Goal: Transaction & Acquisition: Purchase product/service

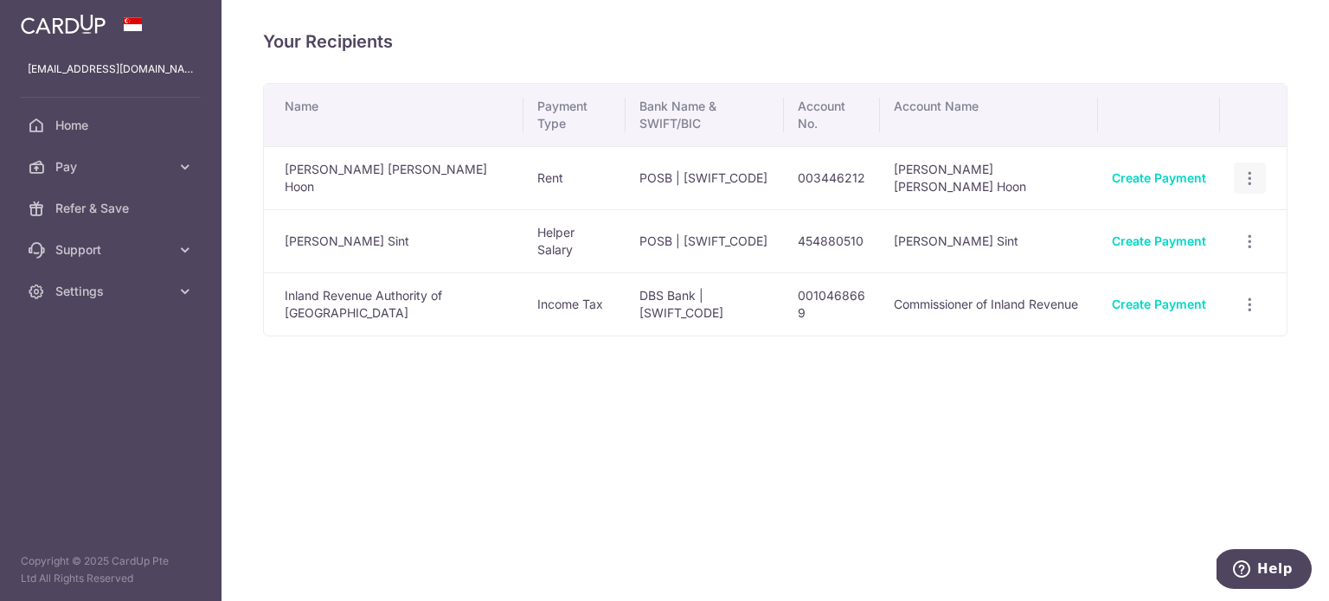
click at [1250, 179] on icon "button" at bounding box center [1250, 179] width 18 height 18
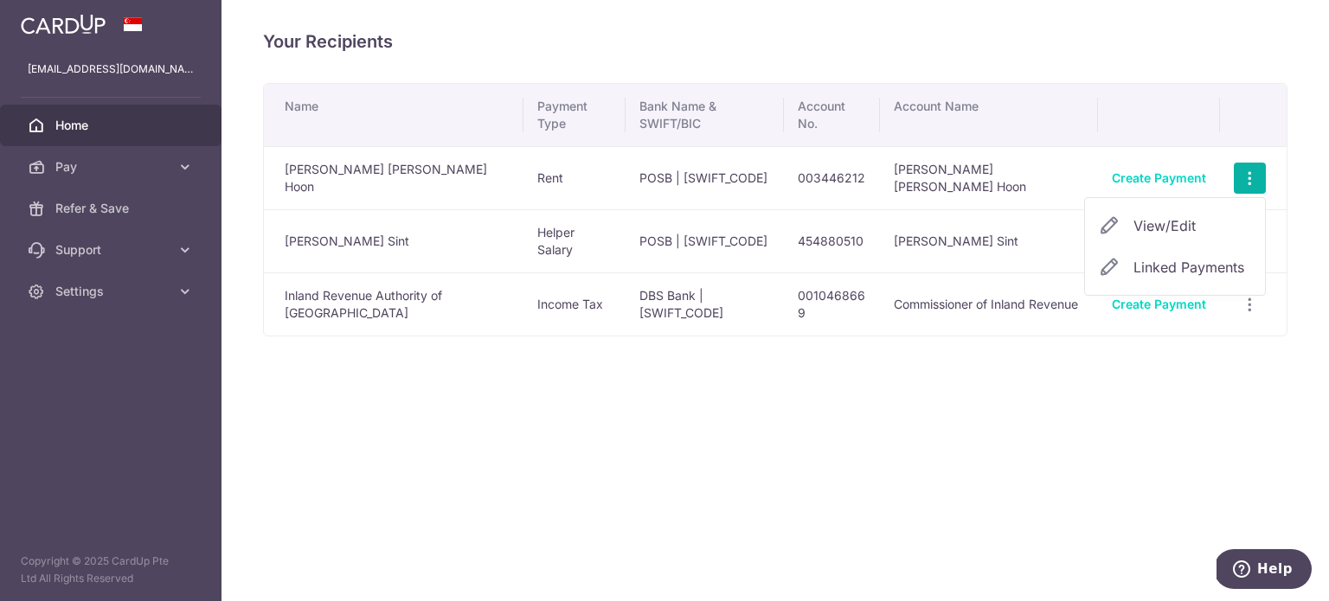
click at [117, 126] on span "Home" at bounding box center [112, 125] width 114 height 17
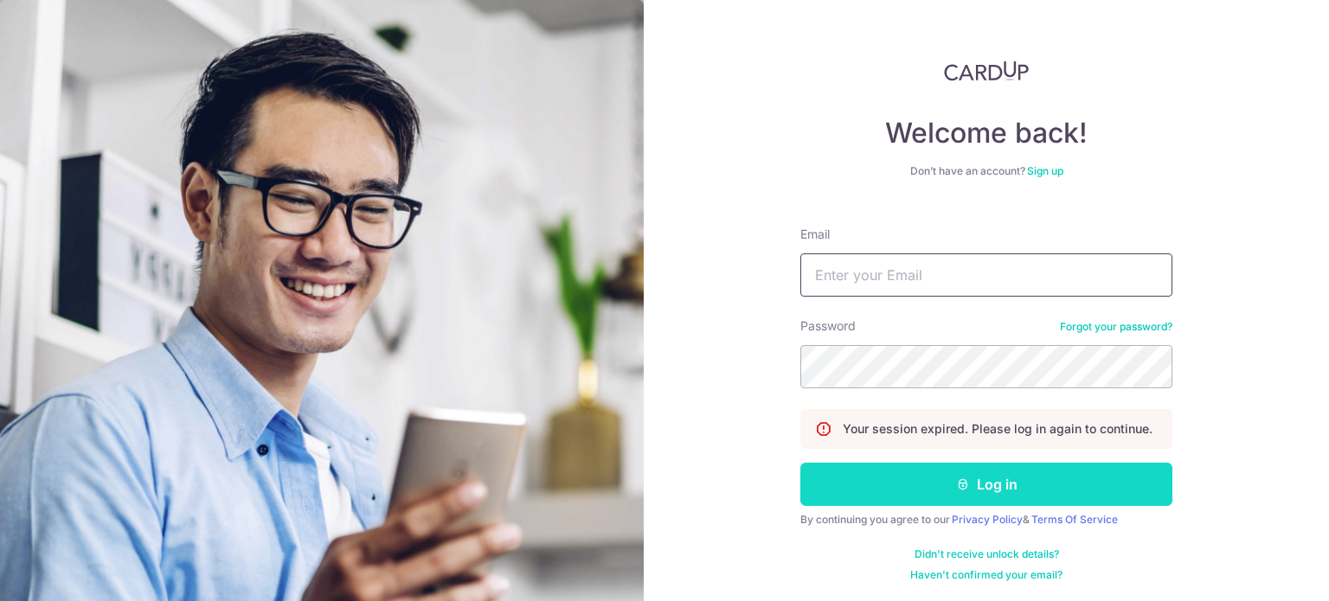
type input "[EMAIL_ADDRESS][DOMAIN_NAME]"
click at [968, 478] on button "Log in" at bounding box center [986, 484] width 372 height 43
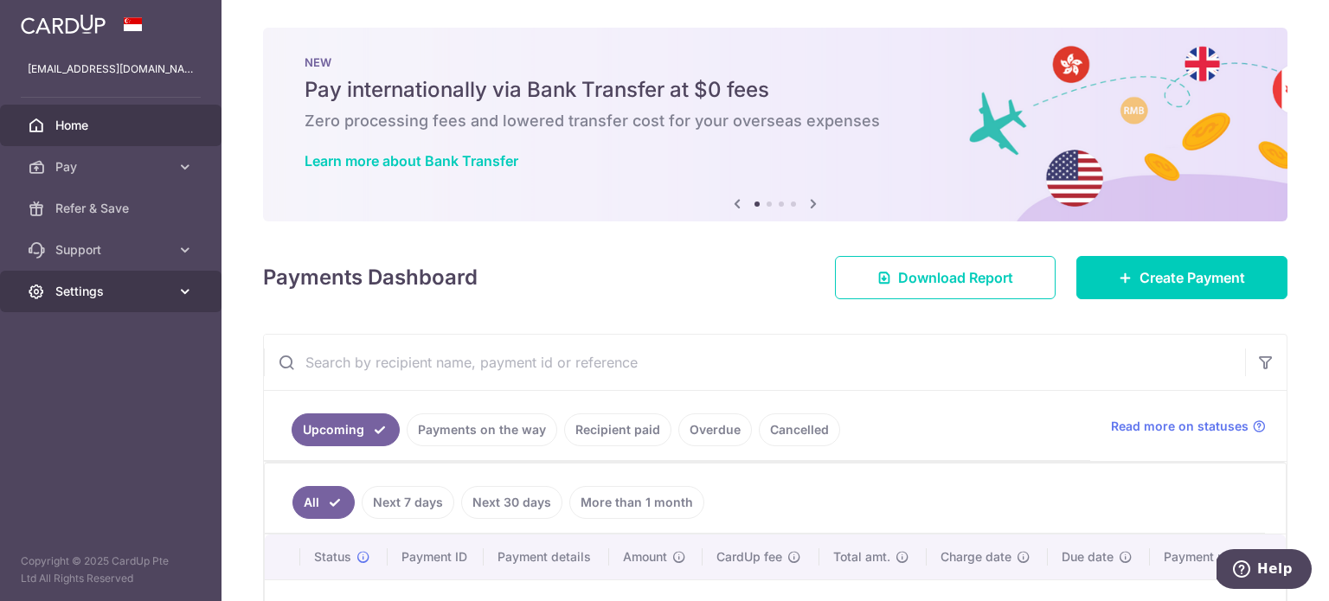
click at [93, 286] on span "Settings" at bounding box center [112, 291] width 114 height 17
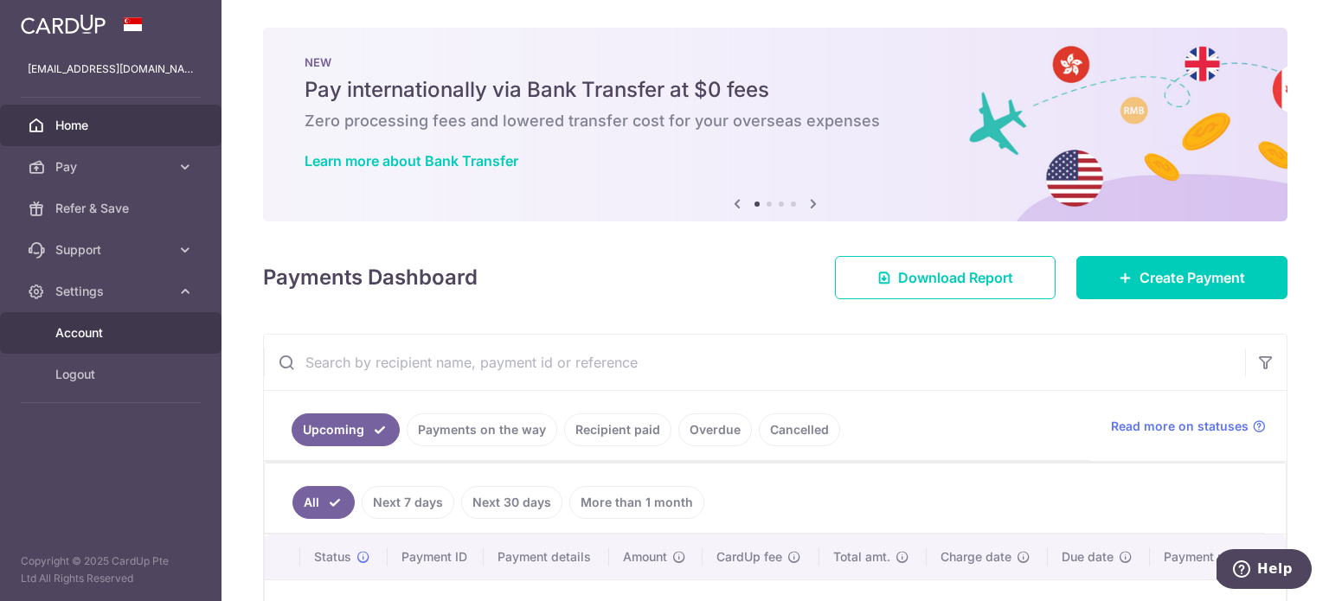
click at [130, 338] on span "Account" at bounding box center [112, 333] width 114 height 17
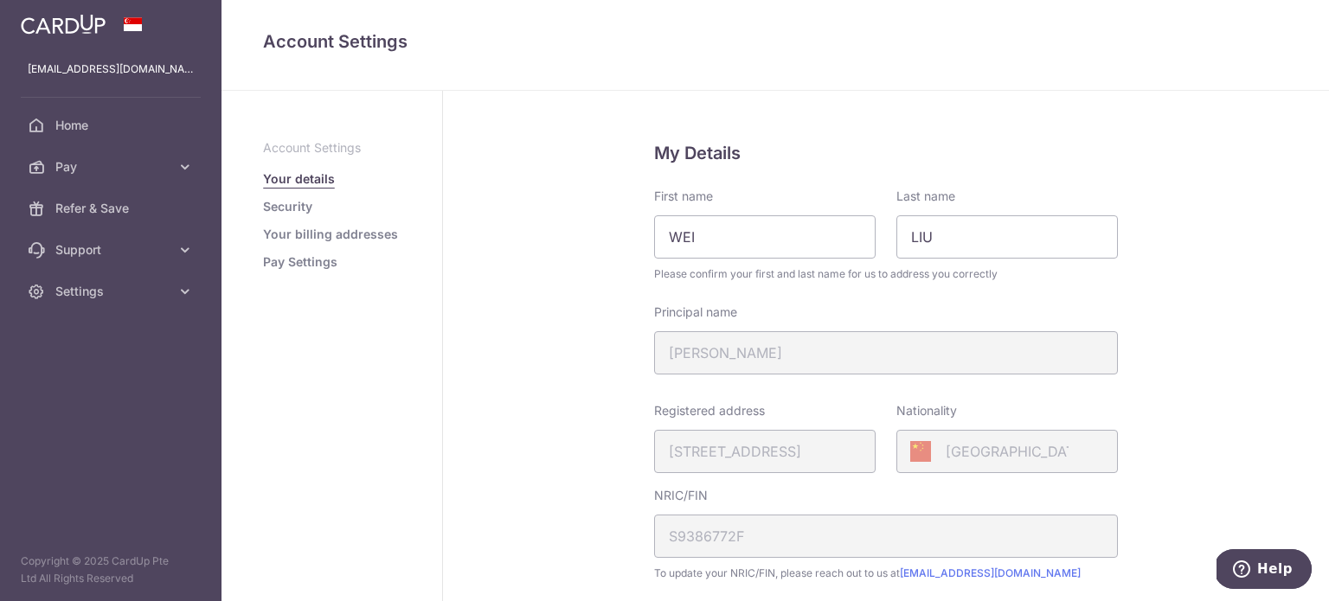
click at [309, 267] on link "Pay Settings" at bounding box center [300, 262] width 74 height 17
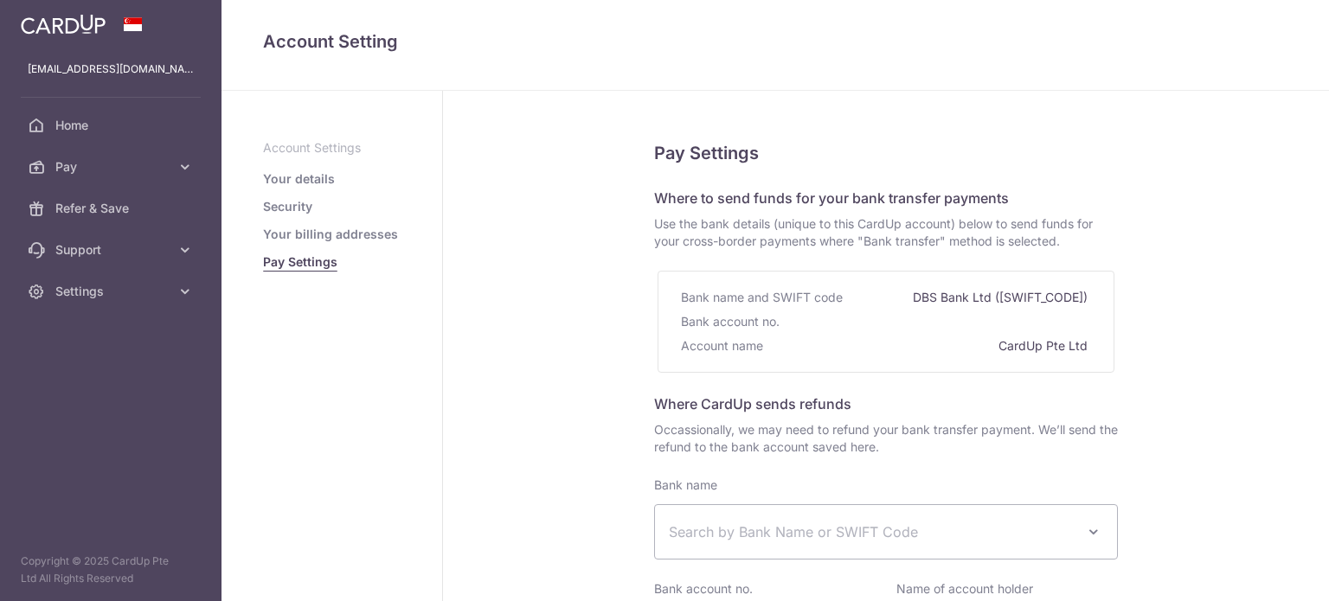
select select
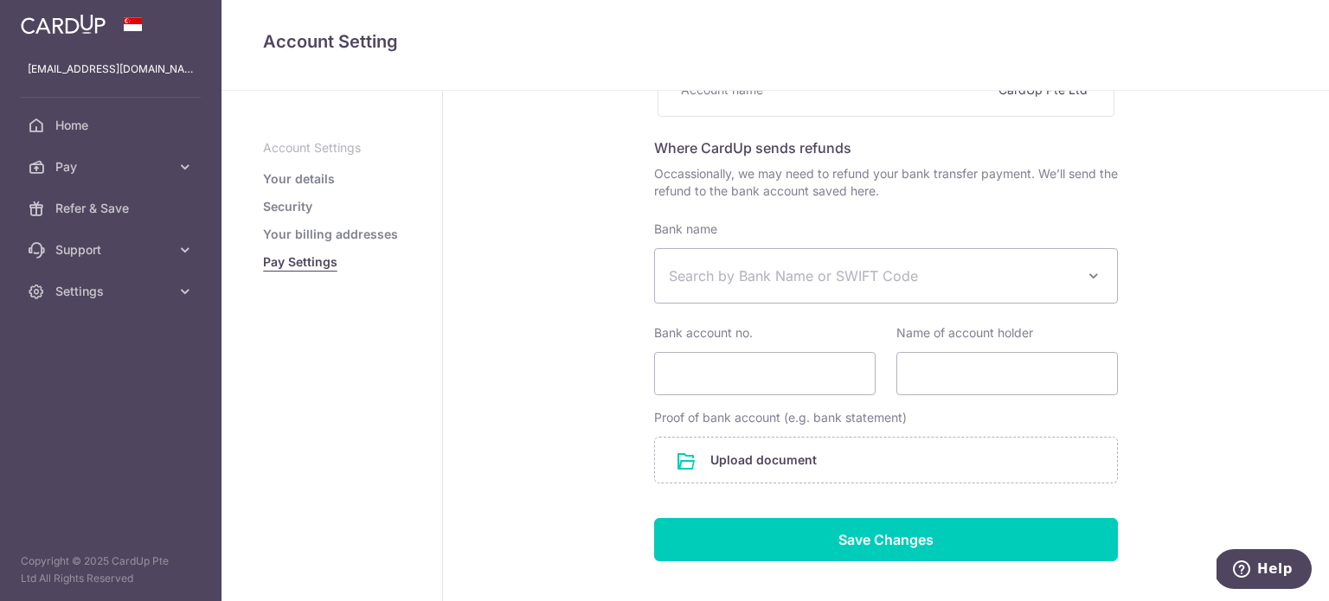
scroll to position [260, 0]
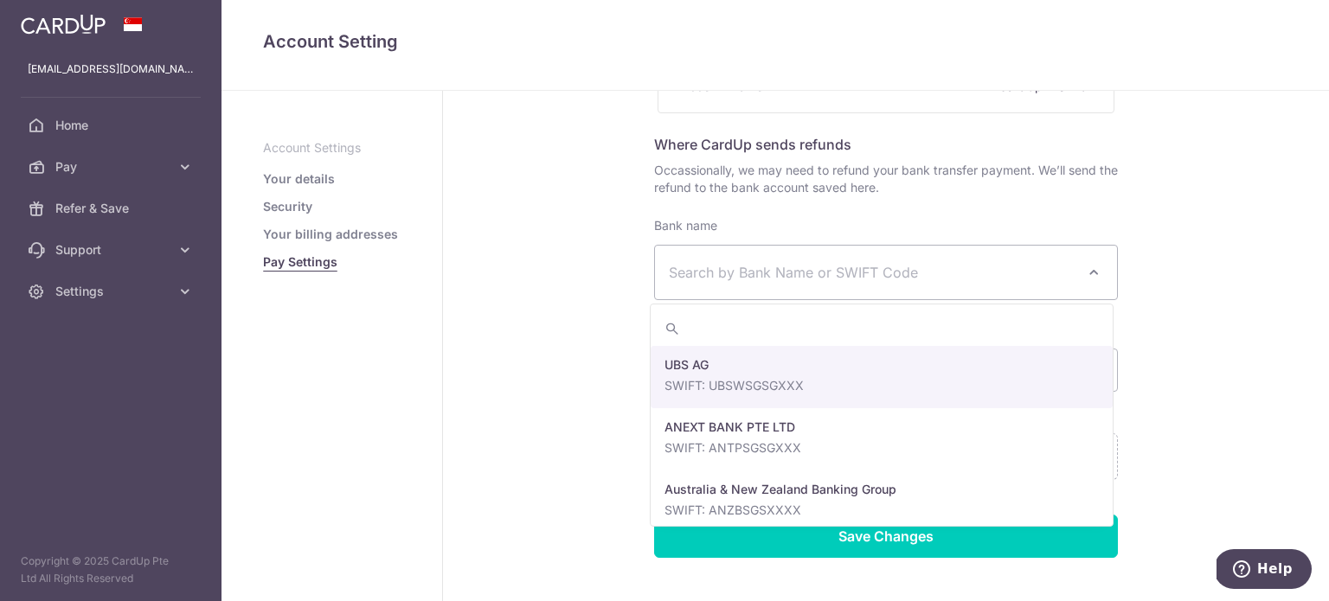
click at [768, 280] on span "Search by Bank Name or SWIFT Code" at bounding box center [872, 272] width 407 height 21
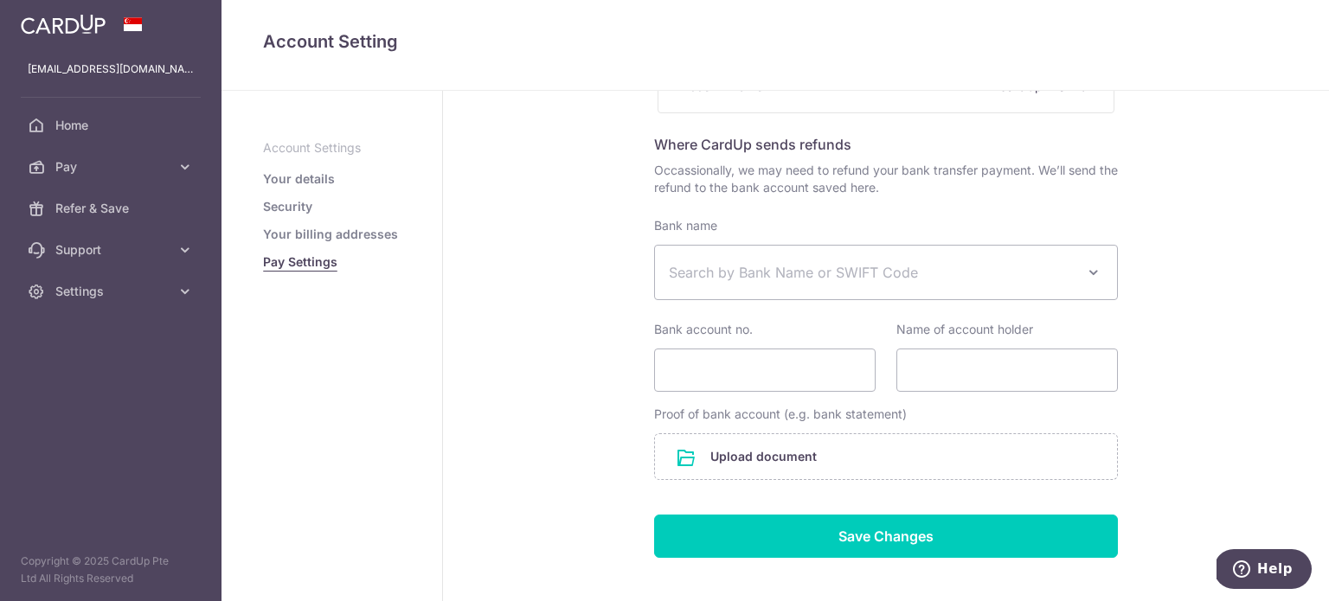
click at [768, 280] on span "Search by Bank Name or SWIFT Code" at bounding box center [872, 272] width 407 height 21
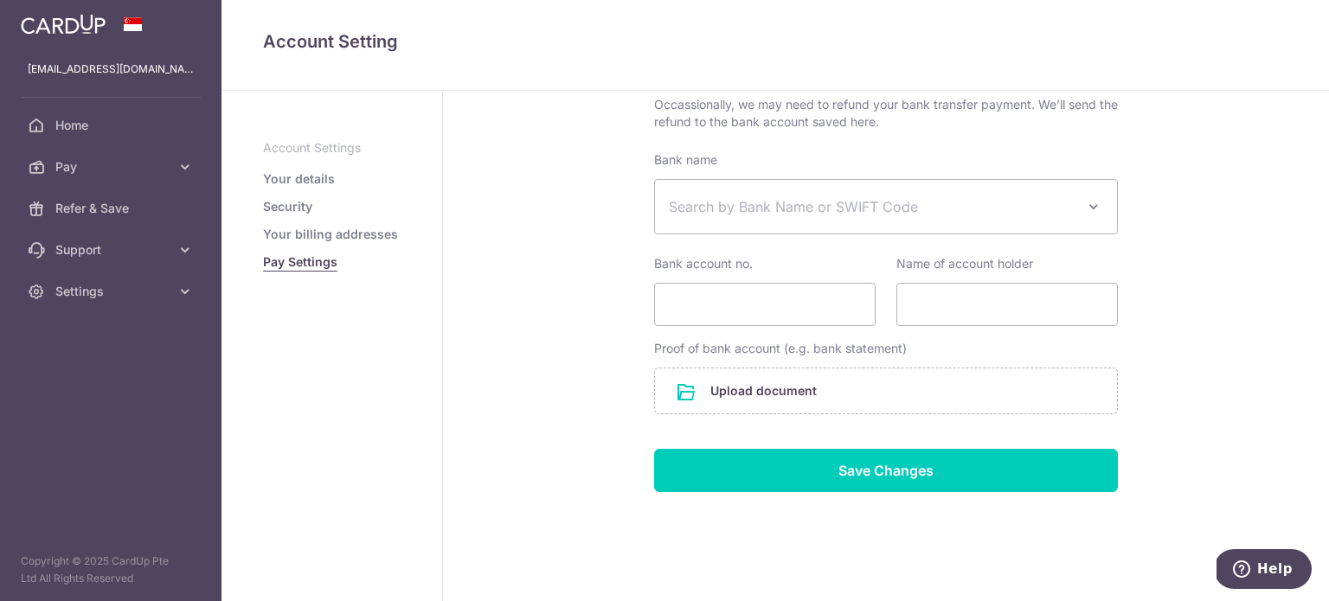
scroll to position [344, 0]
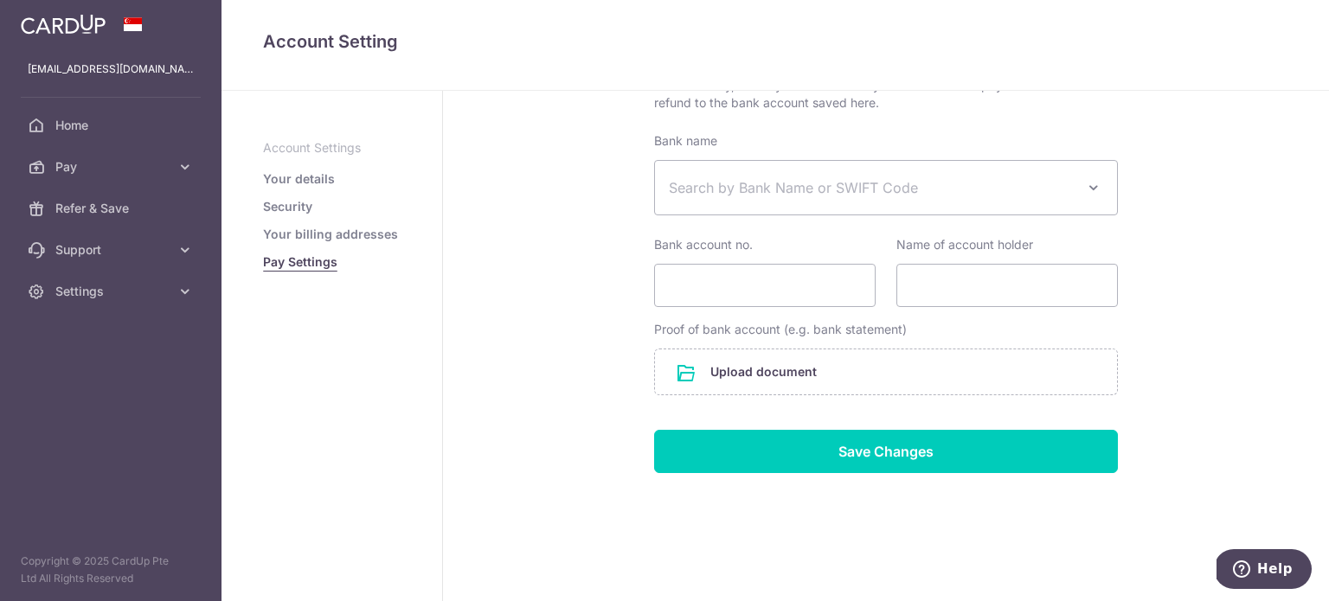
click at [298, 178] on link "Your details" at bounding box center [299, 178] width 72 height 17
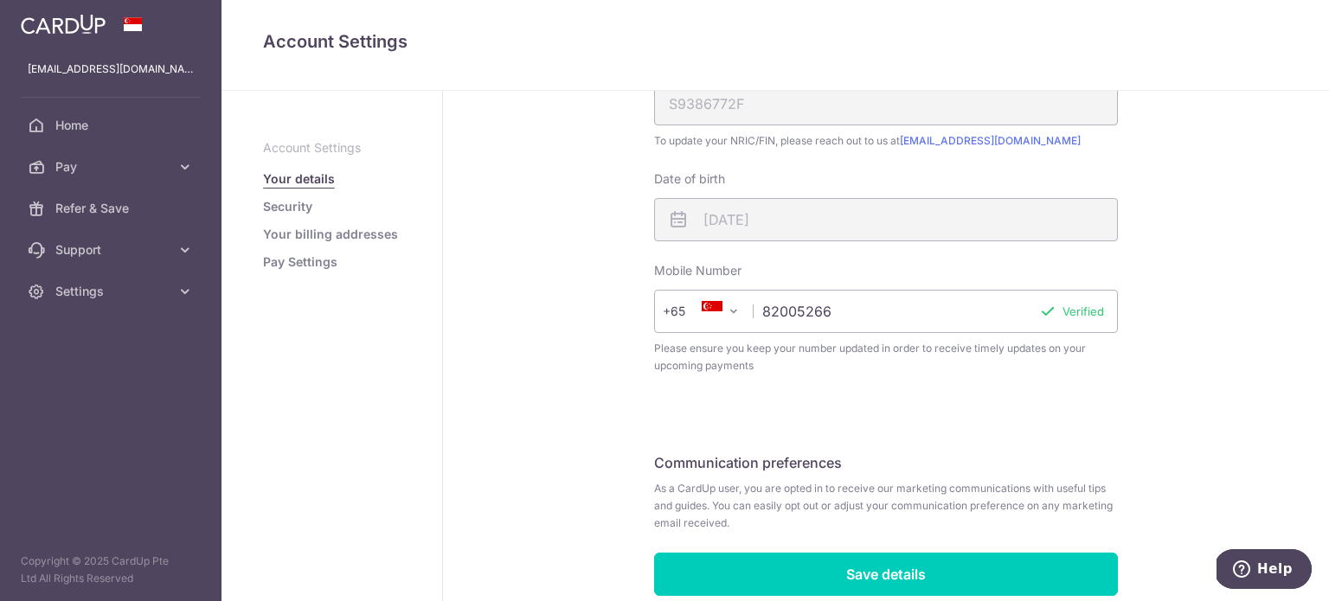
scroll to position [508, 0]
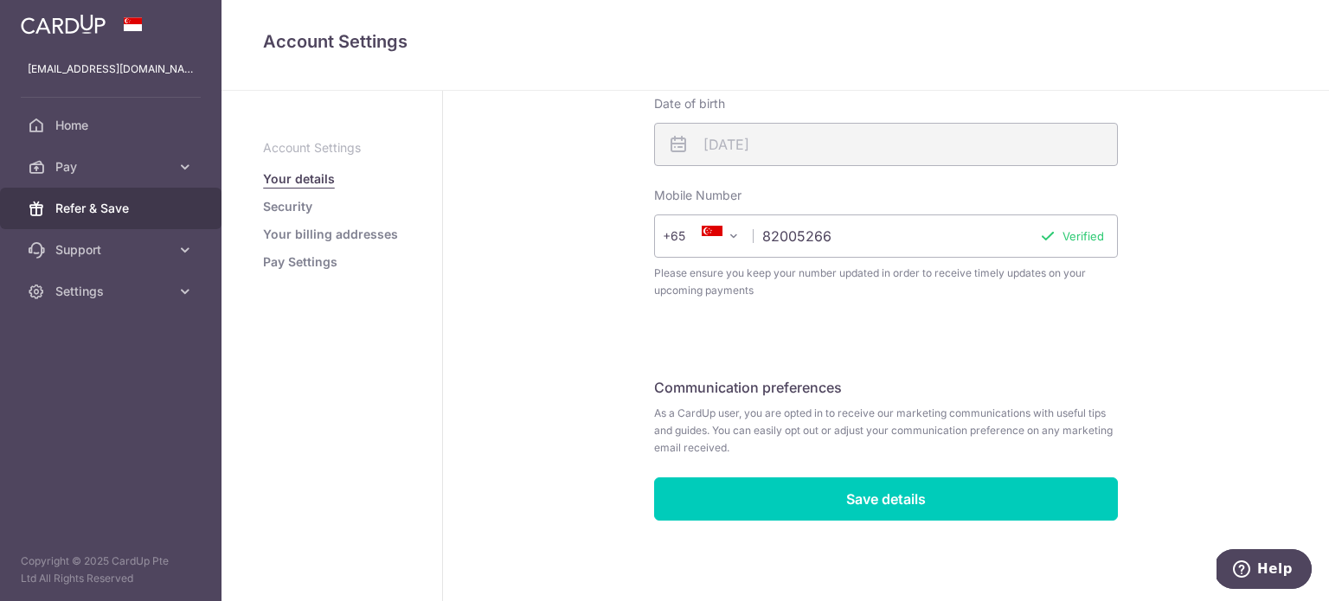
click at [104, 197] on link "Refer & Save" at bounding box center [111, 209] width 222 height 42
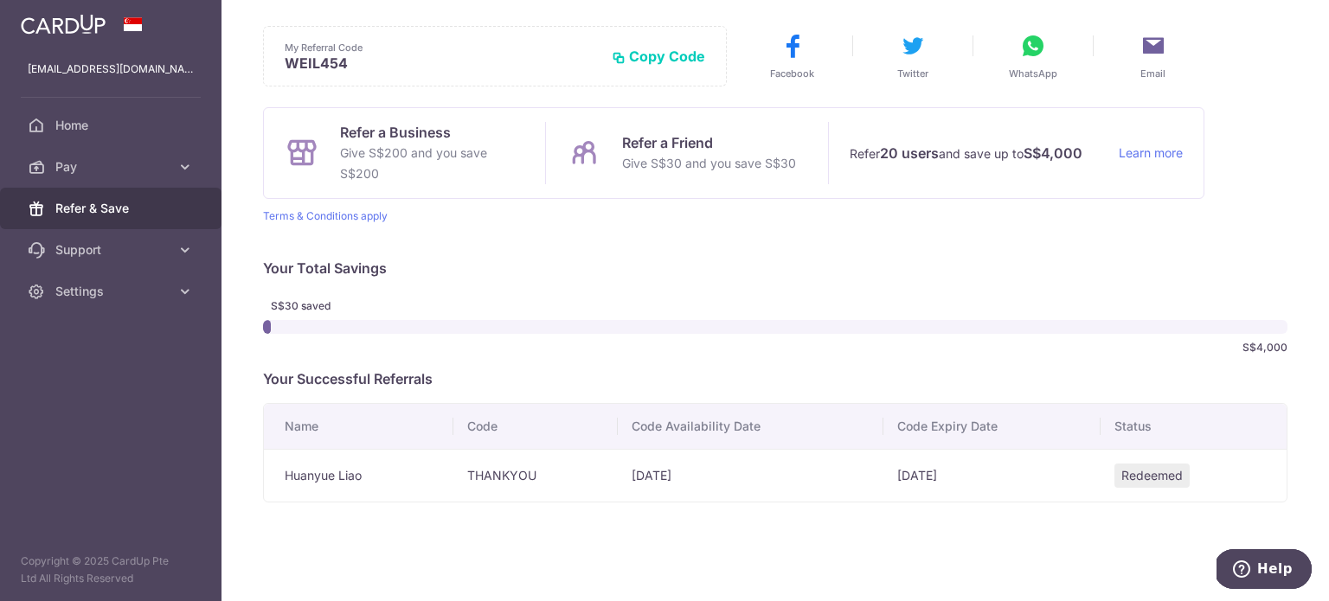
scroll to position [80, 0]
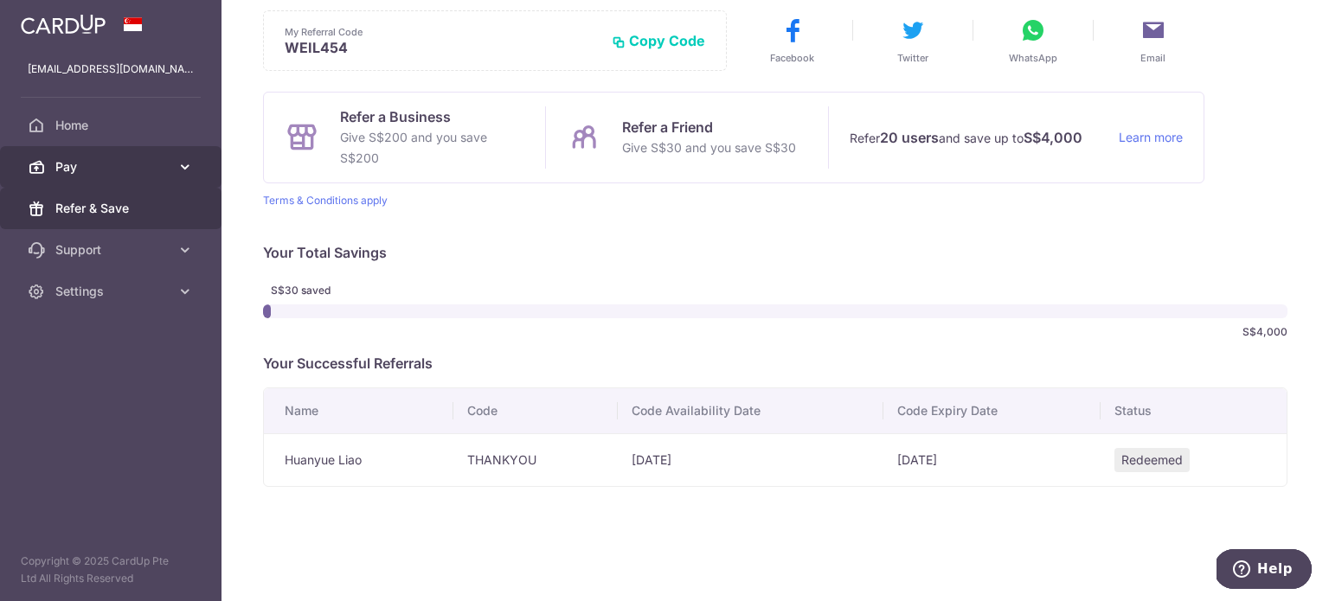
click at [147, 176] on link "Pay" at bounding box center [111, 167] width 222 height 42
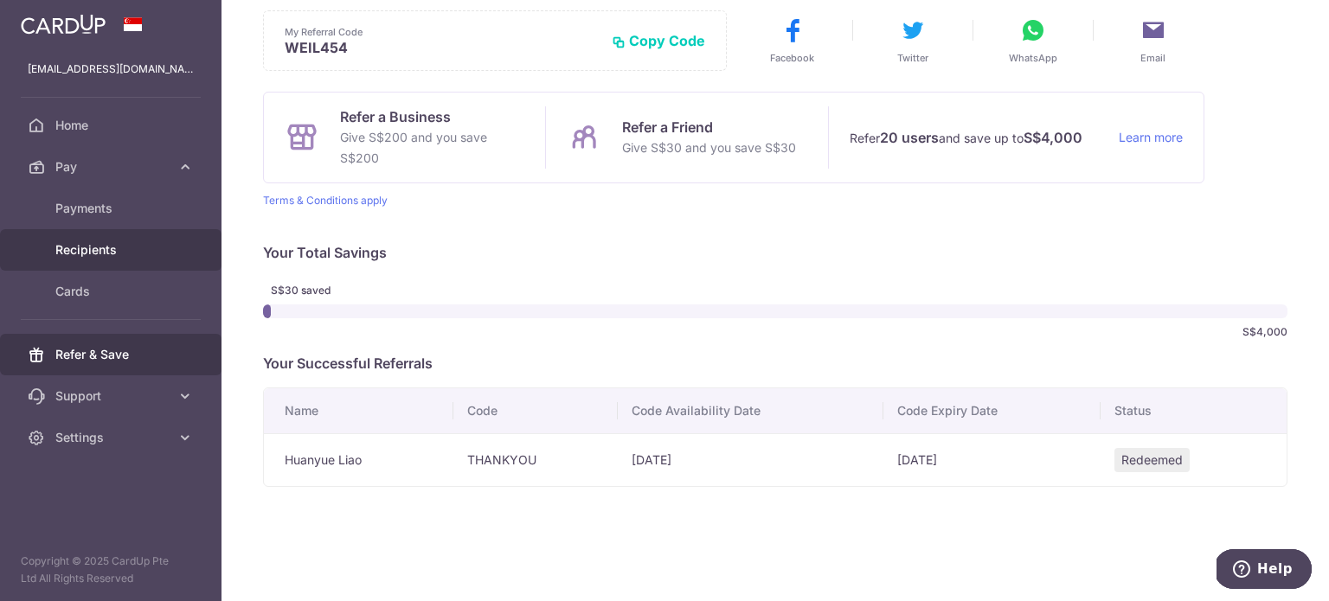
click at [122, 259] on link "Recipients" at bounding box center [111, 250] width 222 height 42
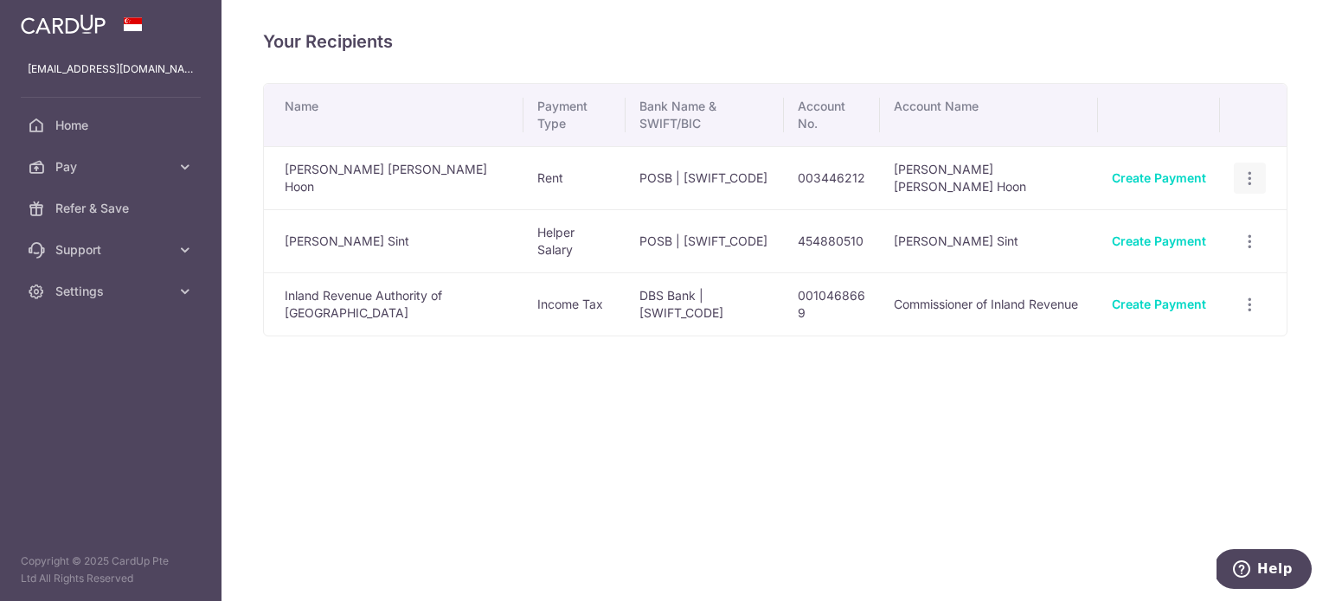
click at [1241, 177] on icon "button" at bounding box center [1250, 179] width 18 height 18
click at [1180, 228] on span "View/Edit" at bounding box center [1193, 225] width 118 height 21
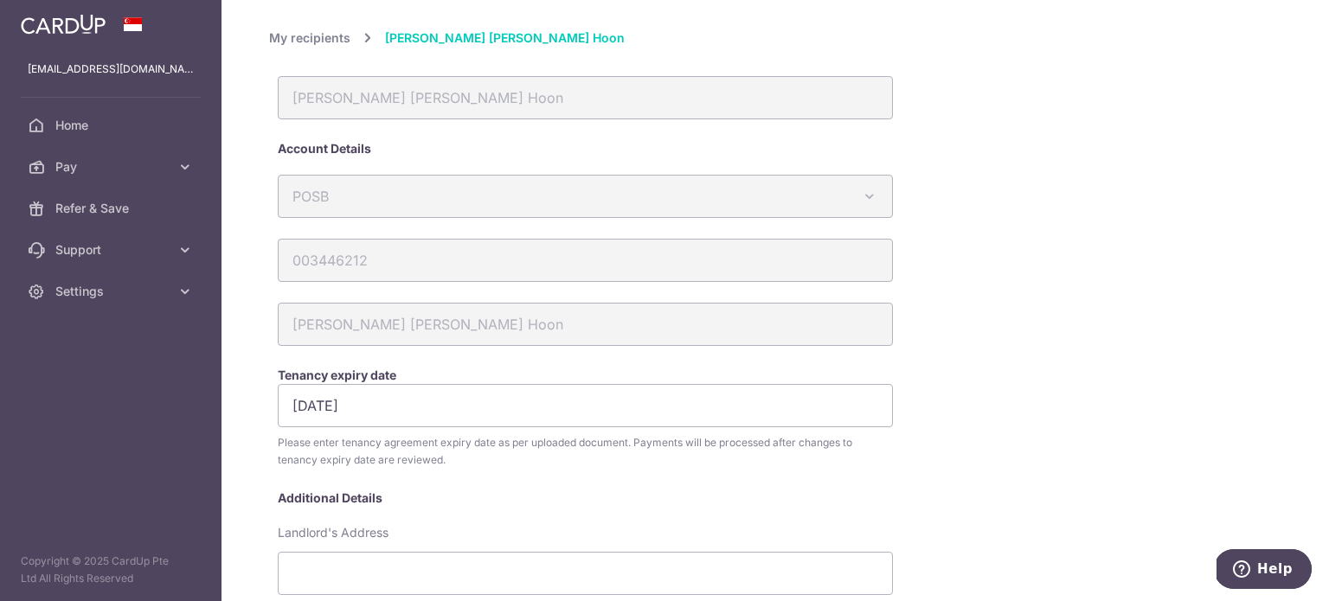
click at [320, 39] on link "My recipients" at bounding box center [309, 38] width 81 height 21
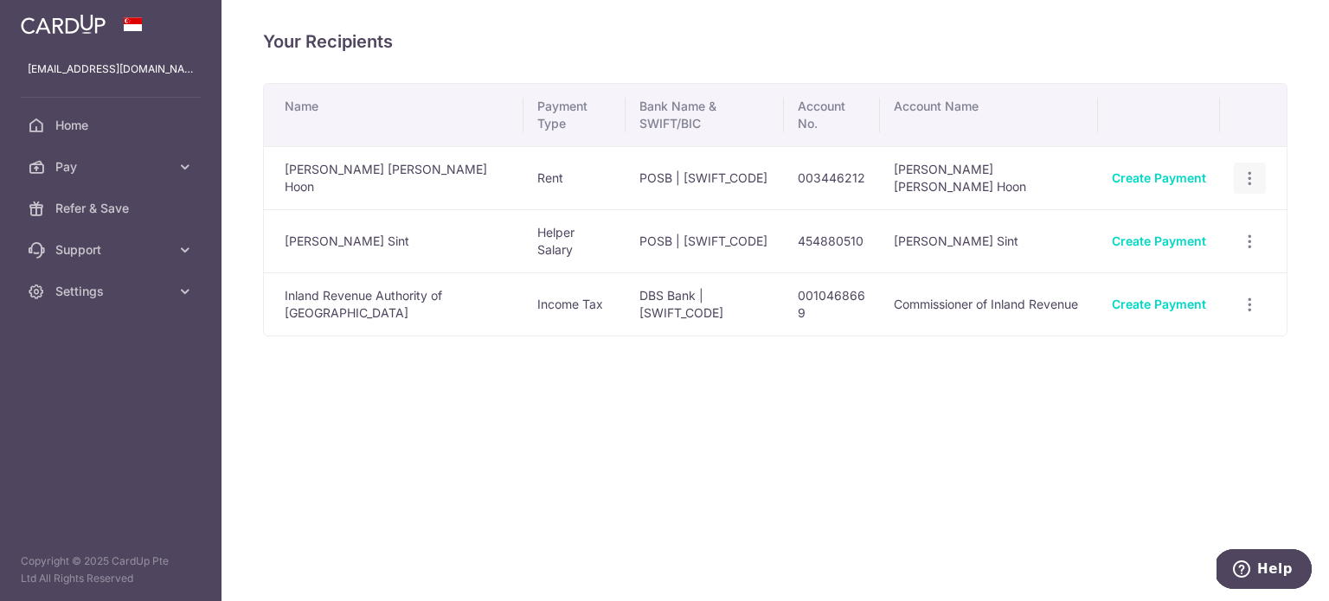
click at [1250, 176] on icon "button" at bounding box center [1250, 179] width 18 height 18
click at [1212, 262] on span "Linked Payments" at bounding box center [1189, 267] width 111 height 17
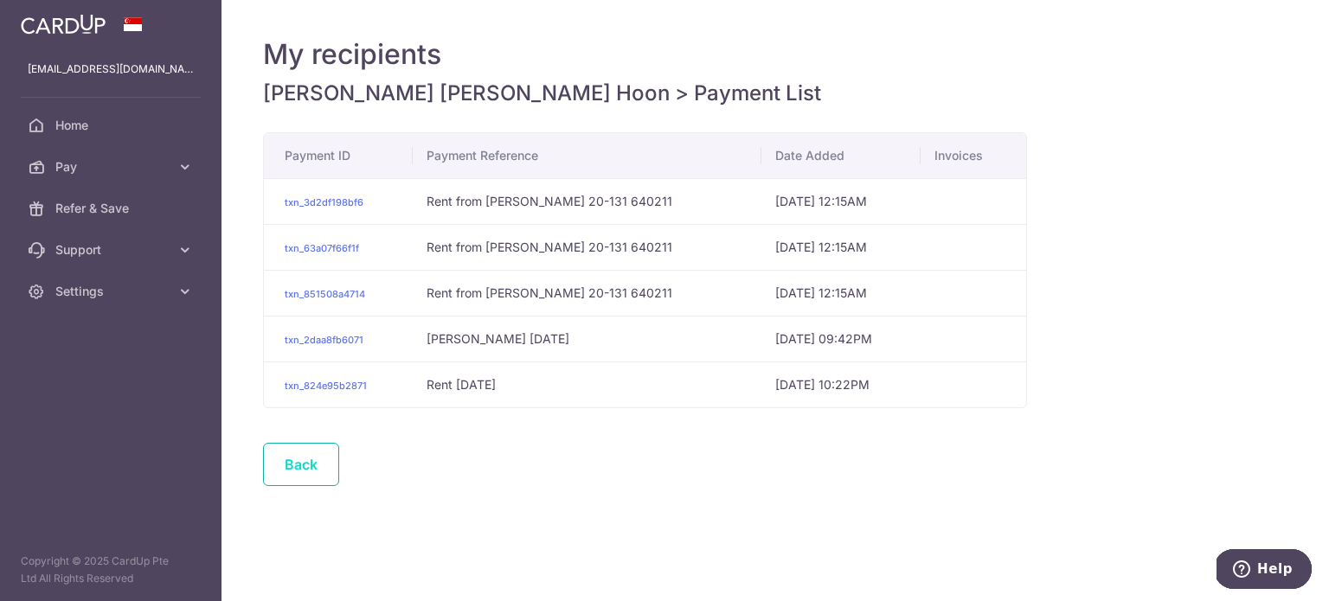
click at [294, 470] on link "Back" at bounding box center [301, 464] width 76 height 43
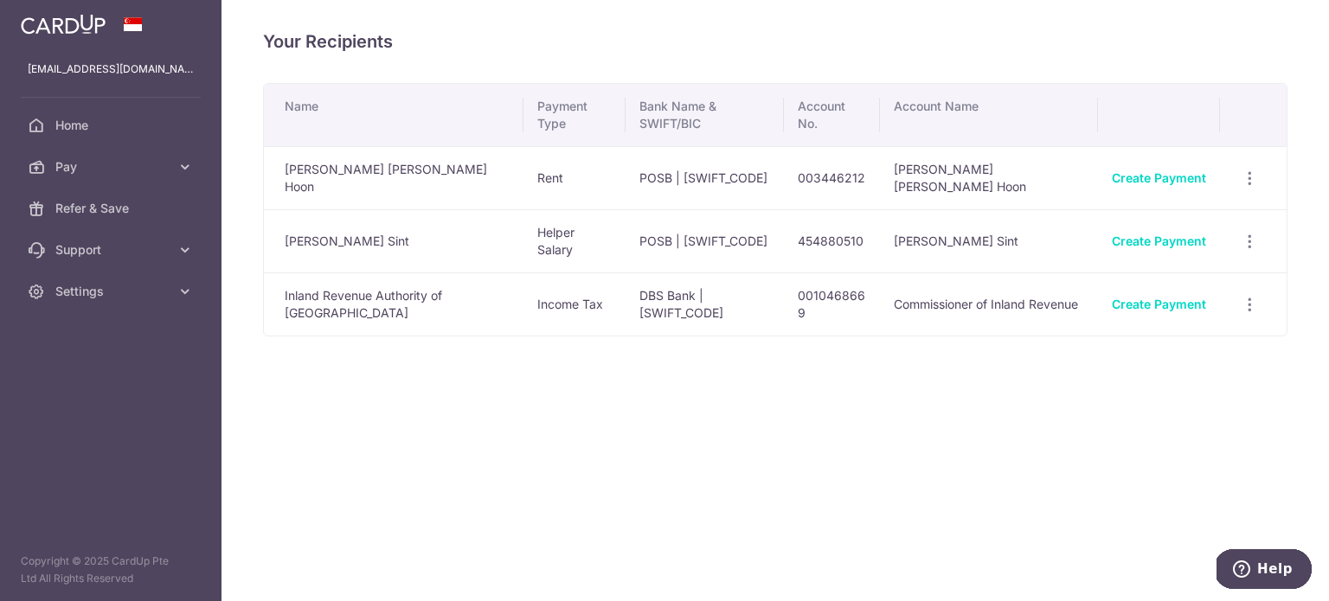
click at [335, 180] on td "Angelyn Aw Hwee Hoon" at bounding box center [394, 177] width 260 height 63
click at [1257, 177] on icon "button" at bounding box center [1250, 179] width 18 height 18
click at [1156, 267] on span "Linked Payments" at bounding box center [1189, 267] width 111 height 17
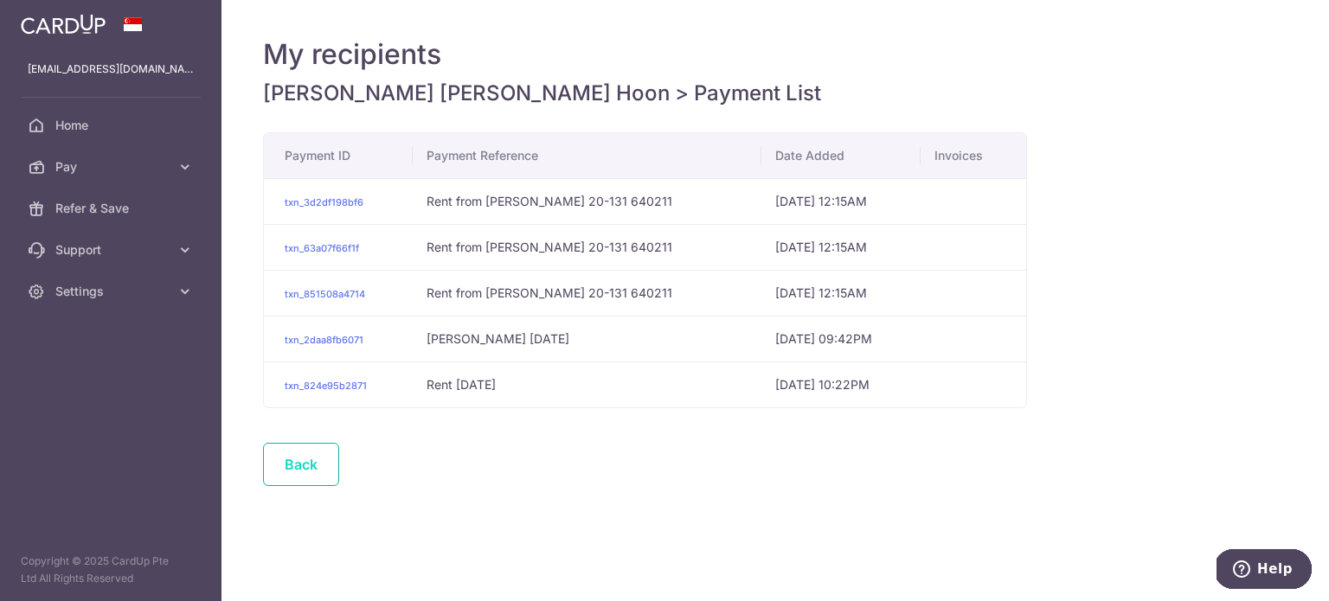
click at [312, 449] on link "Back" at bounding box center [301, 464] width 76 height 43
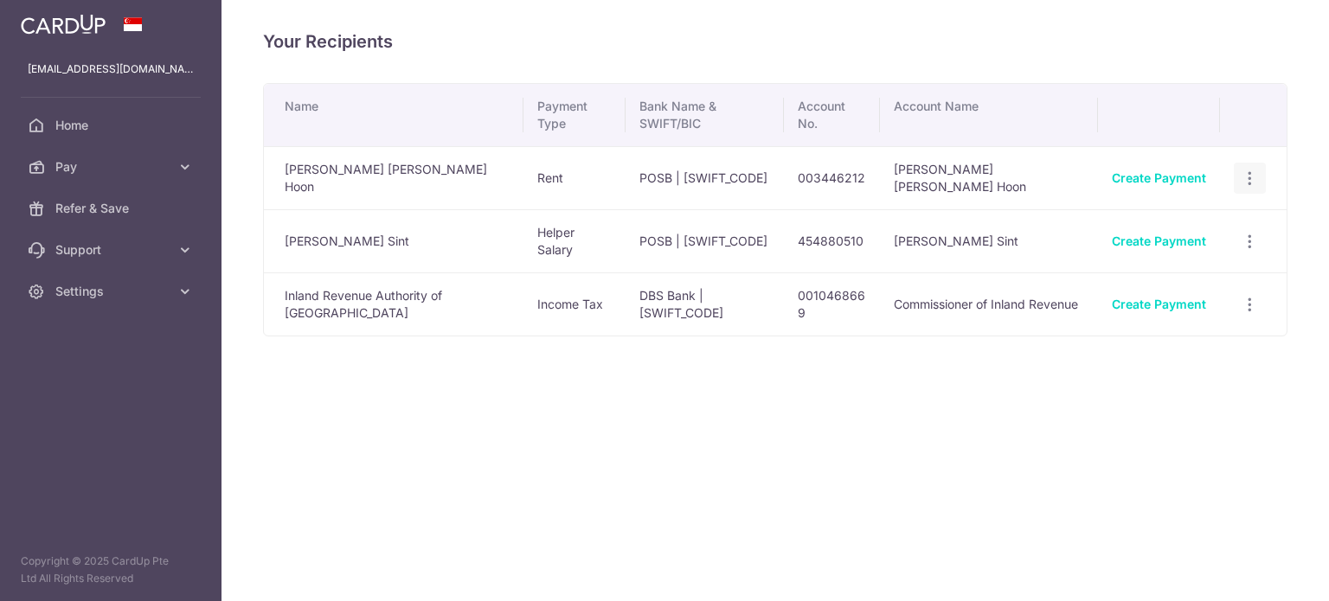
click at [1250, 177] on icon "button" at bounding box center [1250, 179] width 18 height 18
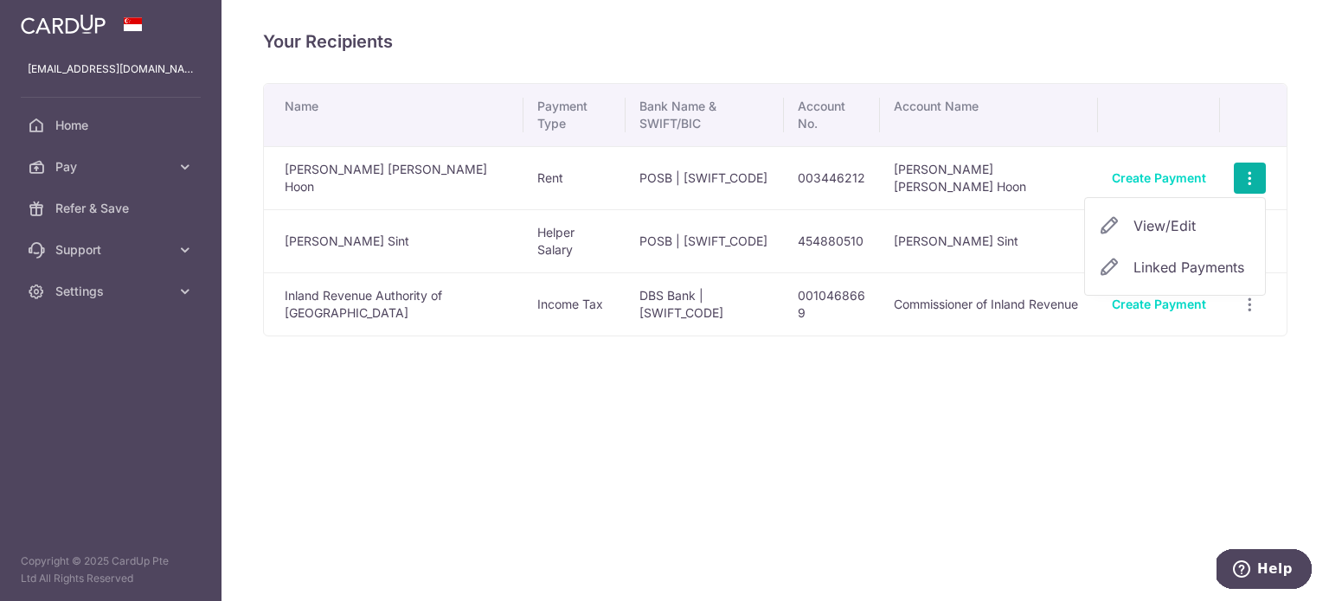
click at [1176, 222] on span "View/Edit" at bounding box center [1193, 225] width 118 height 21
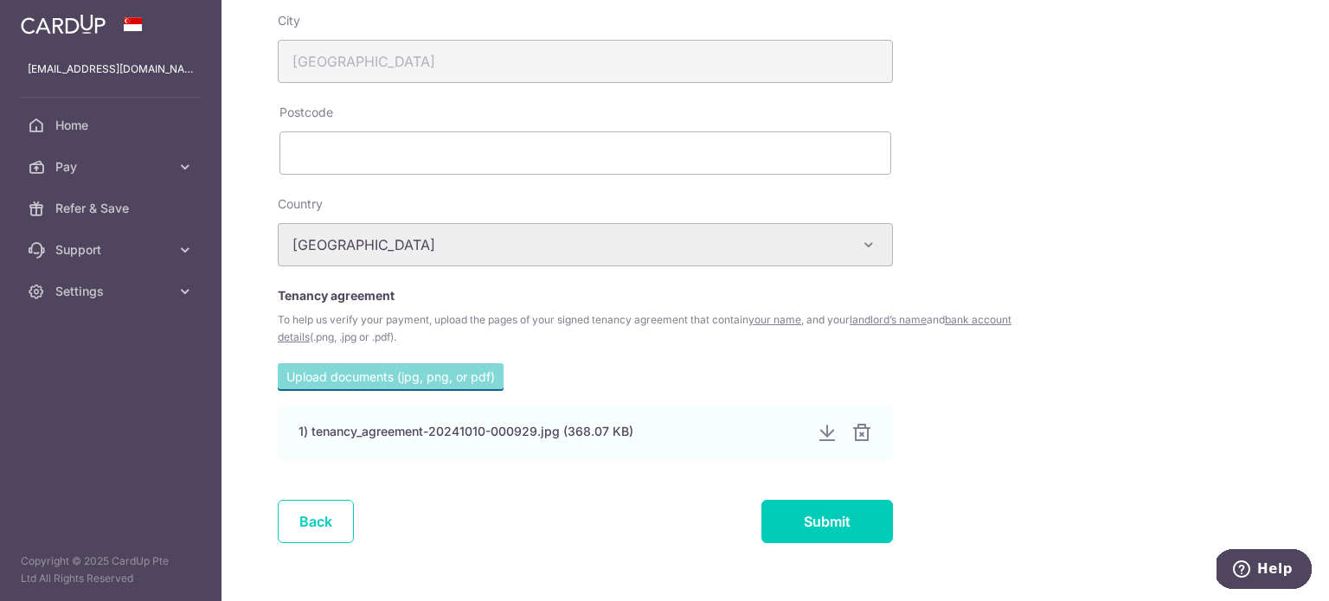
scroll to position [606, 0]
click at [863, 434] on div at bounding box center [861, 431] width 21 height 21
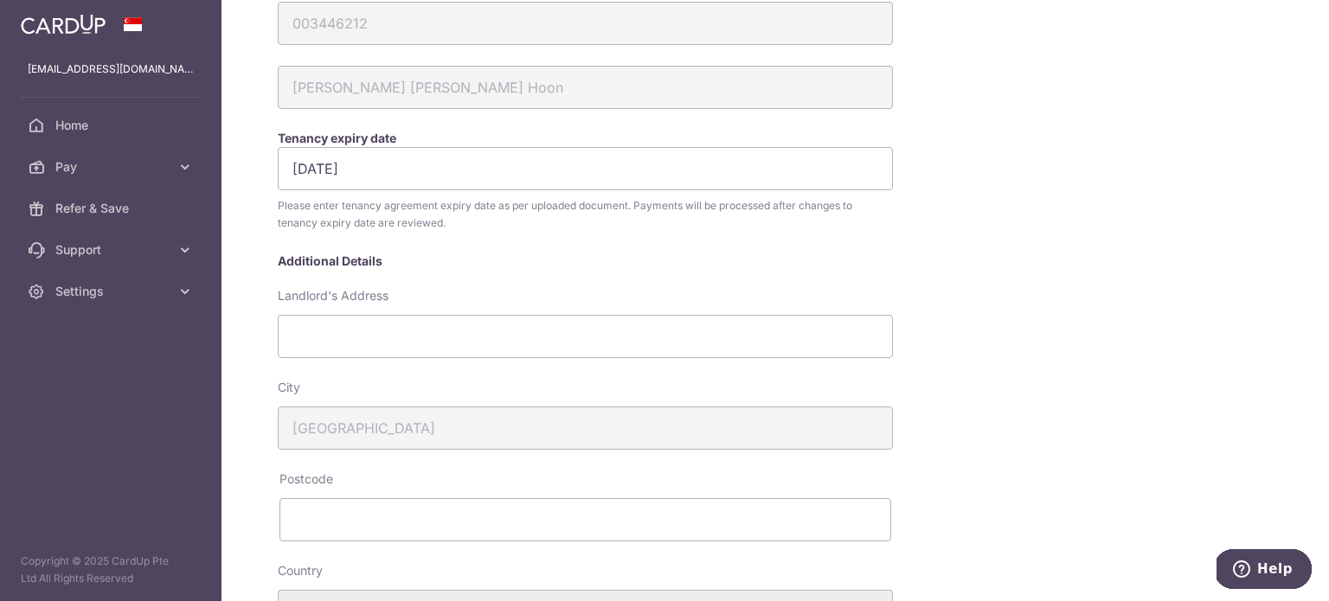
scroll to position [0, 0]
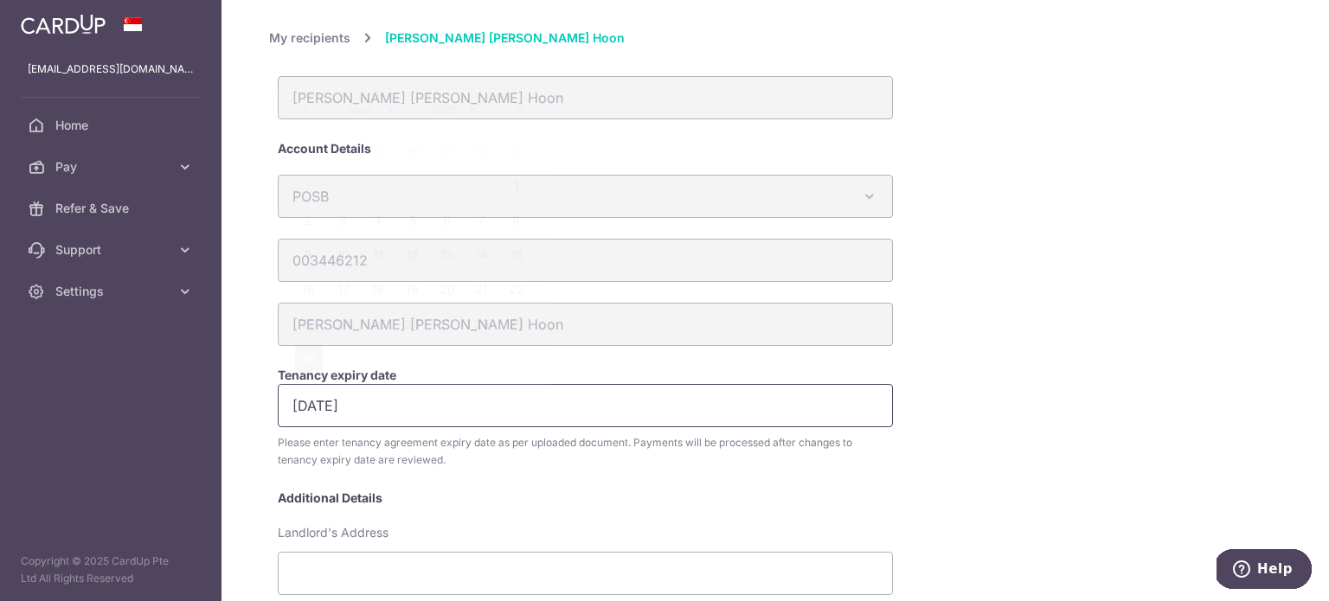
click at [449, 415] on input "30/11/2025" at bounding box center [585, 405] width 615 height 43
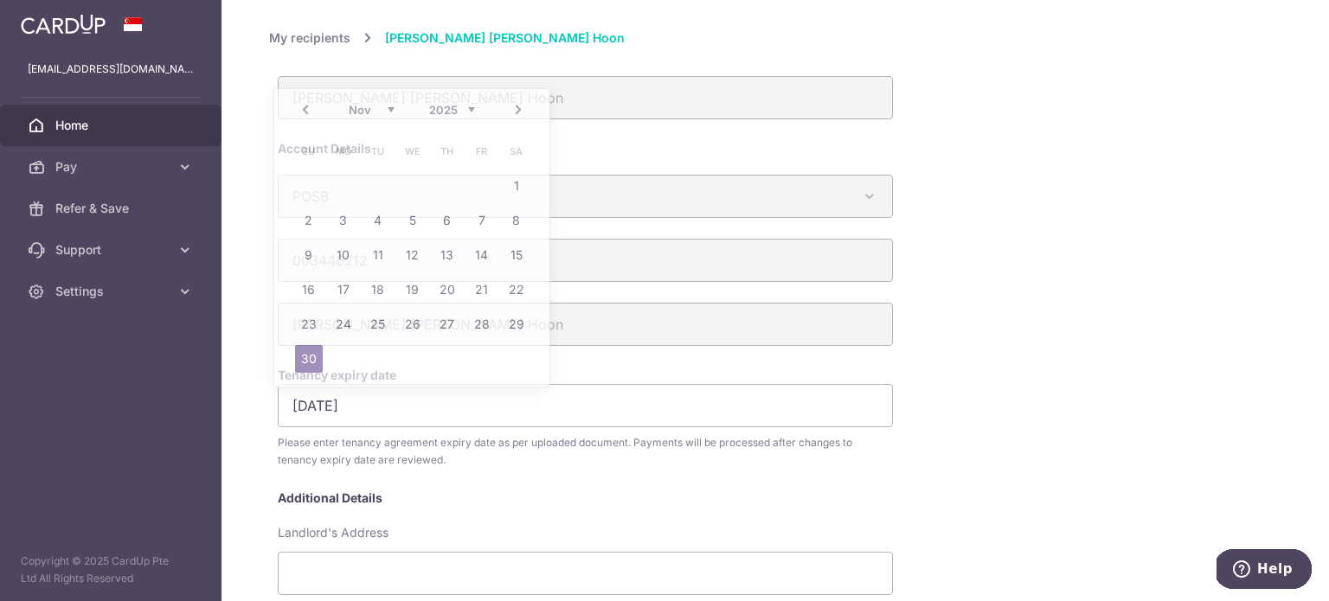
click at [78, 133] on span "Home" at bounding box center [112, 125] width 114 height 17
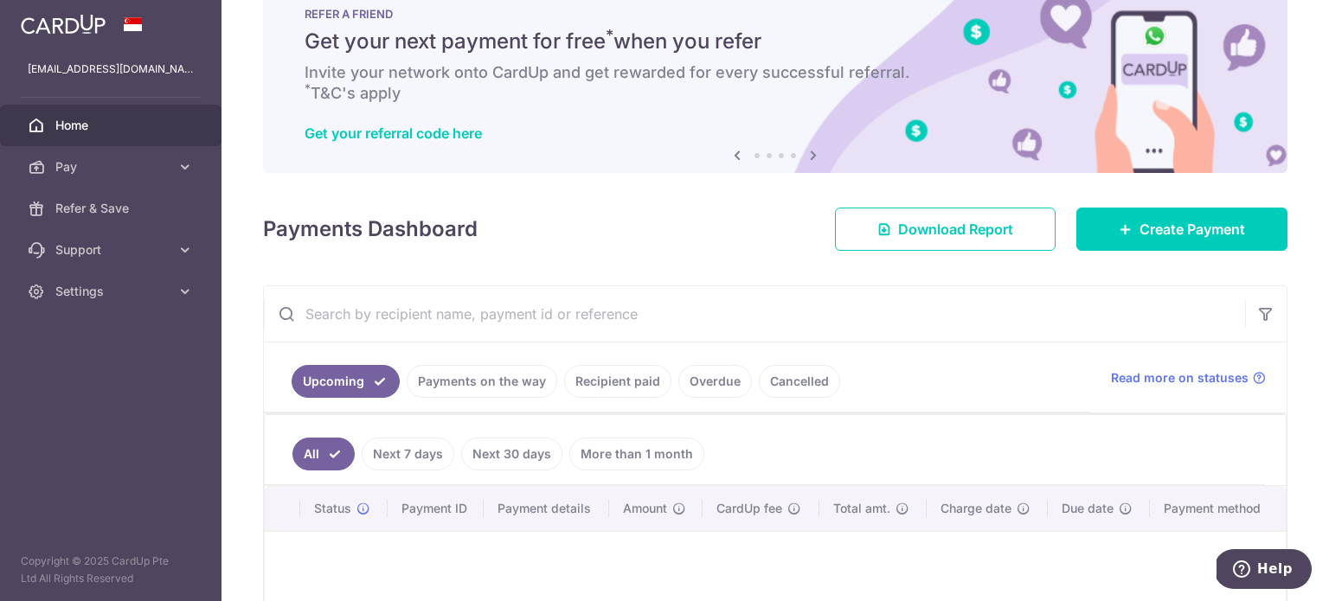
scroll to position [241, 0]
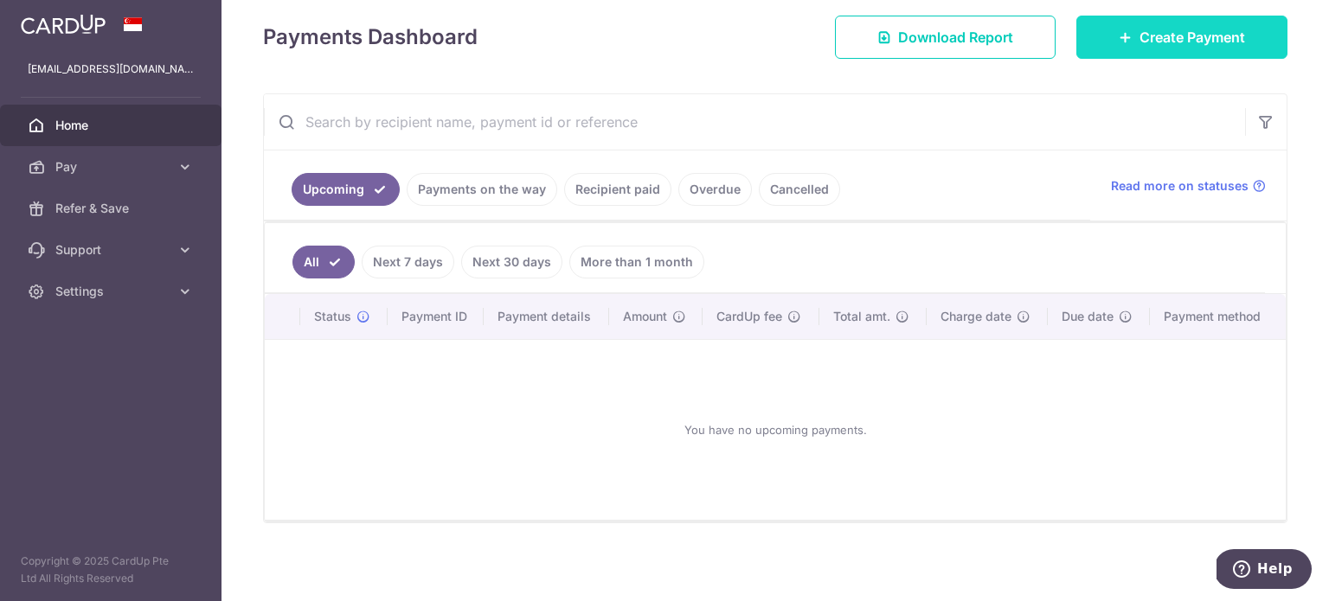
click at [1187, 37] on span "Create Payment" at bounding box center [1193, 37] width 106 height 21
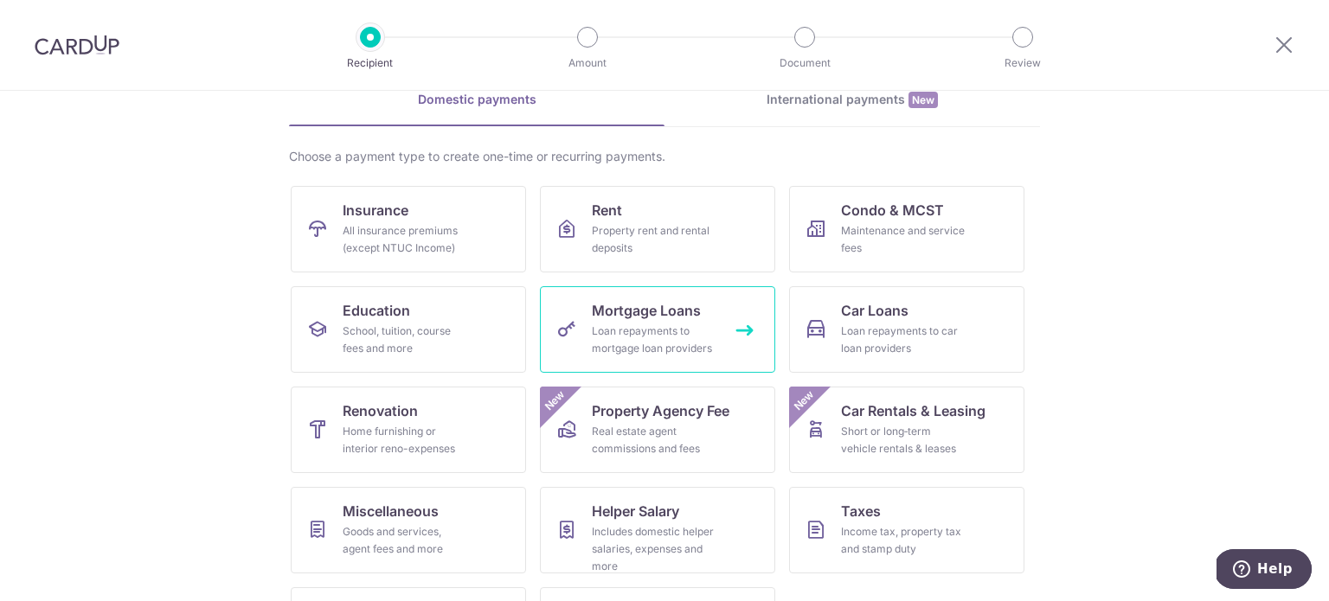
scroll to position [172, 0]
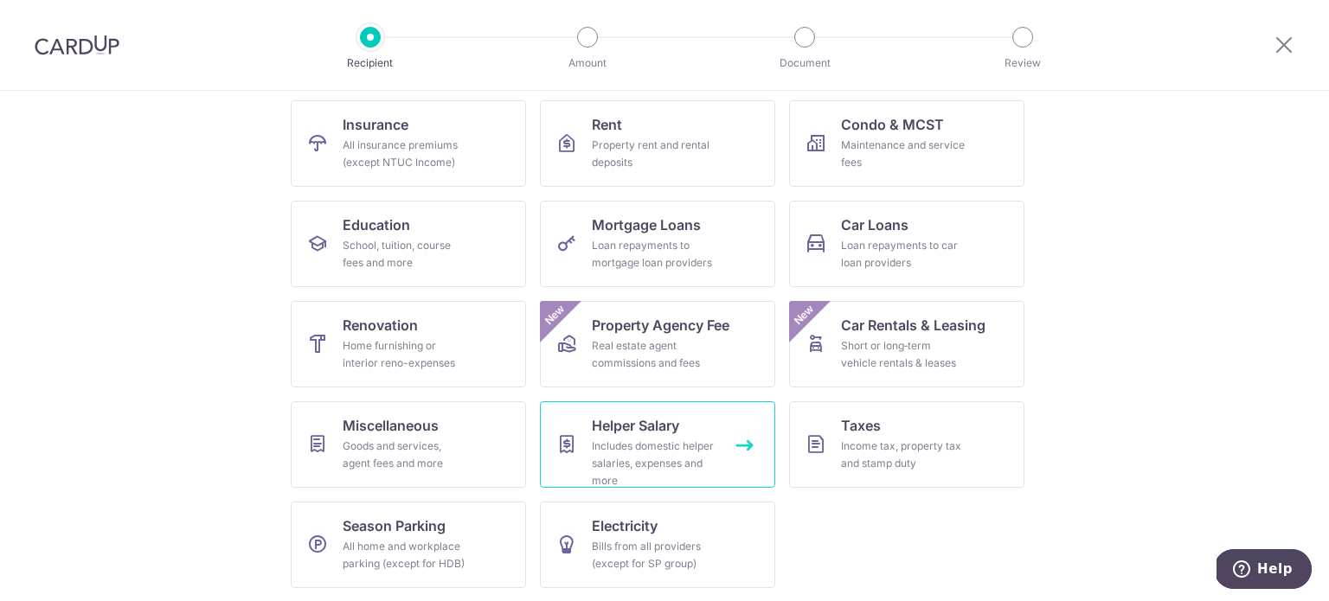
click at [685, 430] on link "Helper Salary Includes domestic helper salaries, expenses and more" at bounding box center [657, 445] width 235 height 87
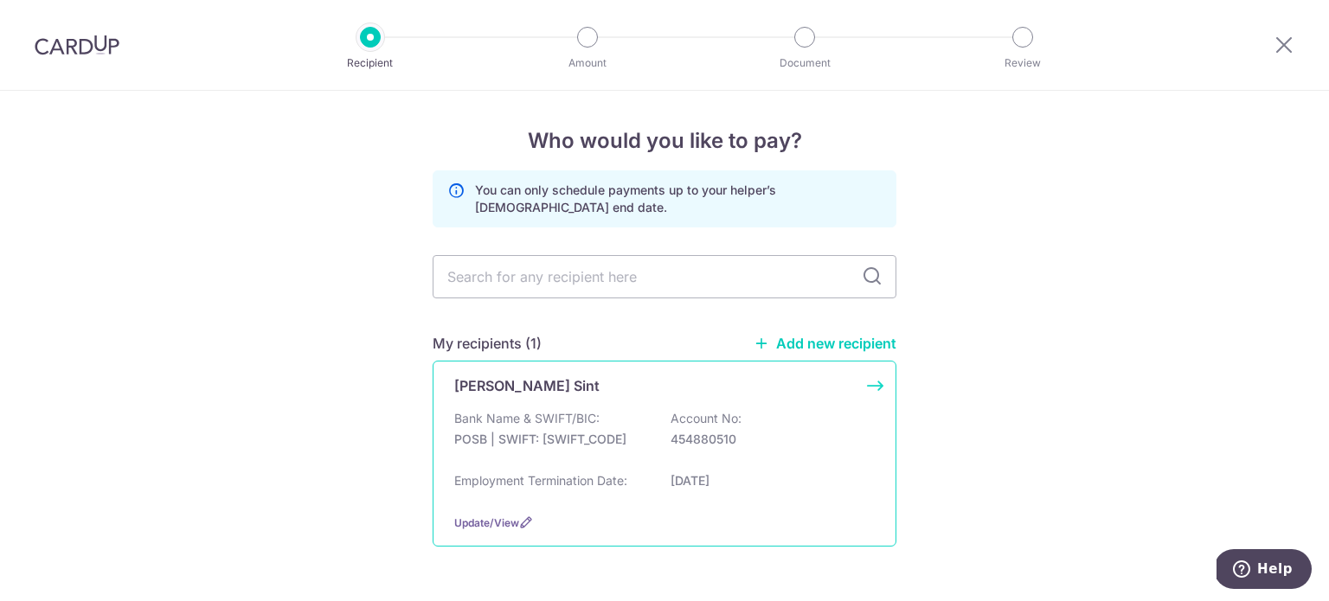
click at [765, 456] on div "Bank Name & SWIFT/BIC: POSB | SWIFT: DBSSSGSGXXX Account No: 454880510" at bounding box center [664, 437] width 421 height 55
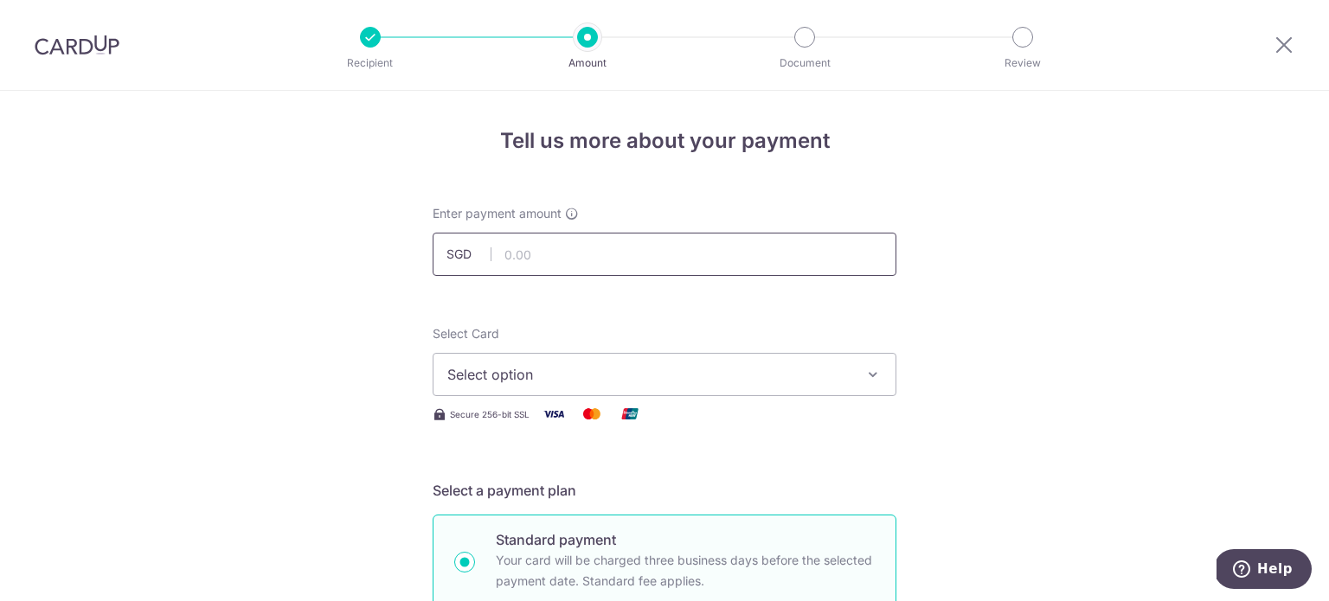
click at [582, 254] on input "text" at bounding box center [665, 254] width 464 height 43
type input "560.00"
click at [488, 351] on div "Select Card Select option Add credit card Your Cards **** 0087 **** 3554 **** 8…" at bounding box center [665, 360] width 464 height 71
click at [497, 373] on span "Select option" at bounding box center [648, 374] width 403 height 21
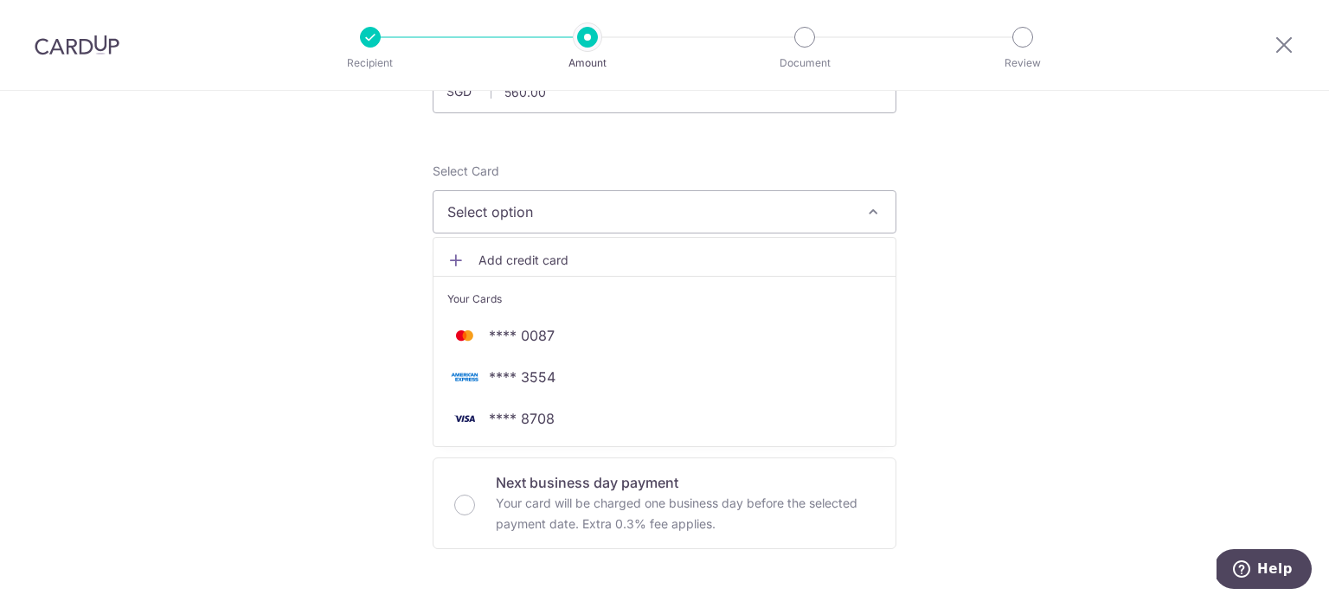
scroll to position [173, 0]
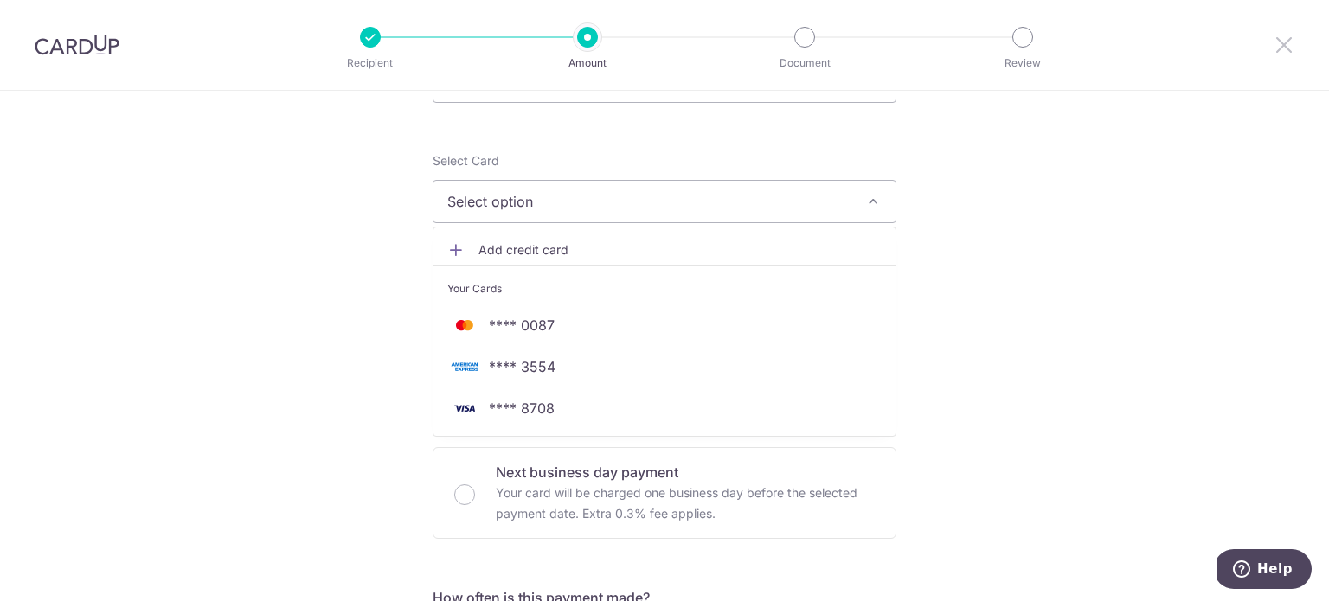
click at [1287, 44] on icon at bounding box center [1284, 45] width 21 height 22
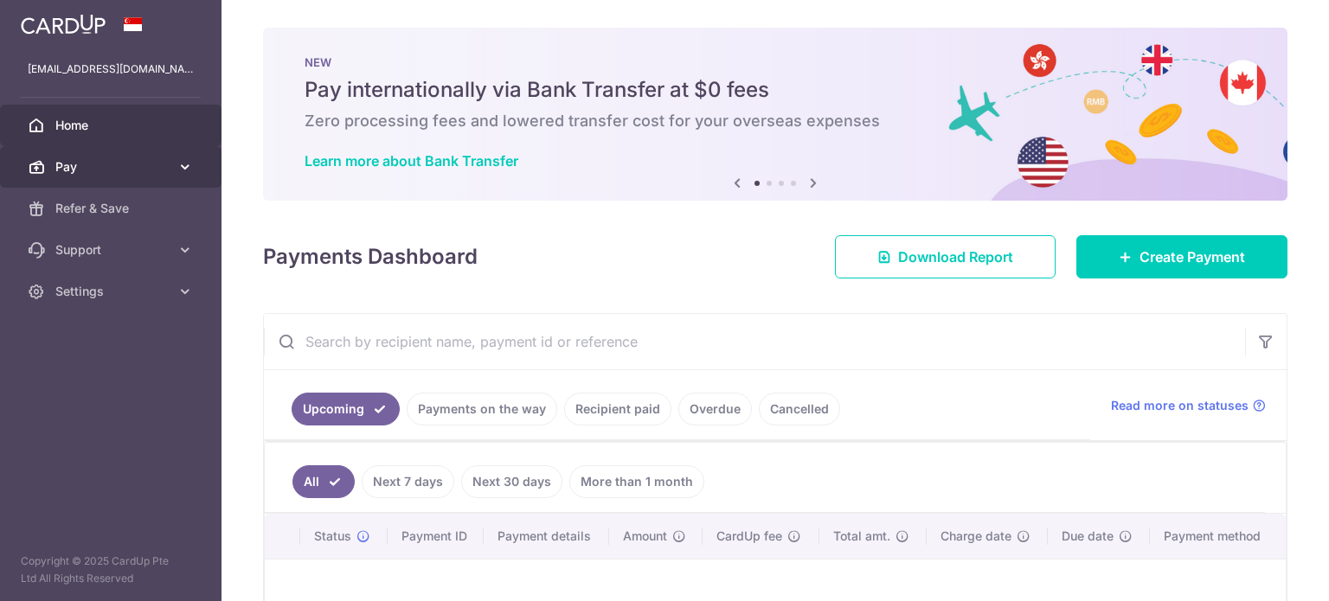
click at [147, 156] on link "Pay" at bounding box center [111, 167] width 222 height 42
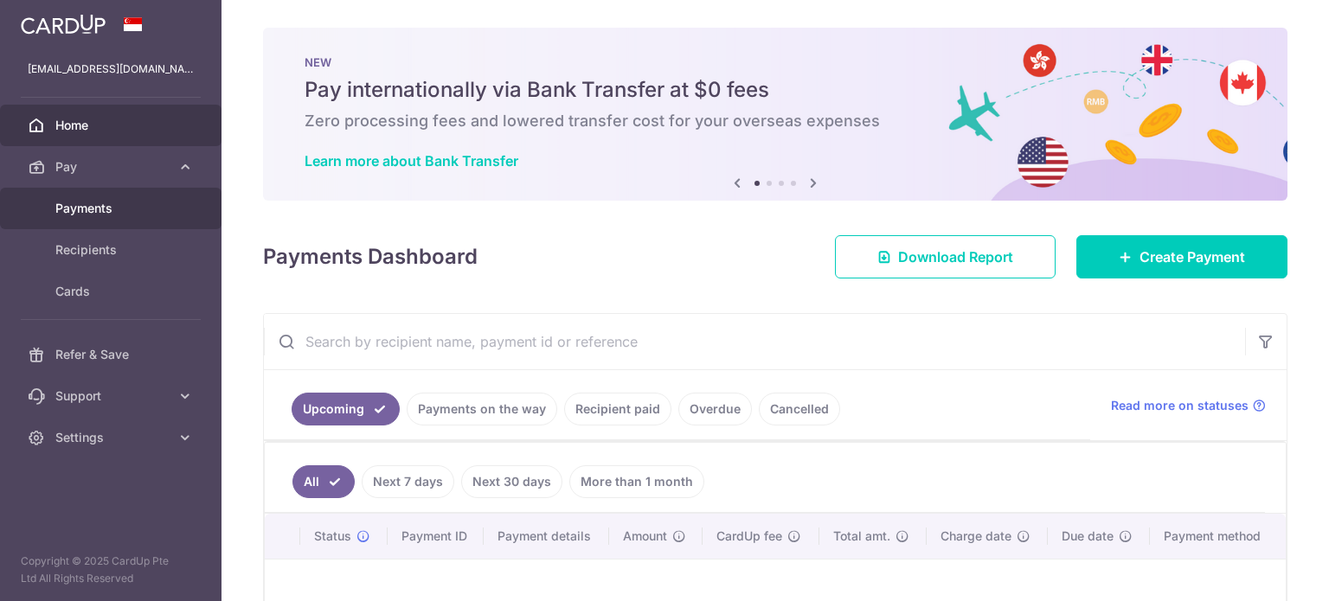
click at [132, 211] on span "Payments" at bounding box center [112, 208] width 114 height 17
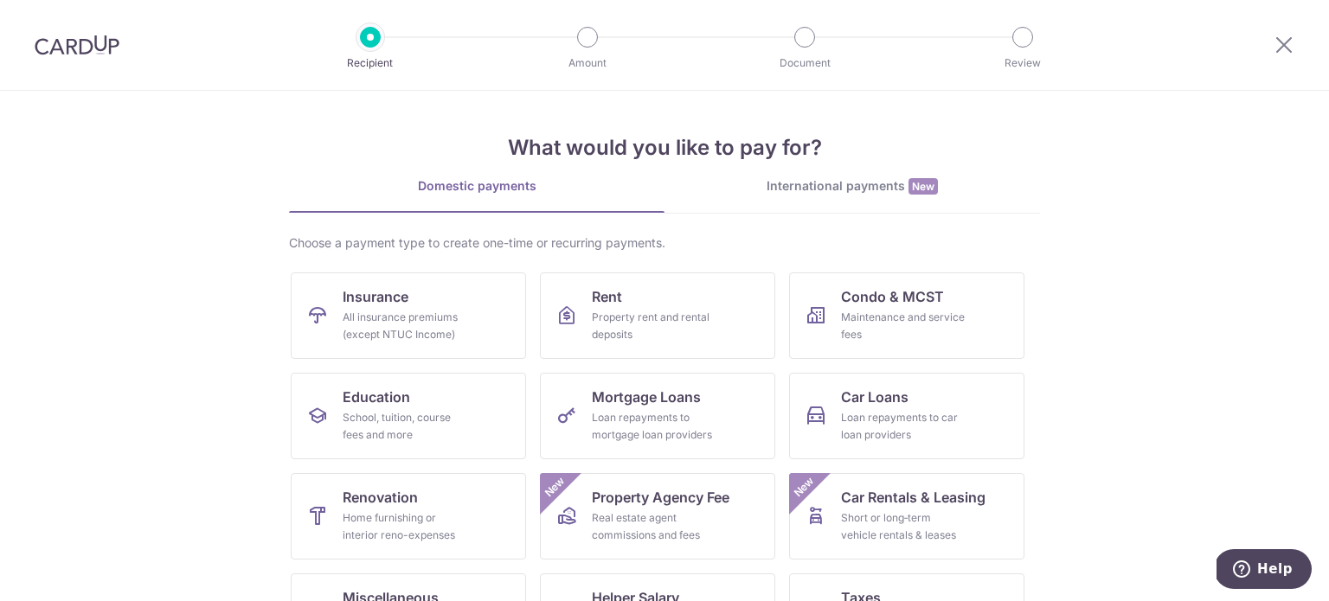
click at [68, 44] on img at bounding box center [77, 45] width 85 height 21
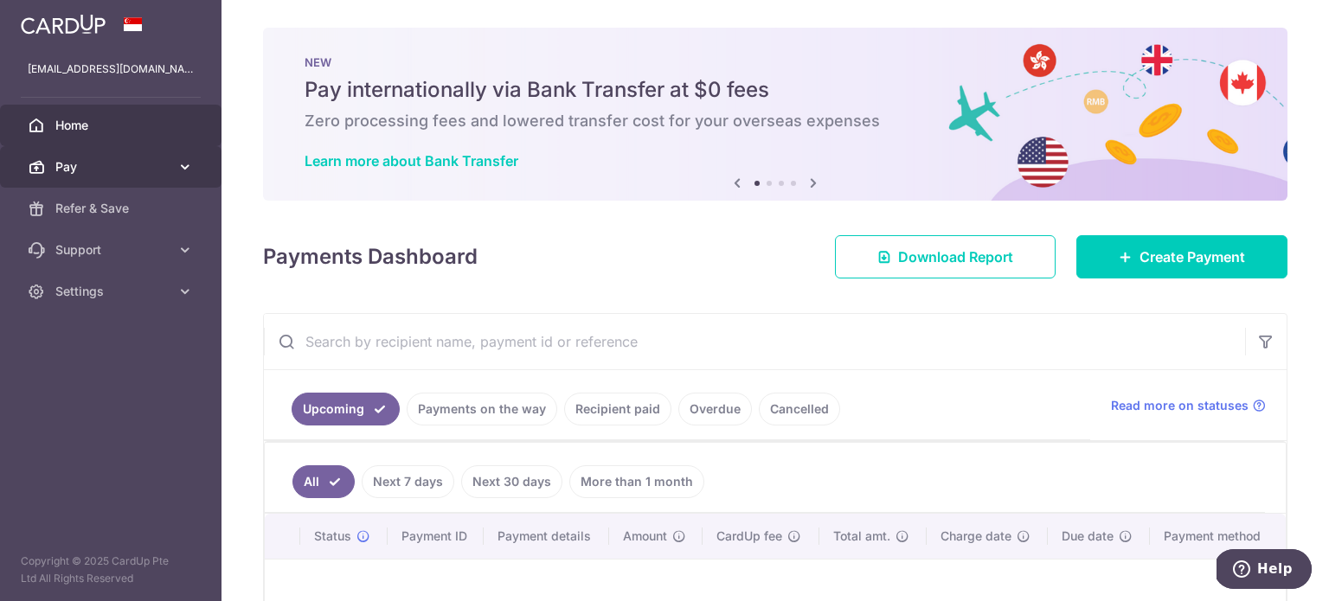
click at [99, 164] on span "Pay" at bounding box center [112, 166] width 114 height 17
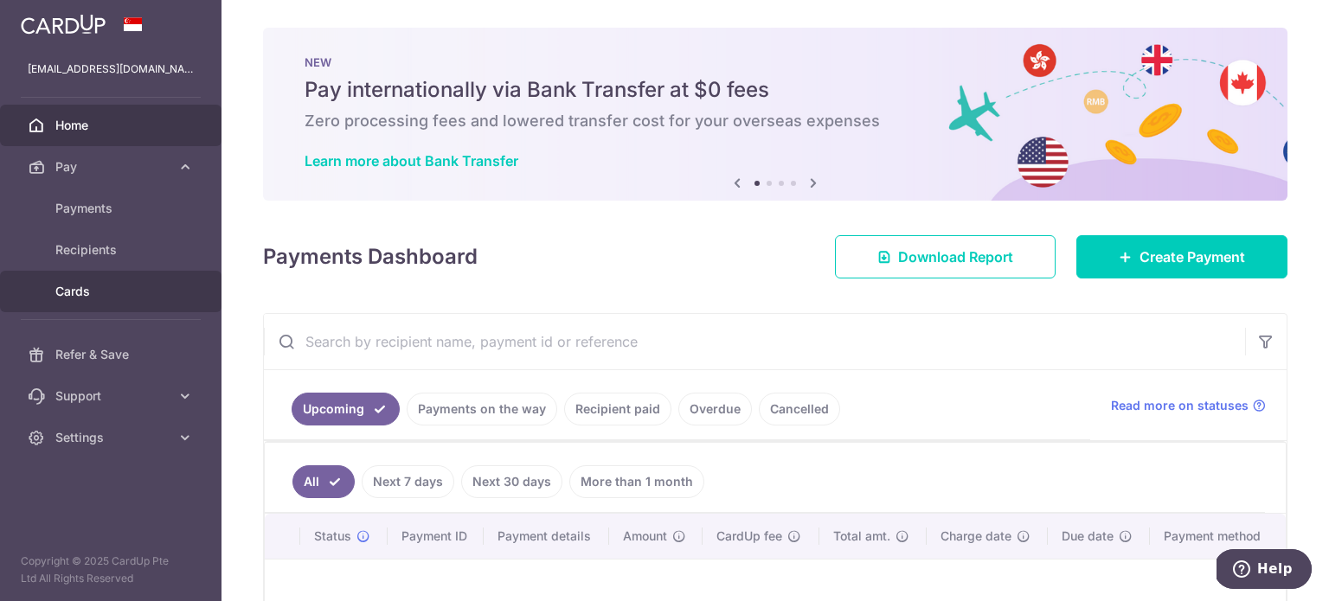
click at [96, 297] on span "Cards" at bounding box center [112, 291] width 114 height 17
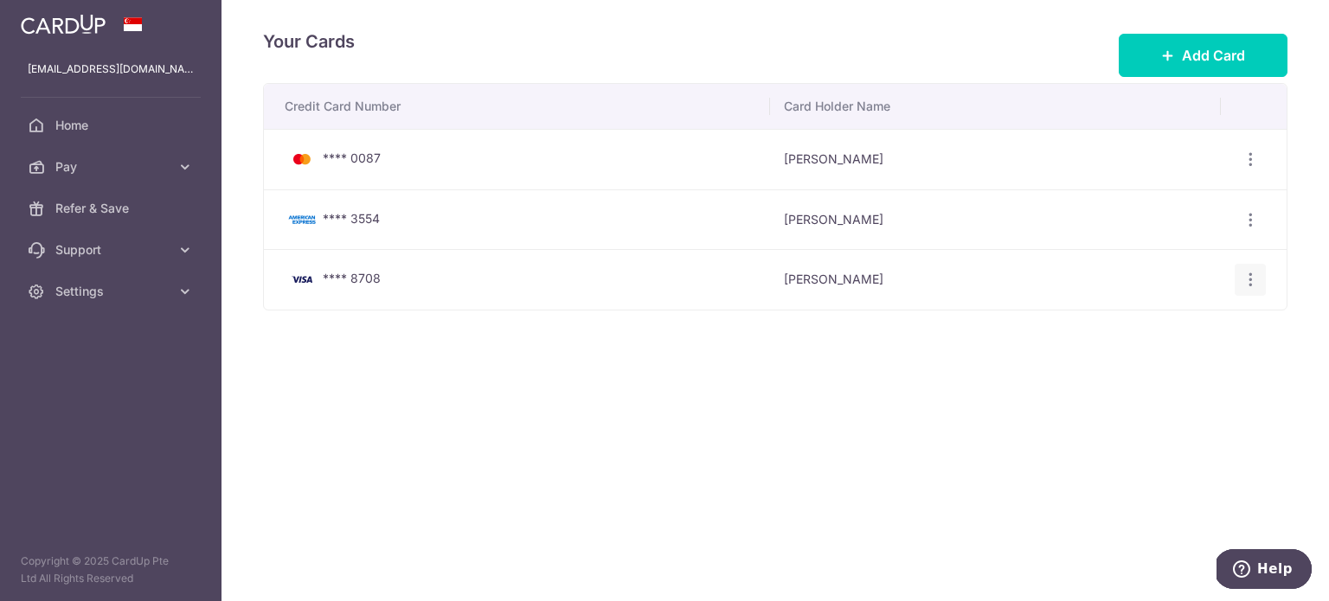
click at [1255, 271] on icon "button" at bounding box center [1251, 280] width 18 height 18
click at [895, 238] on td "WEI LIU" at bounding box center [995, 220] width 451 height 61
click at [1246, 222] on icon "button" at bounding box center [1251, 220] width 18 height 18
drag, startPoint x: 851, startPoint y: 398, endPoint x: 810, endPoint y: 389, distance: 41.8
click at [848, 397] on div "Your Cards Add Card Credit Card Number Card Holder Name **** 0087 WEI LIU View/…" at bounding box center [776, 300] width 1108 height 601
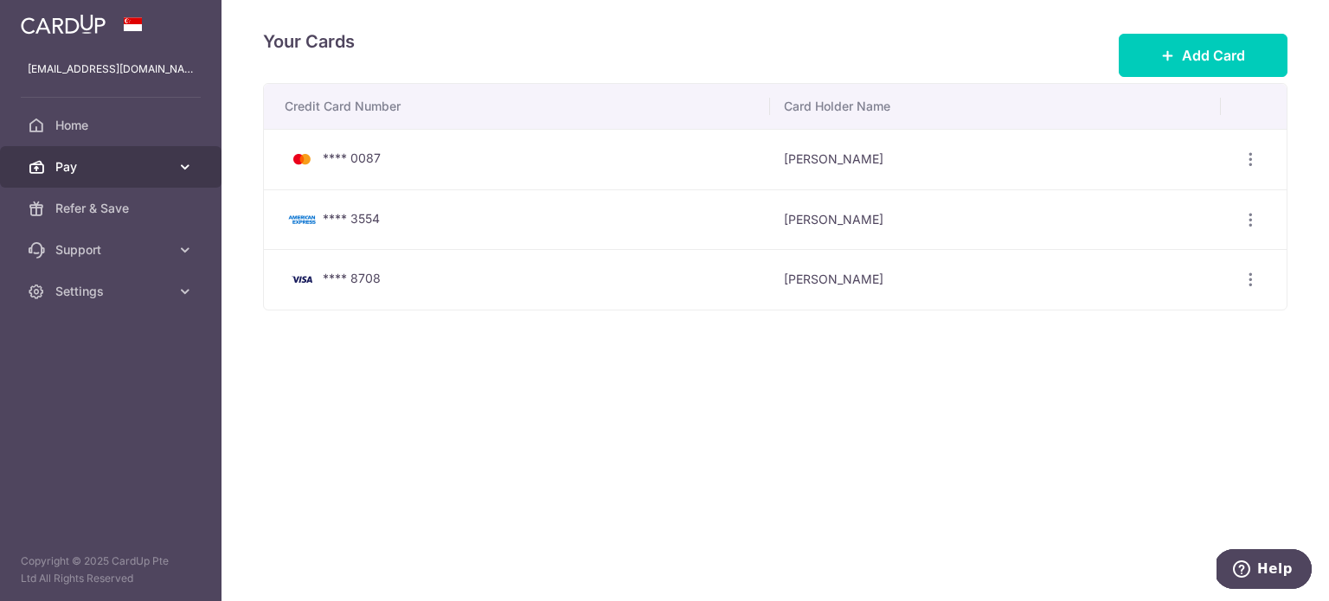
click at [78, 151] on link "Pay" at bounding box center [111, 167] width 222 height 42
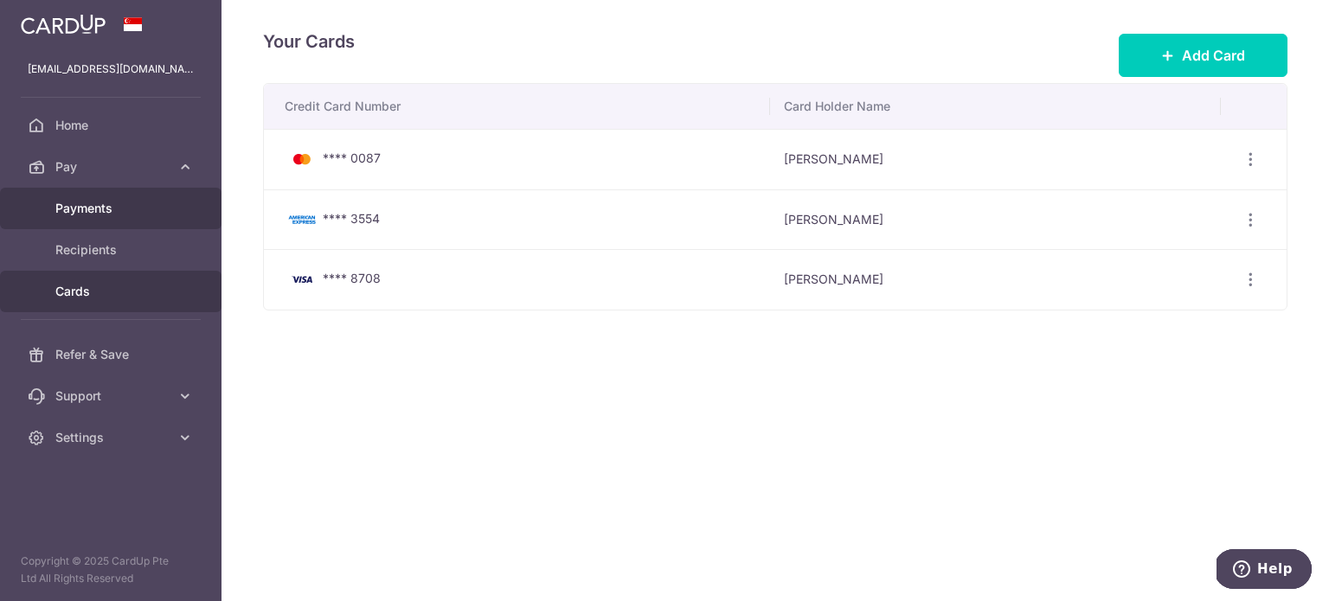
click at [106, 218] on link "Payments" at bounding box center [111, 209] width 222 height 42
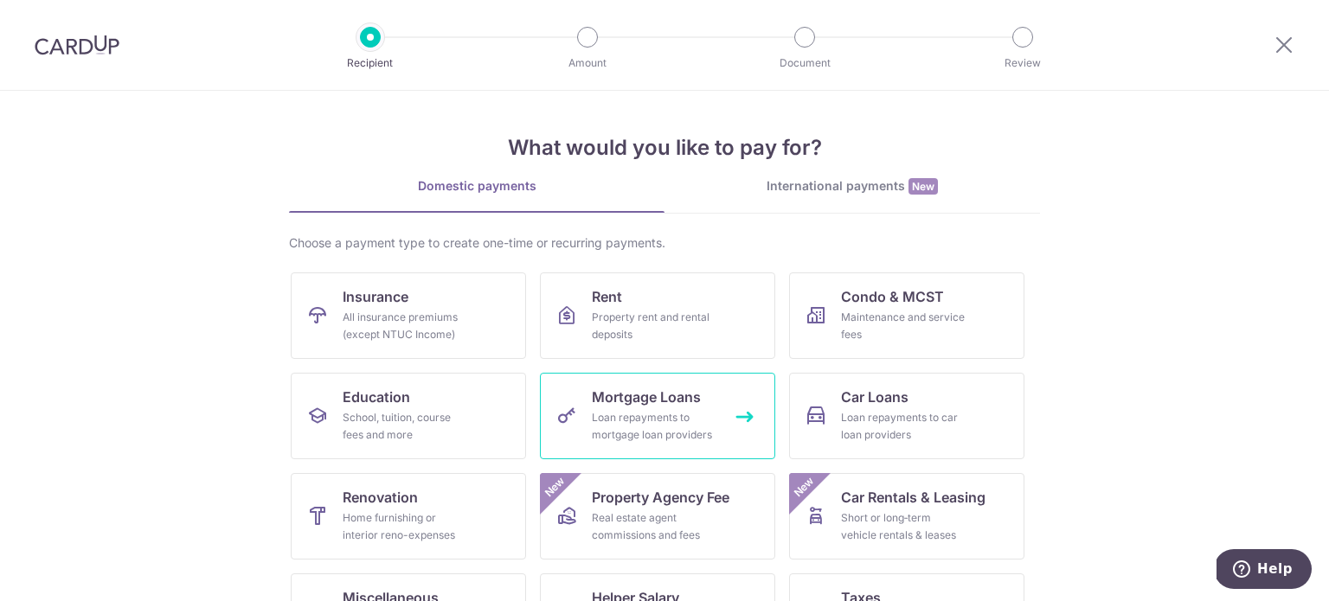
scroll to position [172, 0]
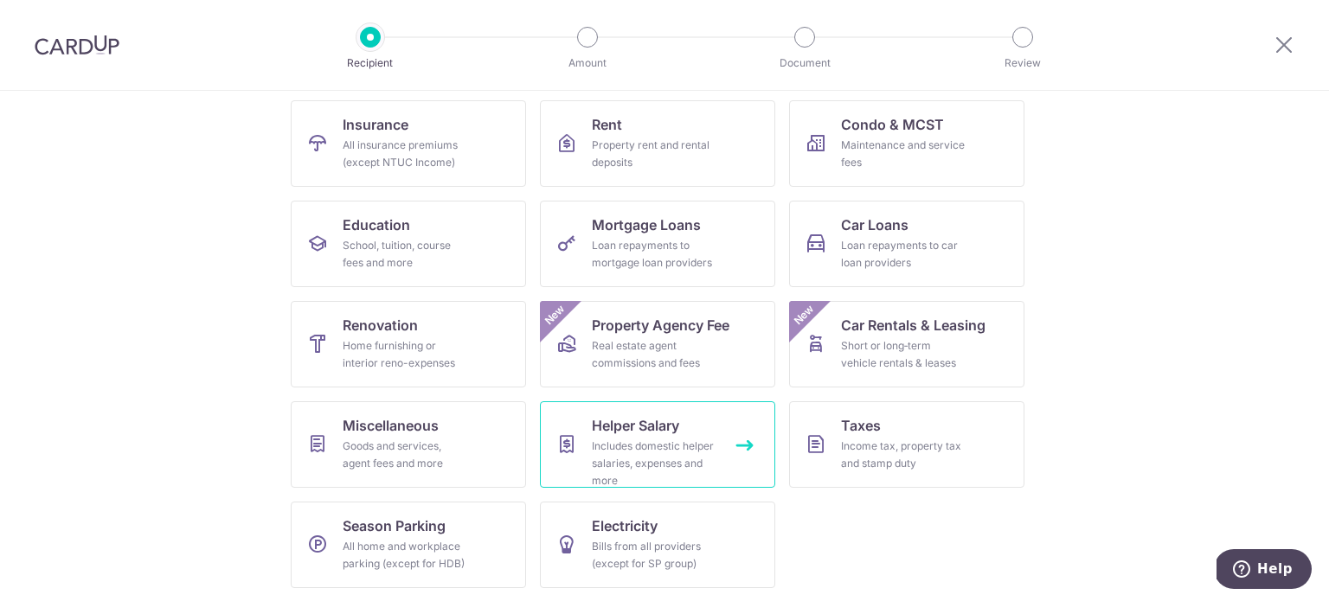
click at [641, 449] on div "Includes domestic helper salaries, expenses and more" at bounding box center [654, 464] width 125 height 52
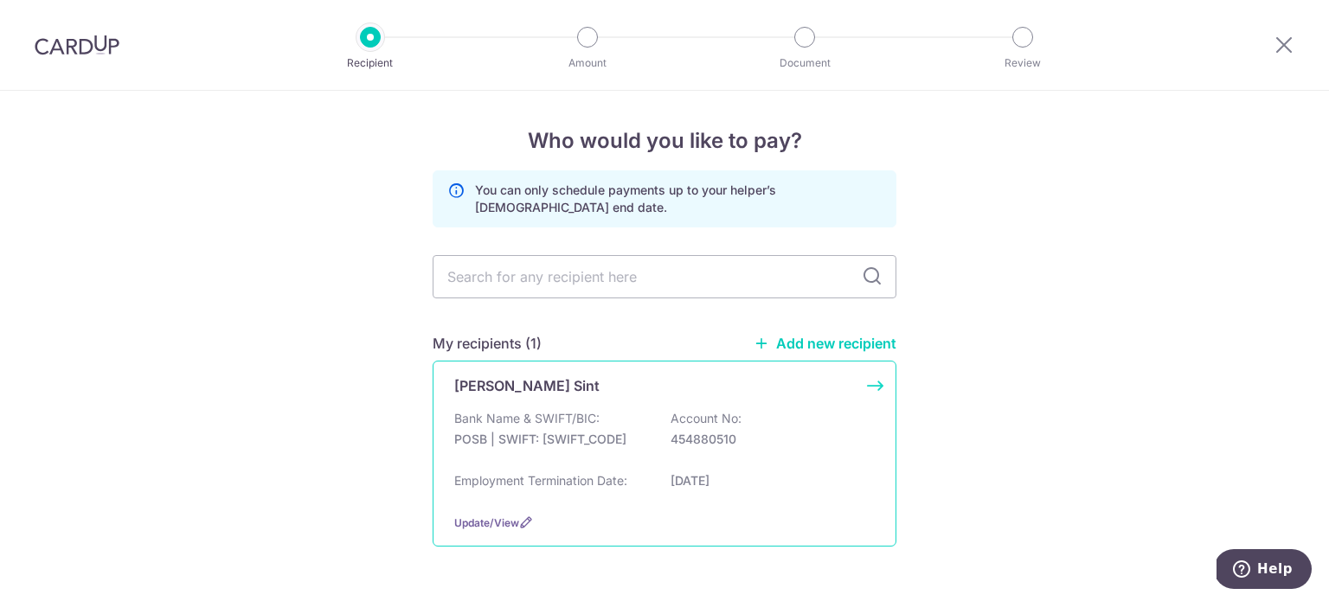
click at [602, 424] on div "Bank Name & SWIFT/BIC: POSB | SWIFT: DBSSSGSGXXX Account No: 454880510" at bounding box center [664, 437] width 421 height 55
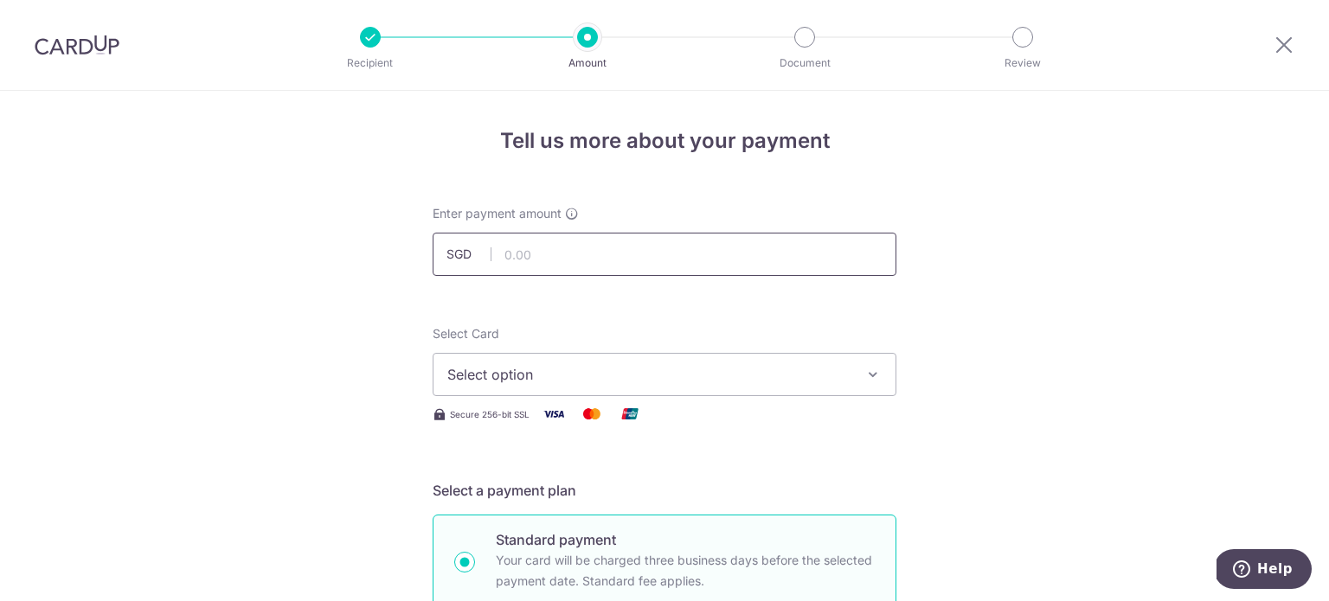
click at [563, 262] on input "text" at bounding box center [665, 254] width 464 height 43
type input "560.00"
drag, startPoint x: 238, startPoint y: 280, endPoint x: 258, endPoint y: 266, distance: 24.8
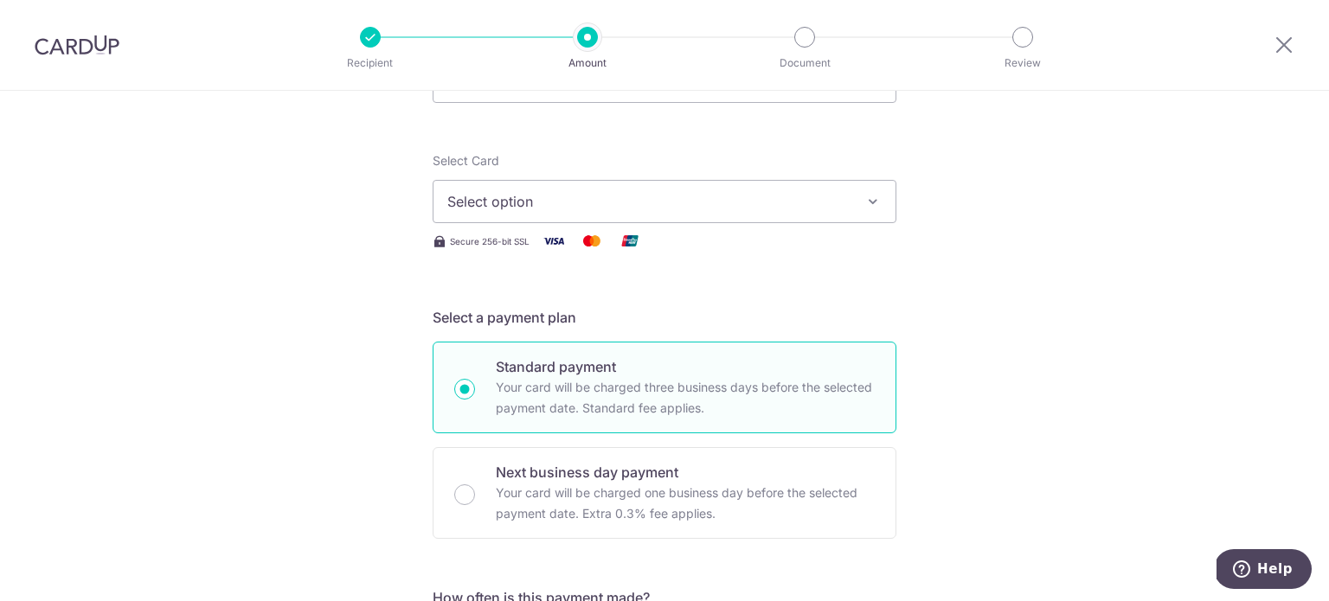
click at [537, 216] on button "Select option" at bounding box center [665, 201] width 464 height 43
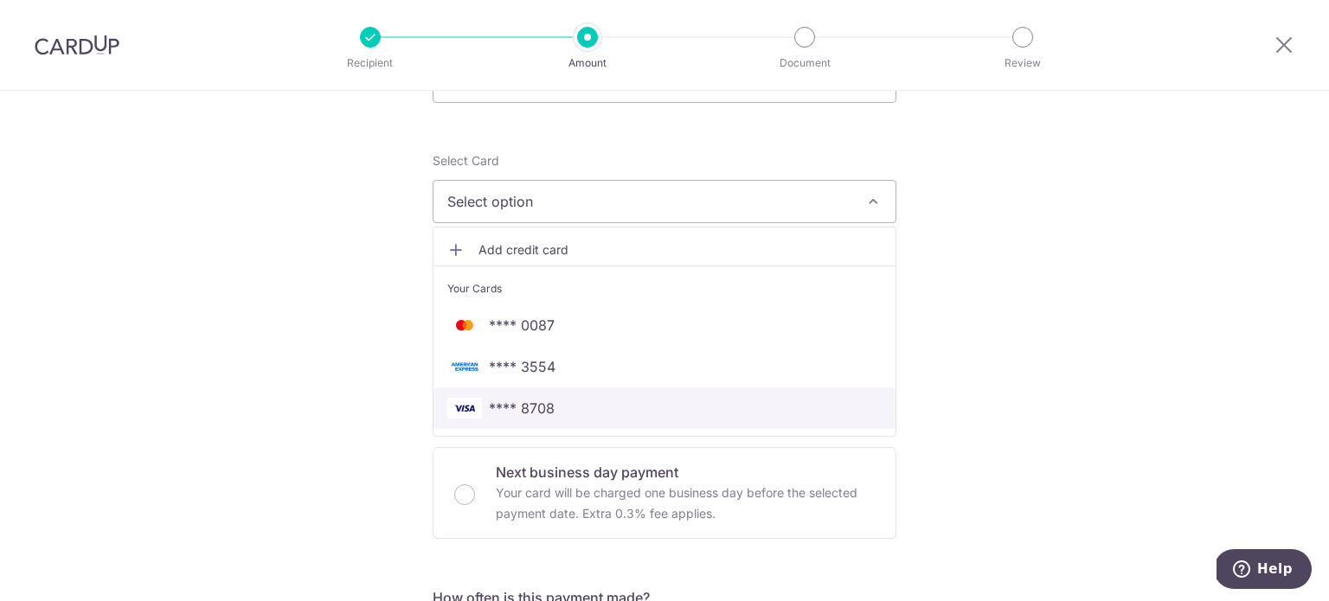
click at [536, 411] on span "**** 8708" at bounding box center [522, 408] width 66 height 21
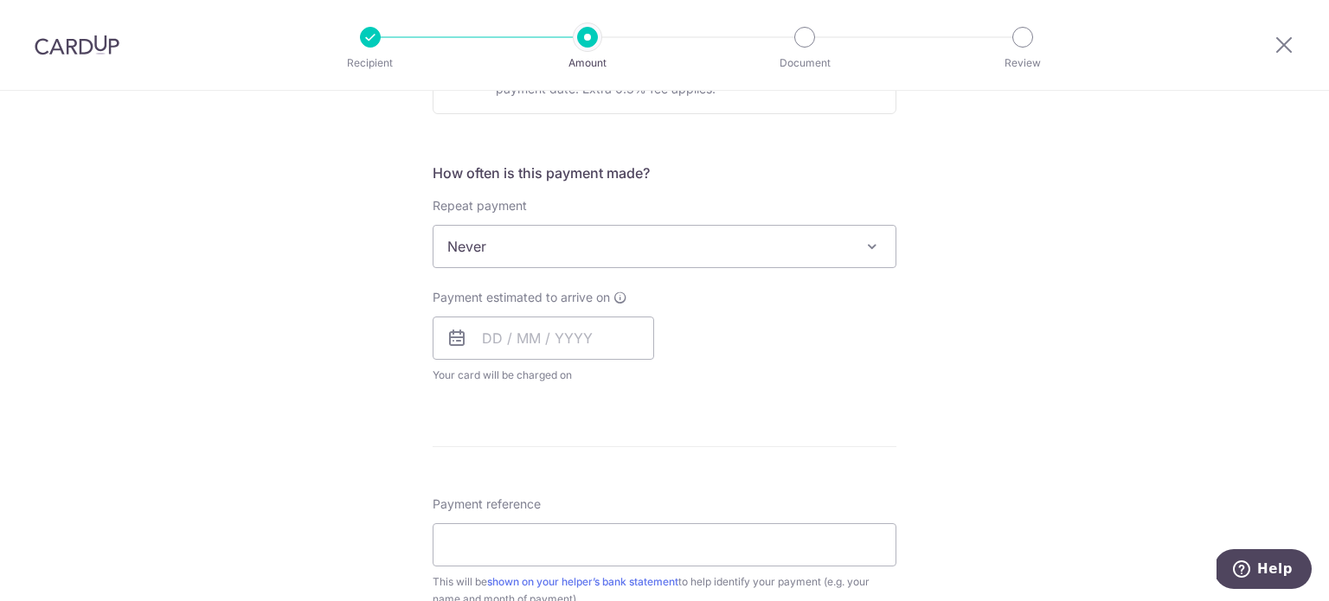
scroll to position [606, 0]
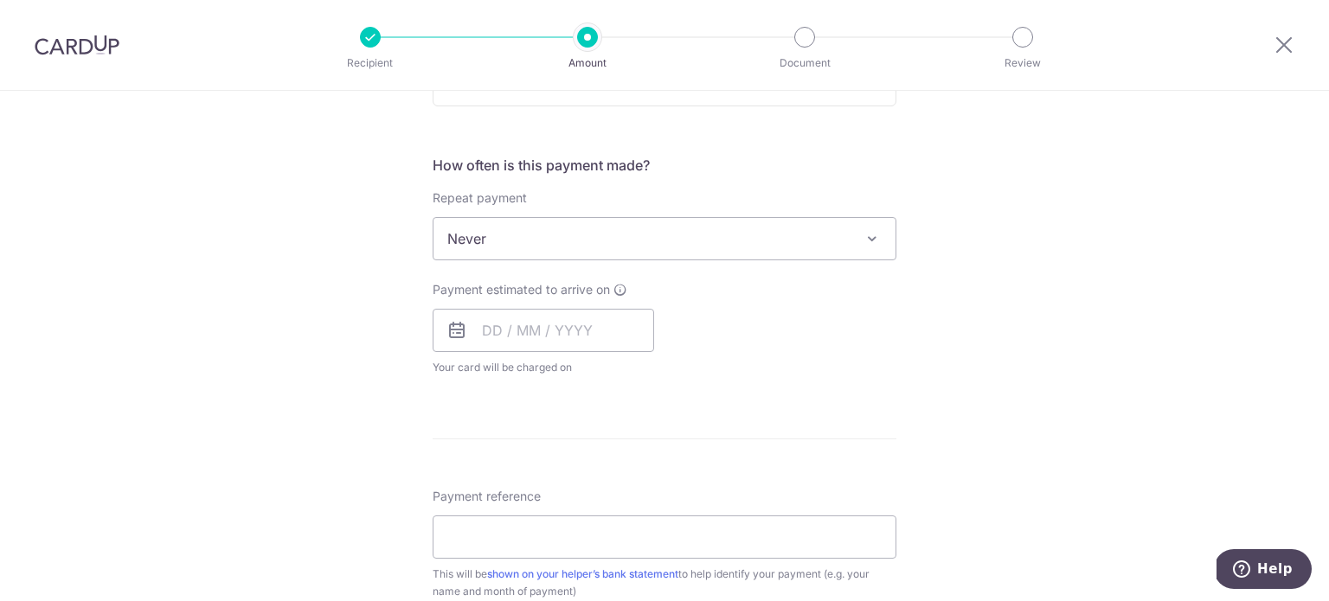
click at [509, 233] on span "Never" at bounding box center [665, 239] width 462 height 42
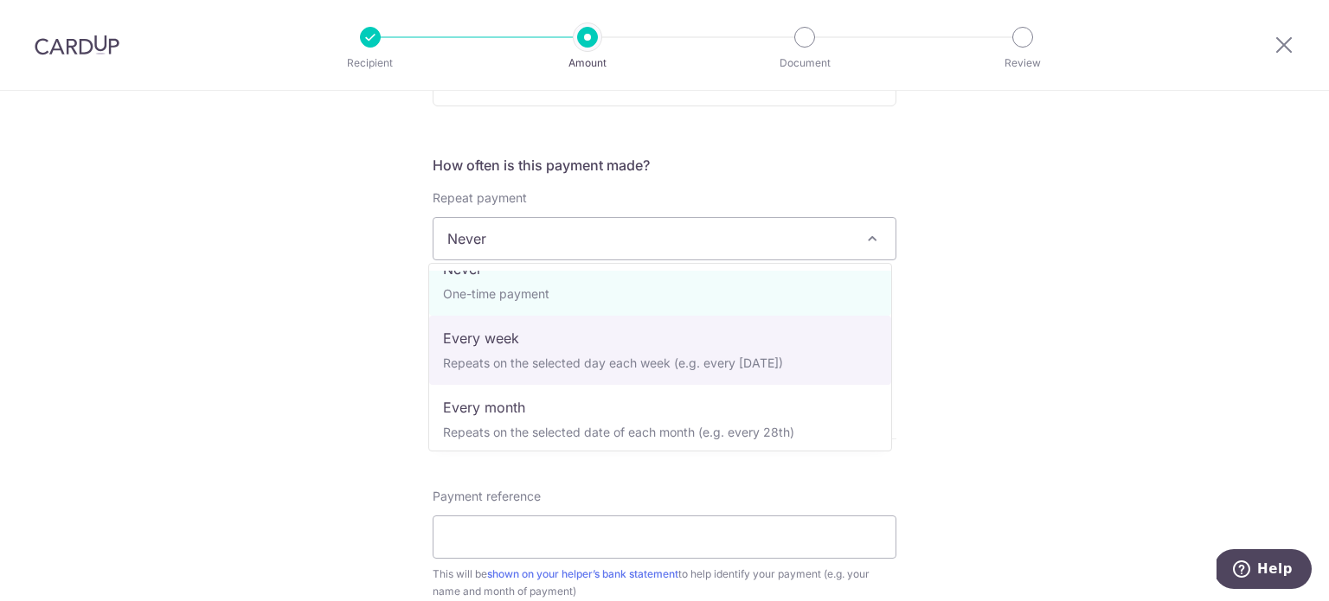
scroll to position [87, 0]
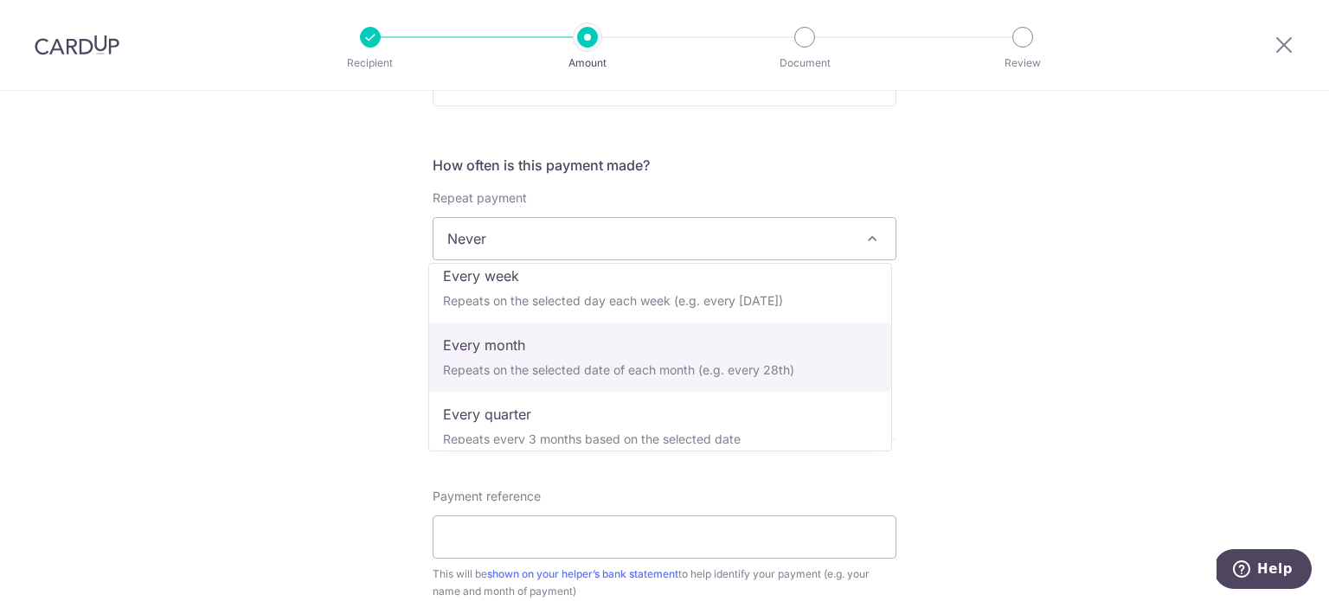
select select "3"
type input "16/11/2026"
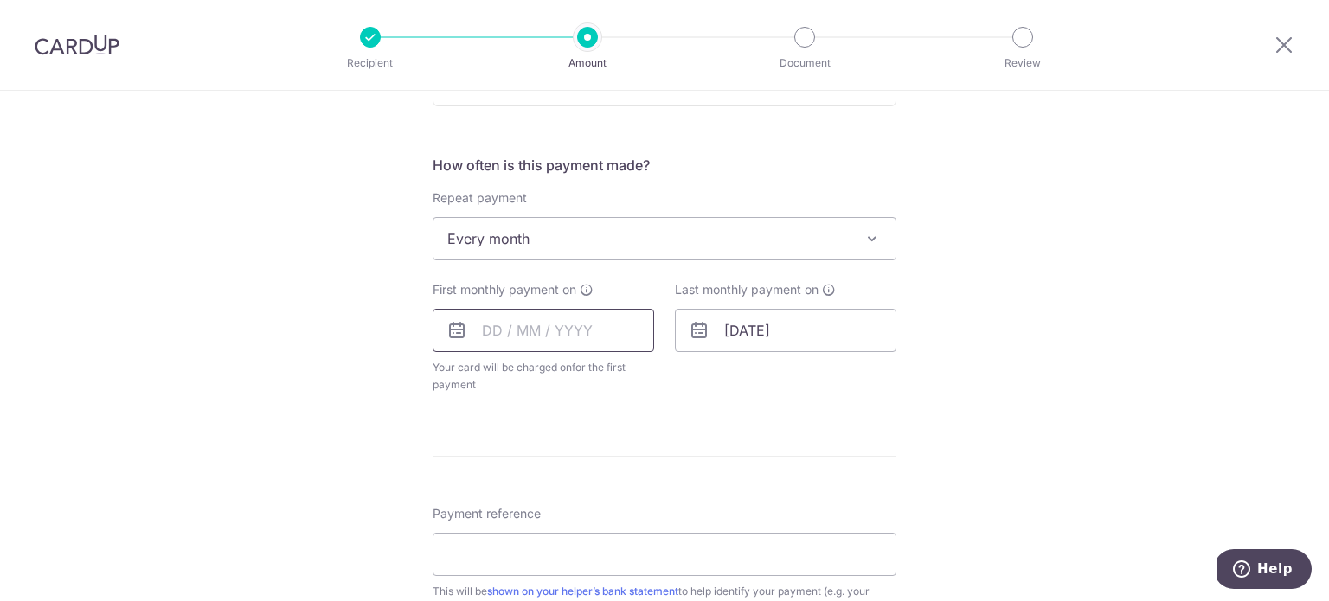
click at [485, 335] on input "text" at bounding box center [544, 330] width 222 height 43
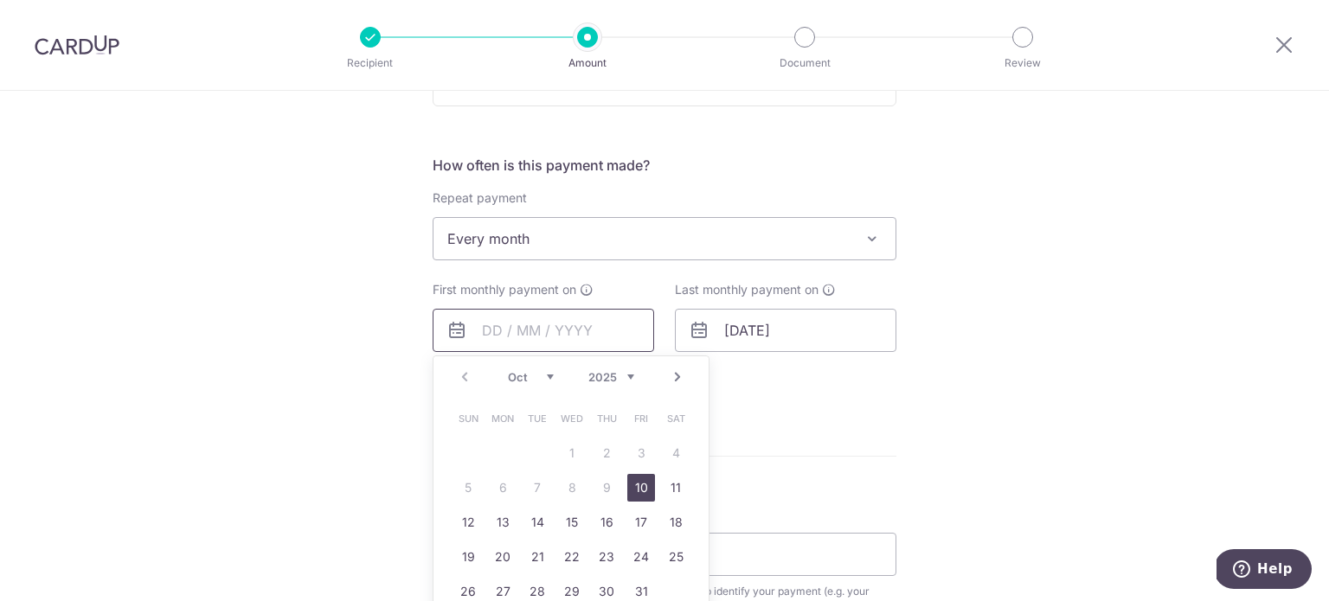
click at [489, 329] on input "text" at bounding box center [544, 330] width 222 height 43
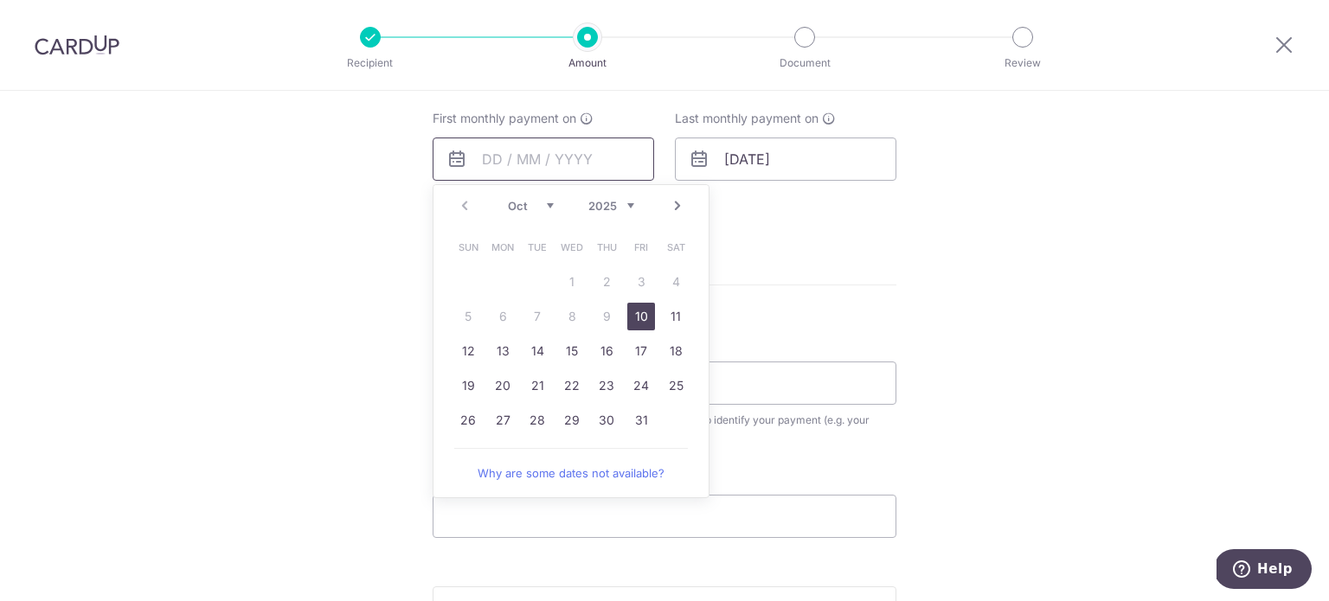
scroll to position [779, 0]
click at [634, 417] on link "31" at bounding box center [641, 419] width 28 height 28
type input "31/10/2025"
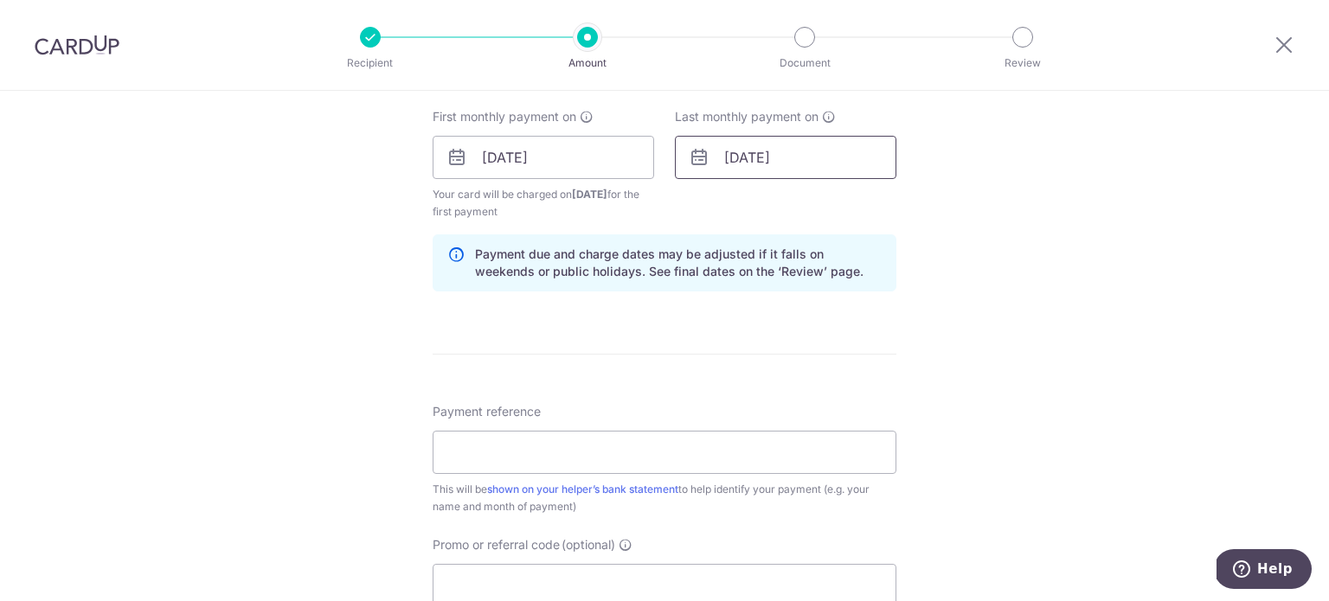
click at [745, 164] on input "16/11/2026" at bounding box center [786, 157] width 222 height 43
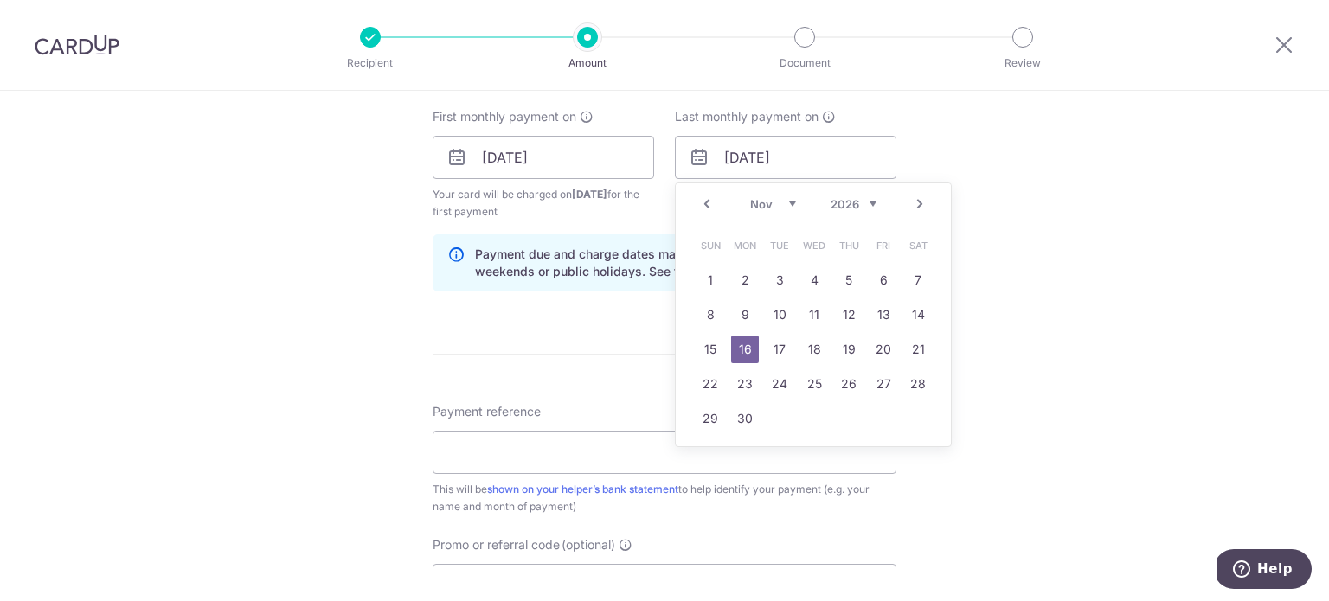
click at [782, 202] on select "Jan Feb Mar Apr May Jun Jul Aug Sep Oct Nov Dec" at bounding box center [773, 204] width 46 height 14
click at [846, 415] on link "31" at bounding box center [849, 419] width 28 height 28
type input "31/12/2026"
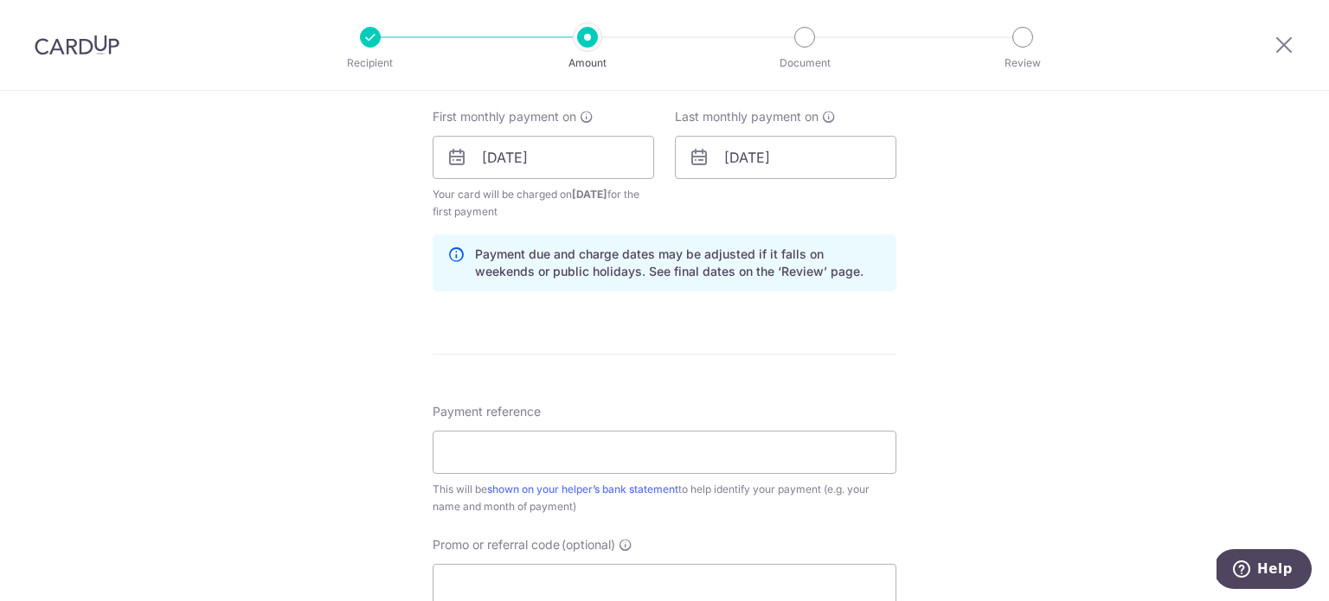
click at [1132, 359] on div "Tell us more about your payment Enter payment amount SGD 560.00 560.00 Select C…" at bounding box center [664, 139] width 1329 height 1654
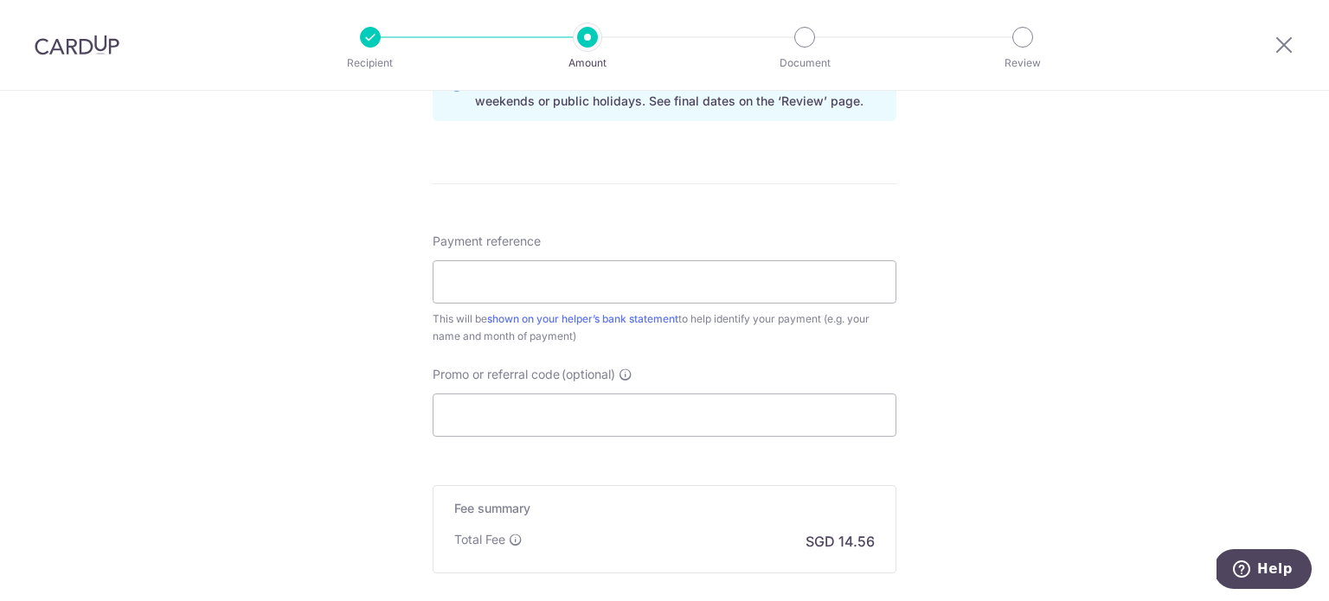
scroll to position [952, 0]
click at [595, 281] on input "Payment reference" at bounding box center [665, 279] width 464 height 43
drag, startPoint x: 492, startPoint y: 278, endPoint x: 672, endPoint y: 285, distance: 180.1
click at [672, 285] on input "Salary 2025 Apr" at bounding box center [665, 279] width 464 height 43
type input "Salary"
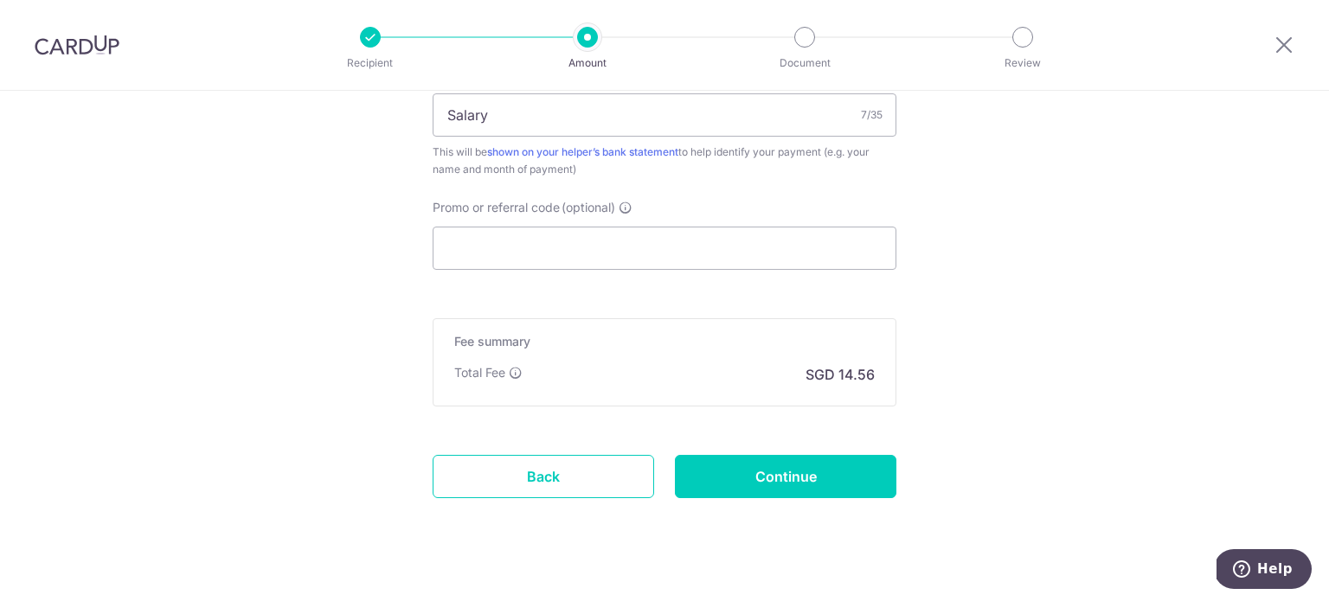
scroll to position [1125, 0]
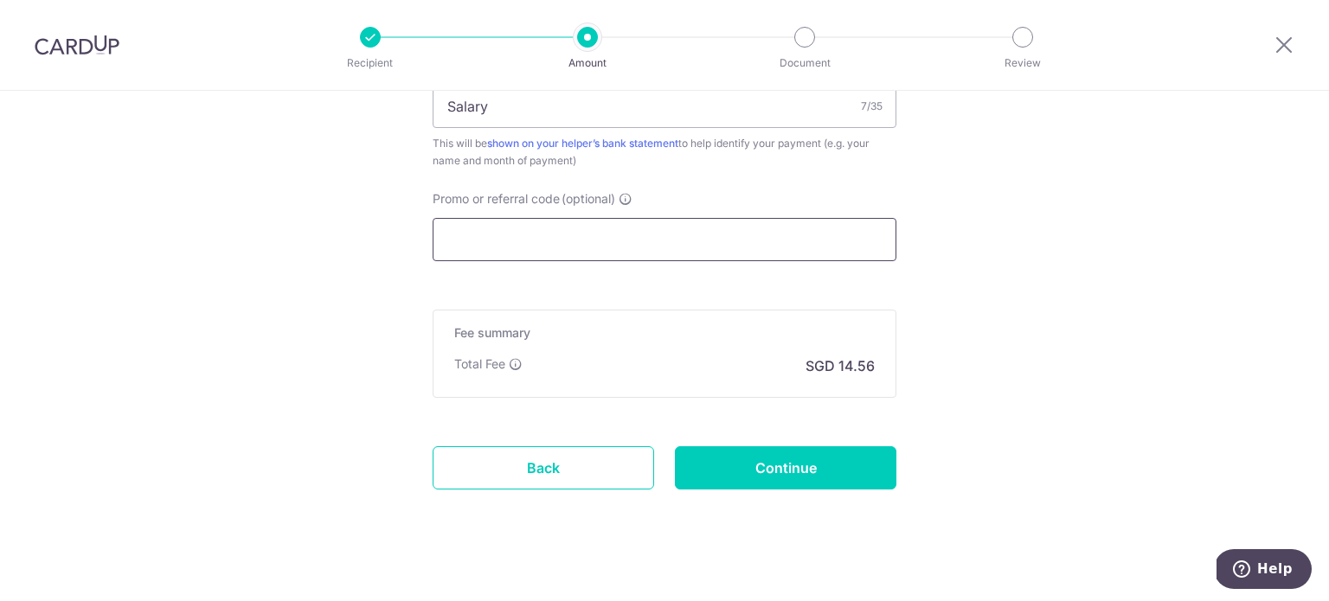
click at [637, 238] on input "Promo or referral code (optional)" at bounding box center [665, 239] width 464 height 43
paste input "3HOME25R"
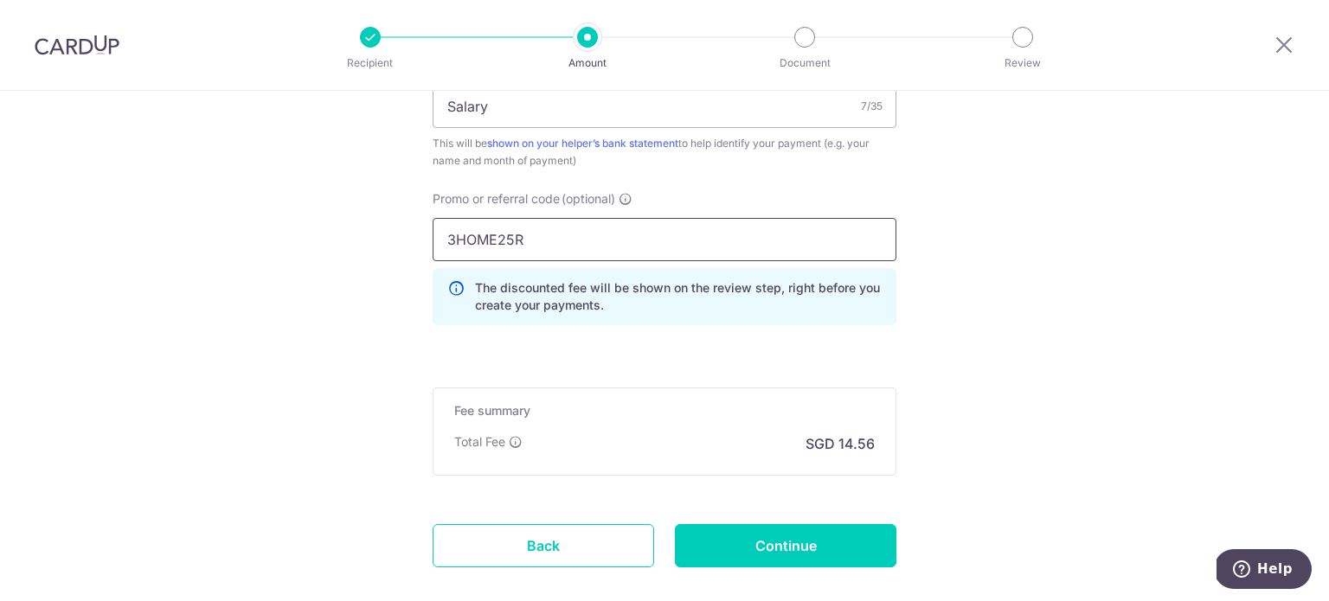
type input "3HOME25R"
click at [760, 541] on input "Continue" at bounding box center [786, 545] width 222 height 43
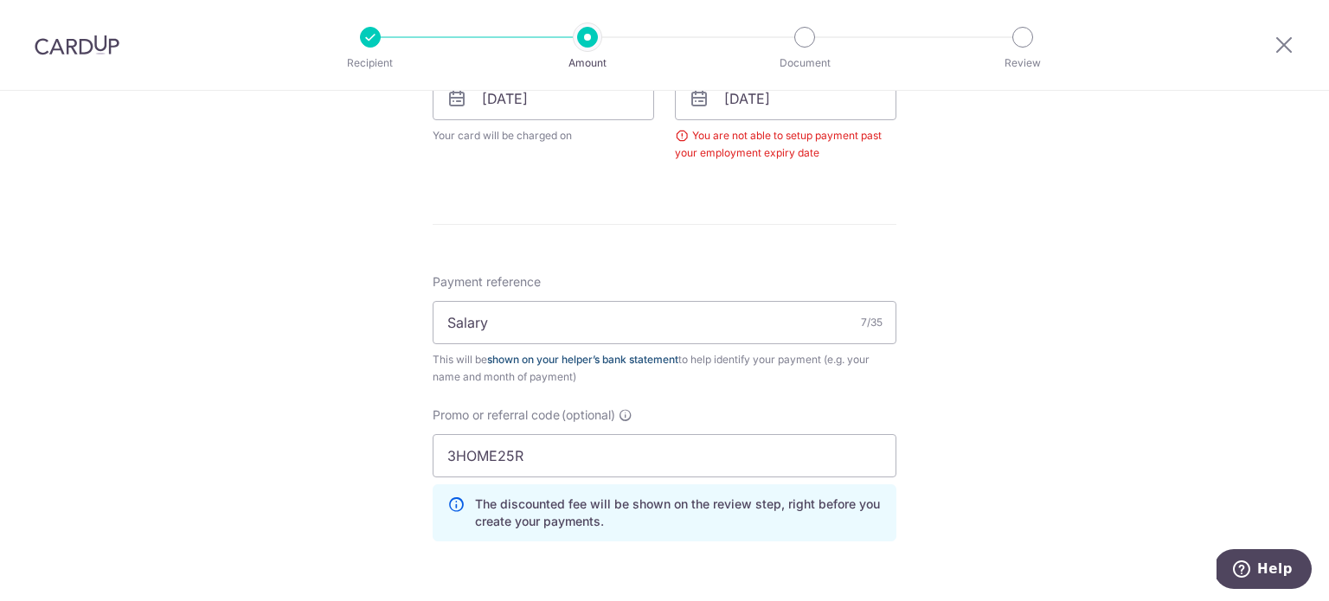
scroll to position [699, 0]
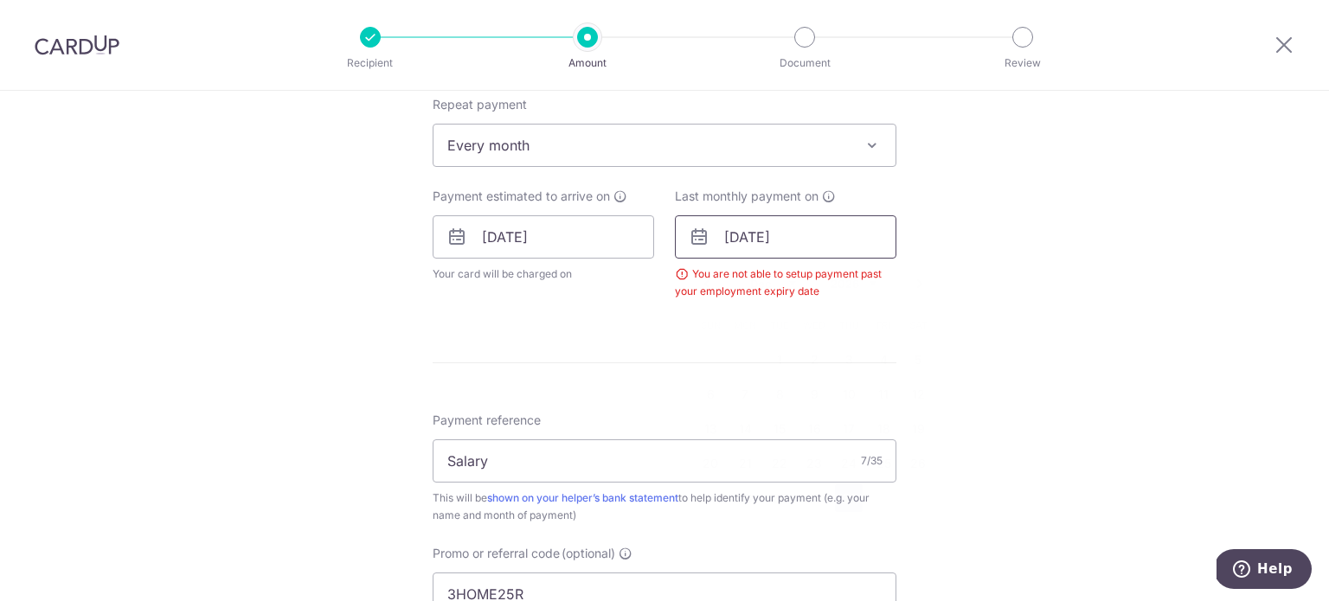
click at [792, 238] on input "31/12/2026" at bounding box center [786, 236] width 222 height 43
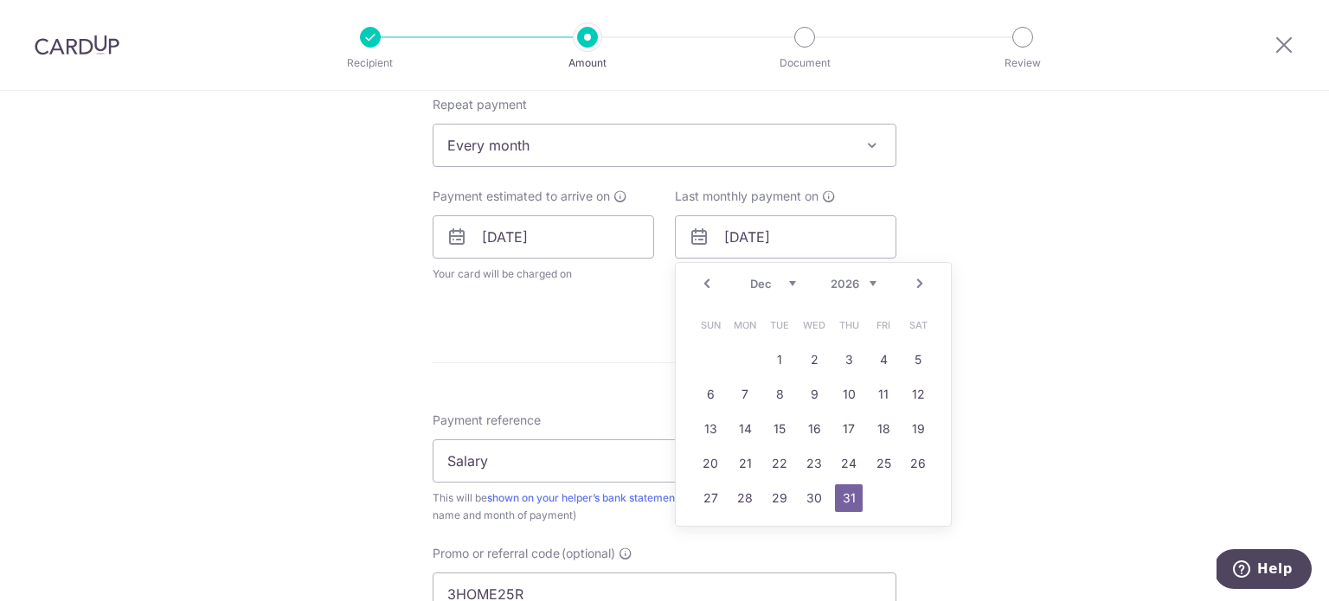
click at [865, 283] on select "2025 2026 2027 2028 2029 2030 2031 2032 2033 2034 2035" at bounding box center [854, 284] width 46 height 14
click at [1095, 313] on div "Tell us more about your payment Enter payment amount SGD 560.00 560.00 Select C…" at bounding box center [664, 222] width 1329 height 1661
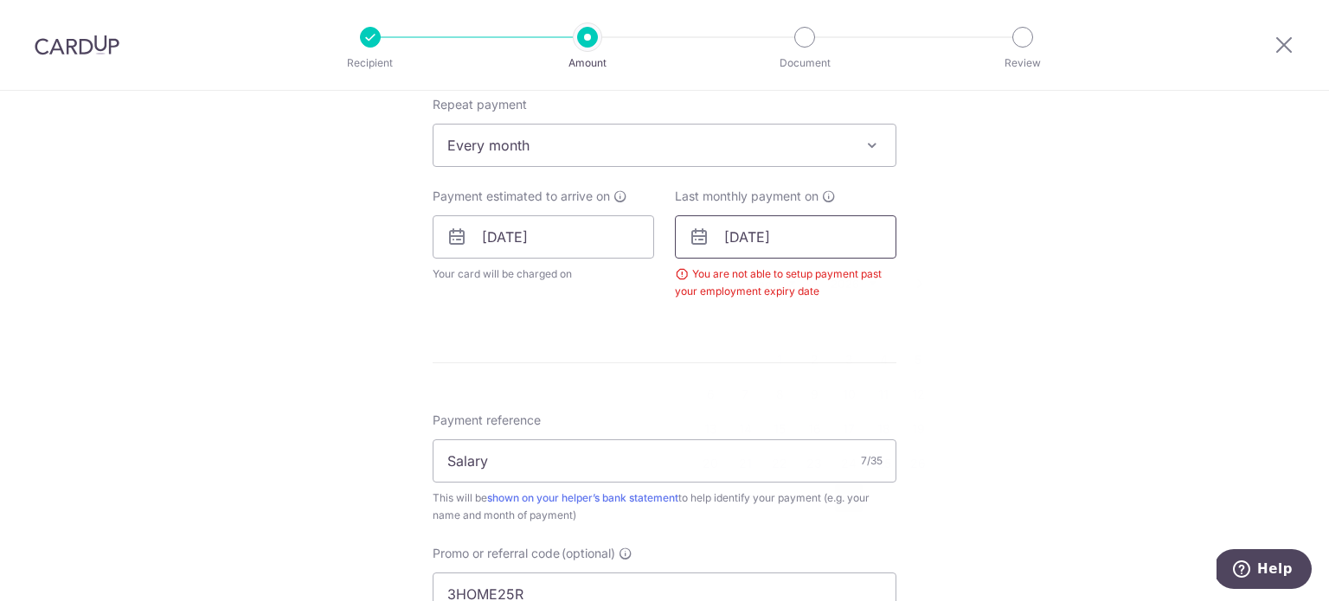
click at [782, 242] on input "31/12/2026" at bounding box center [786, 236] width 222 height 43
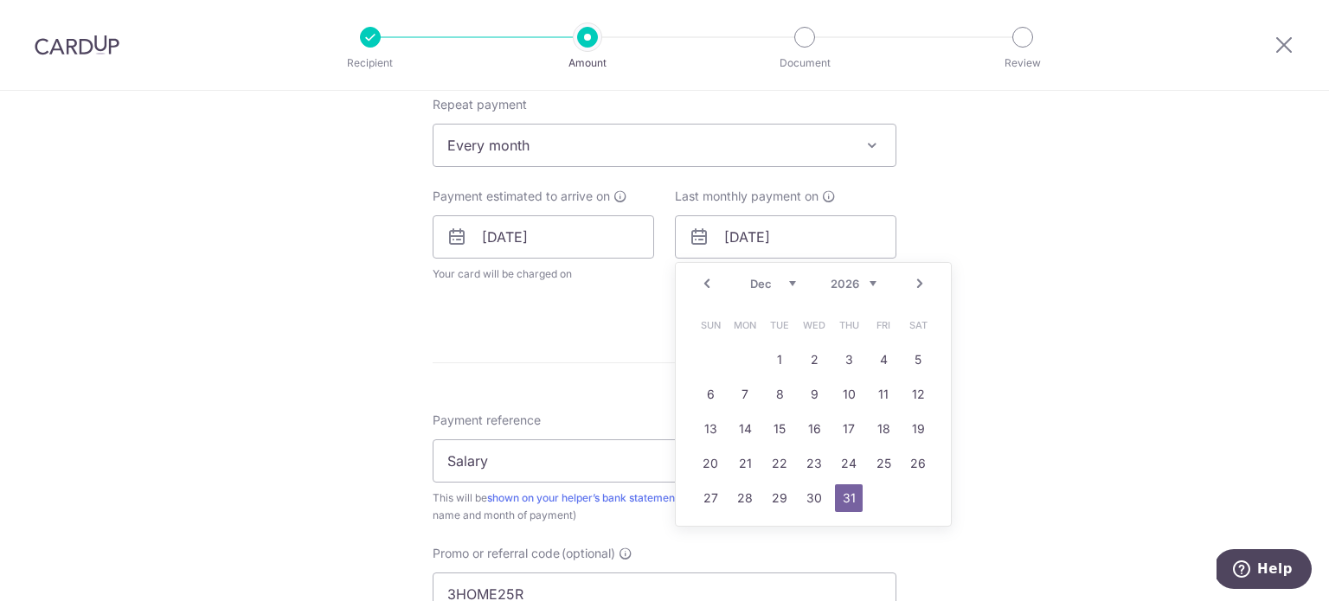
click at [864, 282] on select "2025 2026 2027 2028 2029 2030 2031 2032 2033 2034 2035" at bounding box center [854, 284] width 46 height 14
click at [816, 501] on link "31" at bounding box center [814, 499] width 28 height 28
type input "31/12/2025"
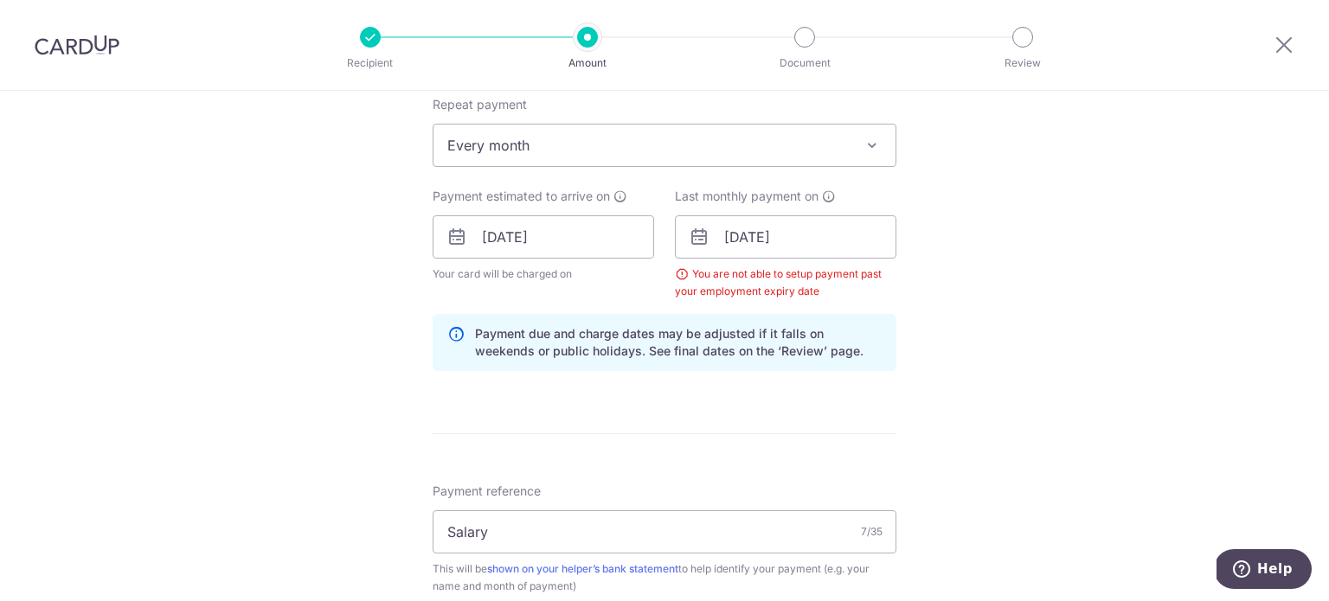
click at [1036, 355] on div "Tell us more about your payment Enter payment amount SGD 560.00 560.00 Select C…" at bounding box center [664, 258] width 1329 height 1732
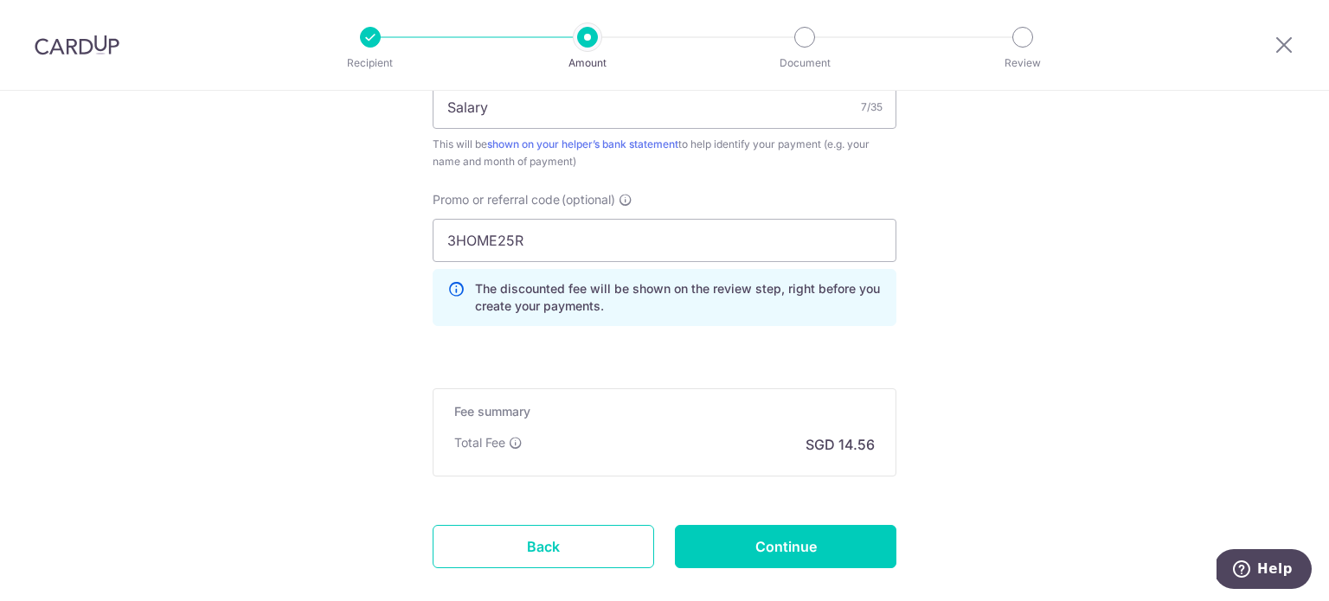
scroll to position [1132, 0]
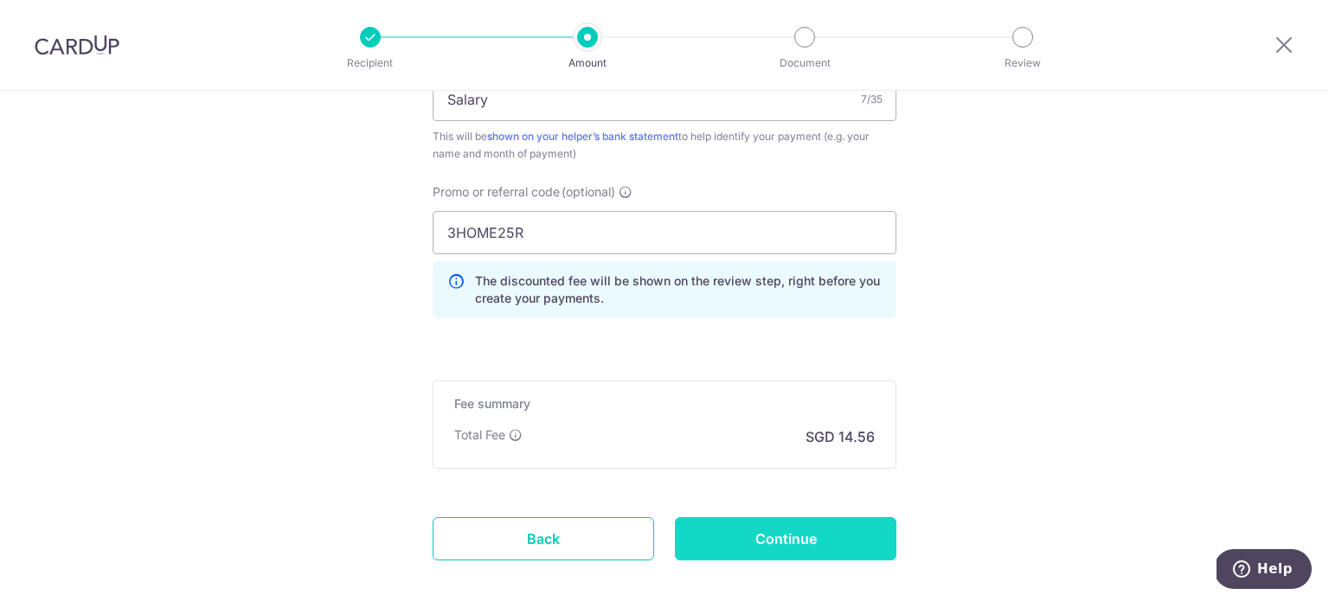
click at [754, 530] on input "Continue" at bounding box center [786, 539] width 222 height 43
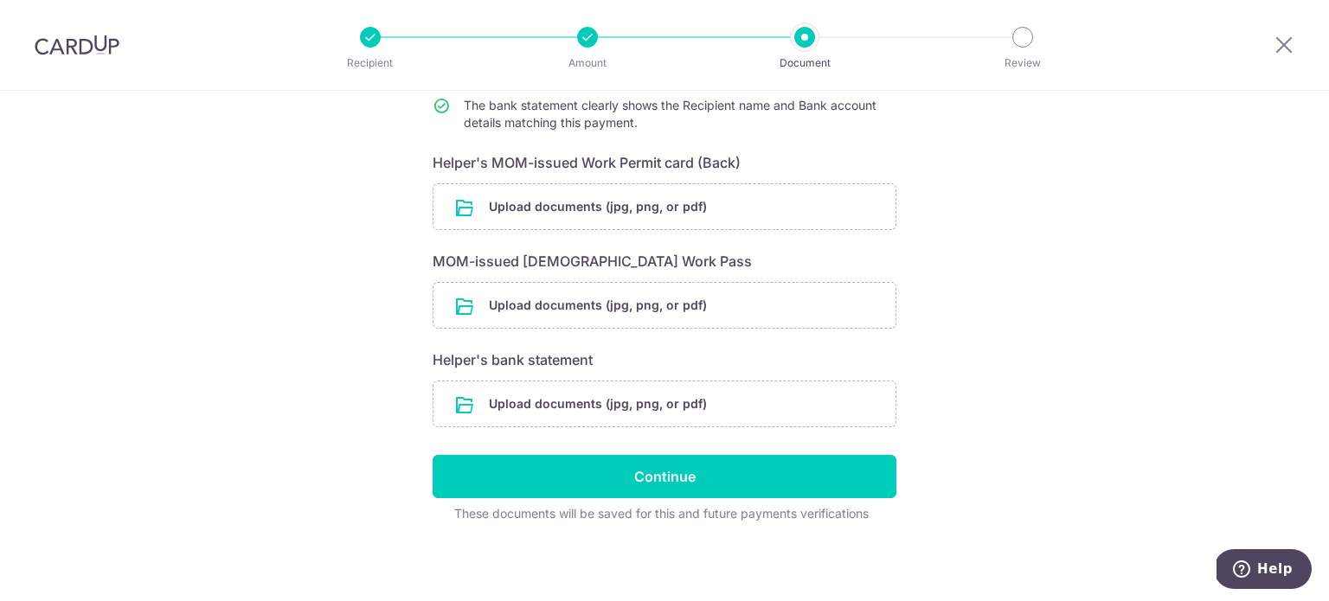
scroll to position [232, 0]
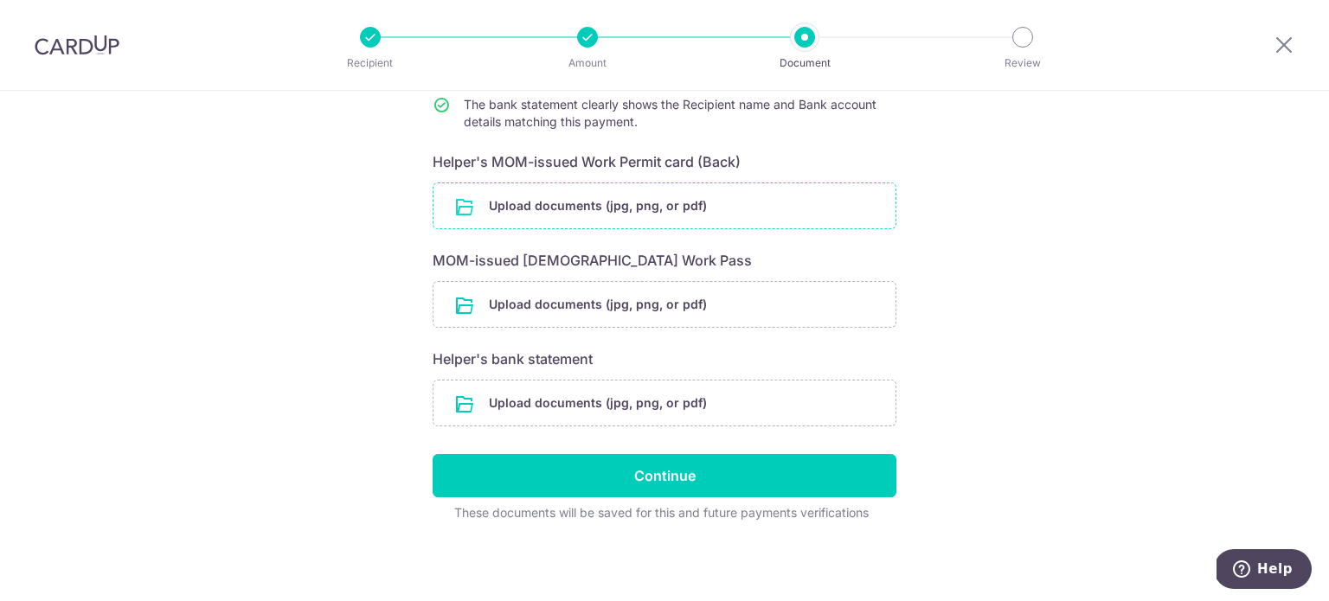
click at [581, 217] on input "file" at bounding box center [665, 205] width 462 height 45
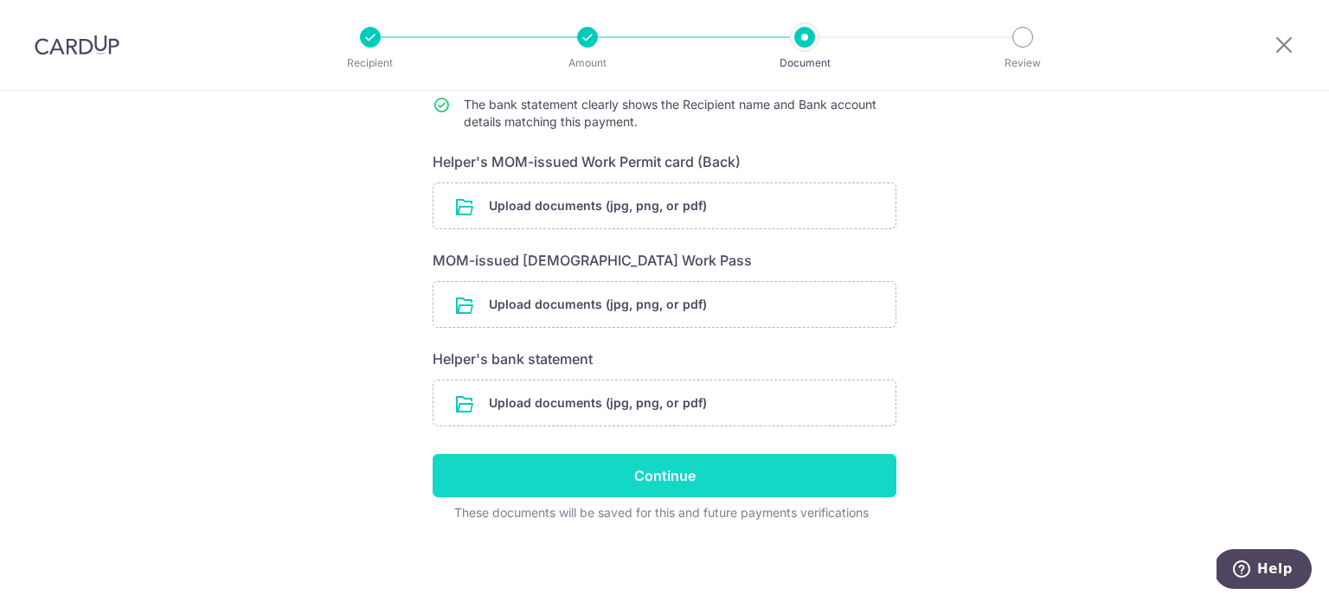
click at [725, 472] on input "Continue" at bounding box center [665, 475] width 464 height 43
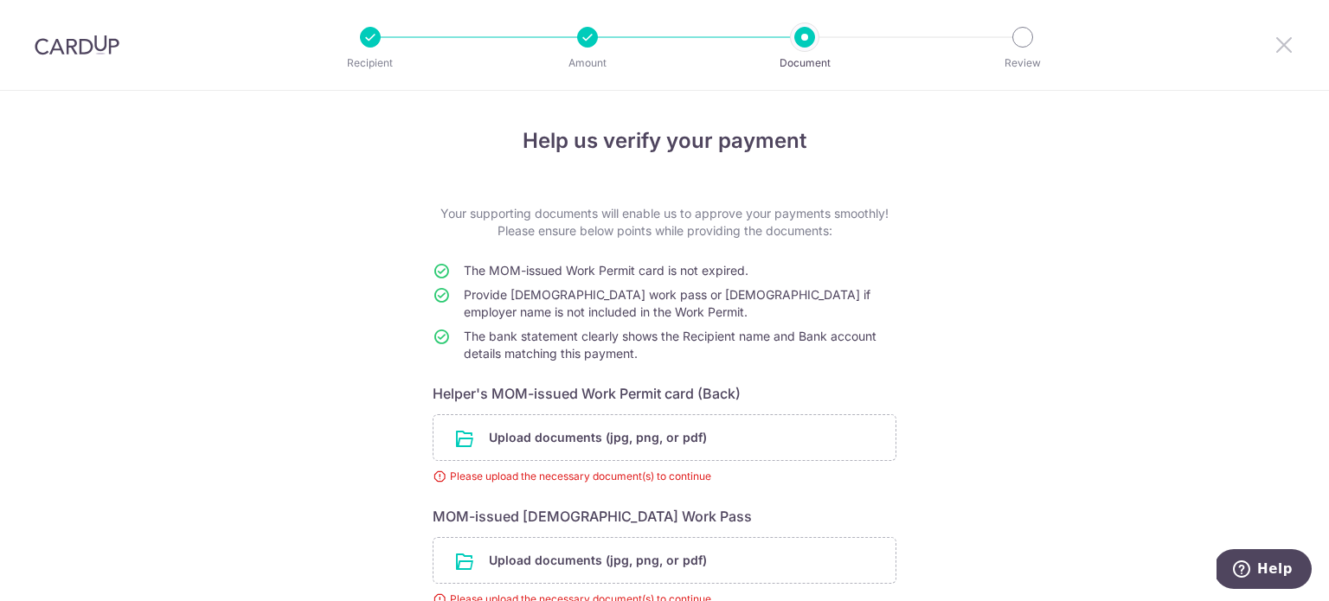
click at [1284, 48] on icon at bounding box center [1284, 45] width 21 height 22
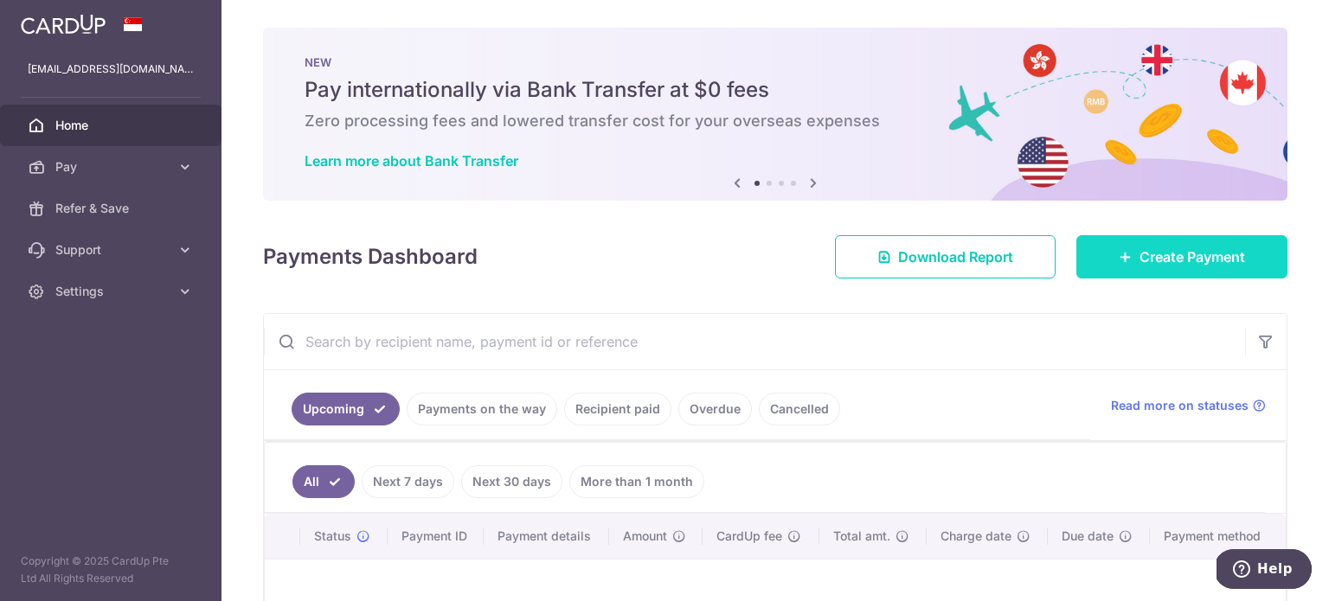
click at [1119, 259] on icon at bounding box center [1126, 257] width 14 height 14
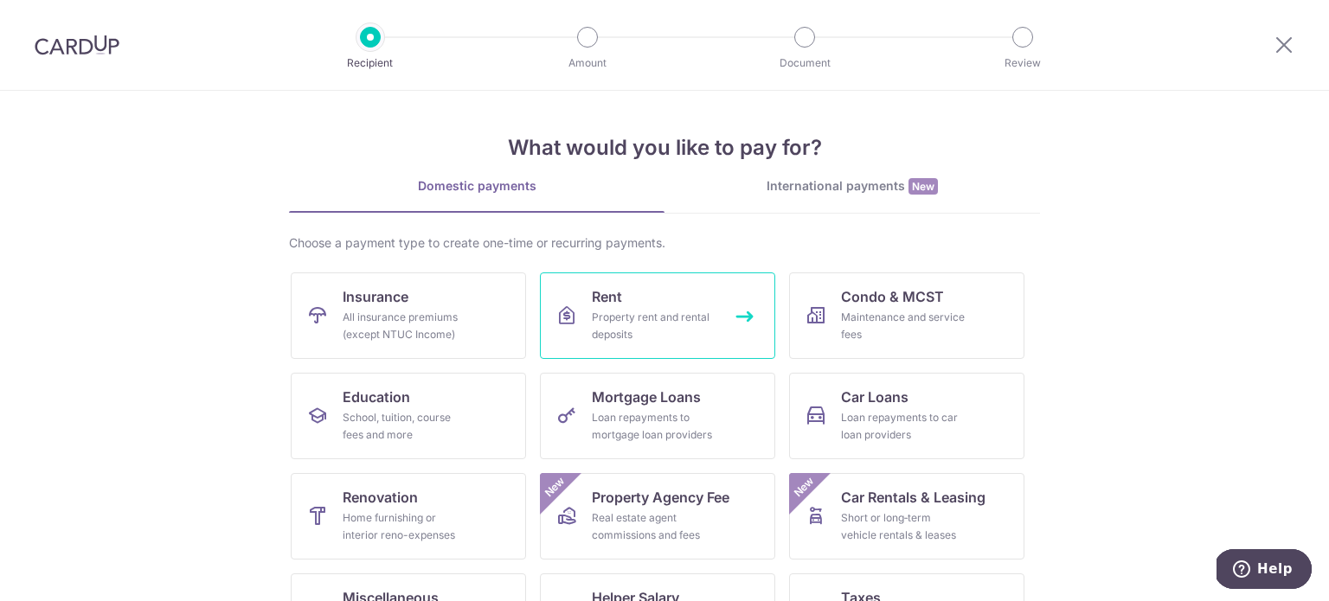
click at [616, 344] on link "Rent Property rent and rental deposits" at bounding box center [657, 316] width 235 height 87
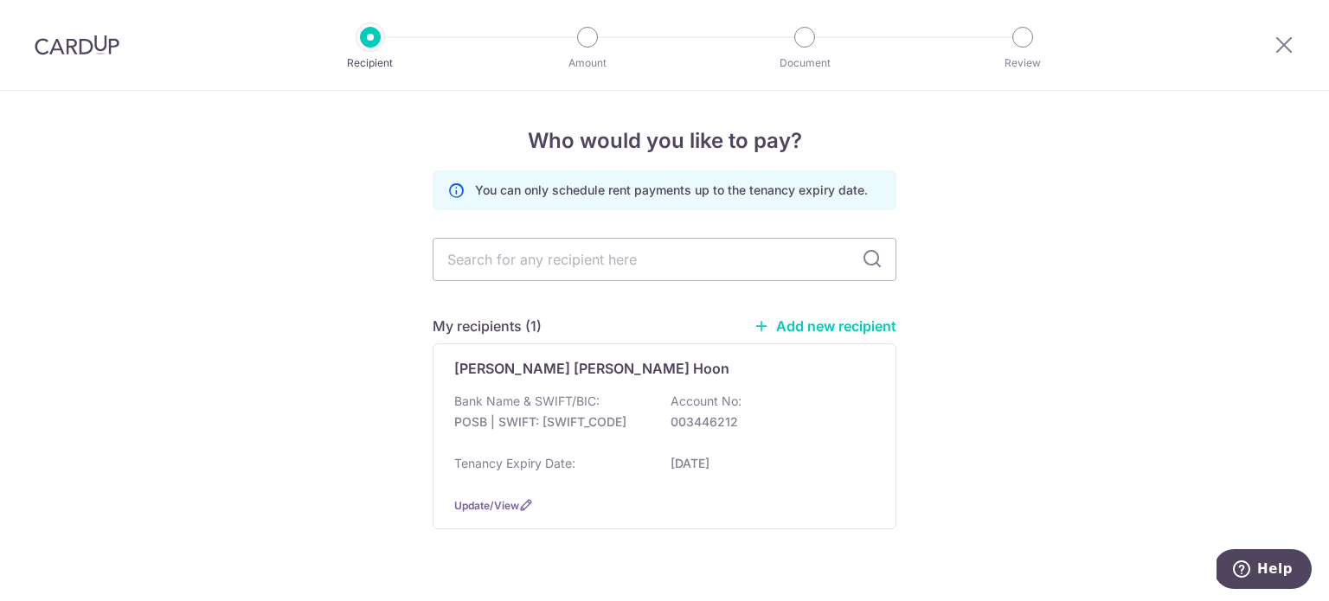
click at [790, 324] on link "Add new recipient" at bounding box center [825, 326] width 143 height 17
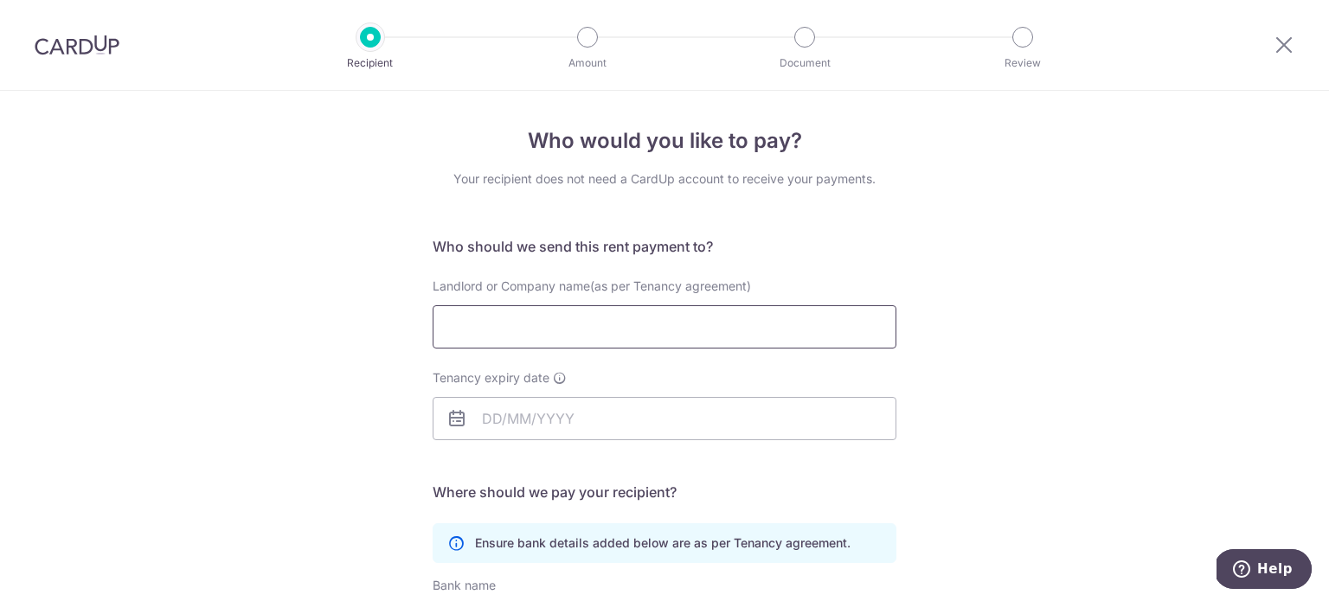
click at [506, 328] on input "Landlord or Company name(as per Tenancy agreement)" at bounding box center [665, 326] width 464 height 43
click at [399, 370] on div "Who would you like to pay? Your recipient does not need a CardUp account to rec…" at bounding box center [664, 503] width 1329 height 824
click at [489, 418] on input "Tenancy expiry date" at bounding box center [665, 418] width 464 height 43
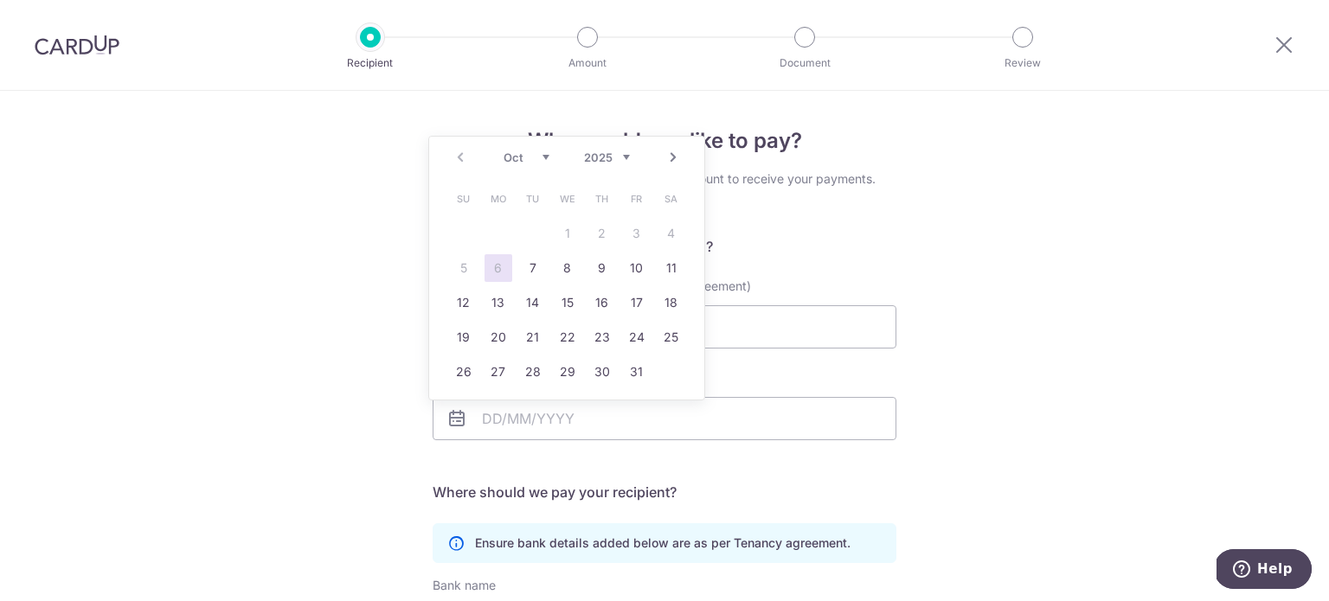
click at [614, 160] on select "2025 2026 2027 2028 2029 2030 2031 2032 2033 2034 2035" at bounding box center [607, 158] width 46 height 14
click at [543, 155] on select "Jan Feb Mar Apr May Jun Jul Aug Sep Oct Nov Dec" at bounding box center [527, 158] width 46 height 14
click at [630, 370] on link "31" at bounding box center [637, 372] width 28 height 28
type input "31/07/2026"
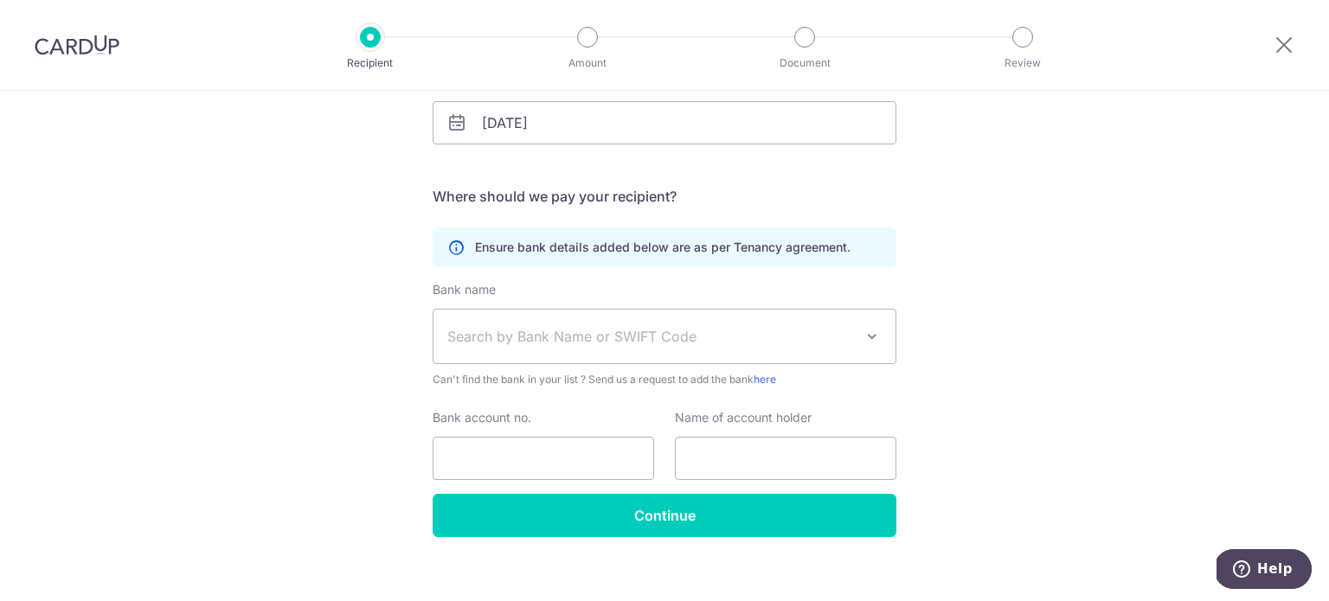
scroll to position [312, 0]
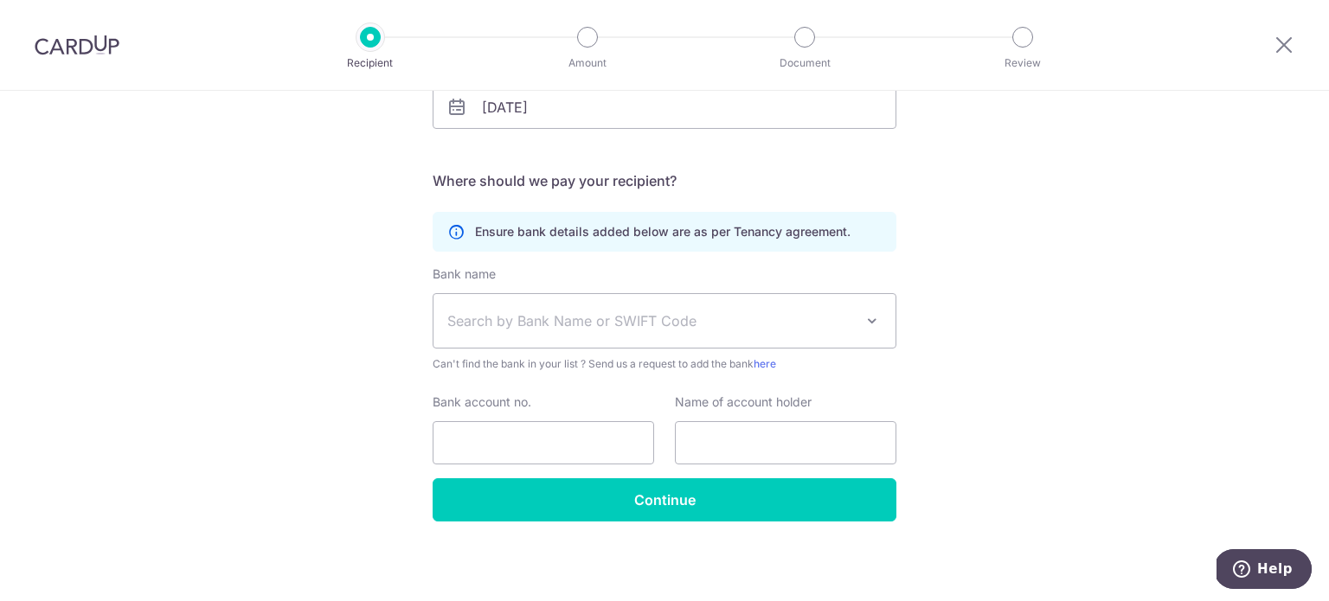
click at [566, 311] on span "Search by Bank Name or SWIFT Code" at bounding box center [650, 321] width 407 height 21
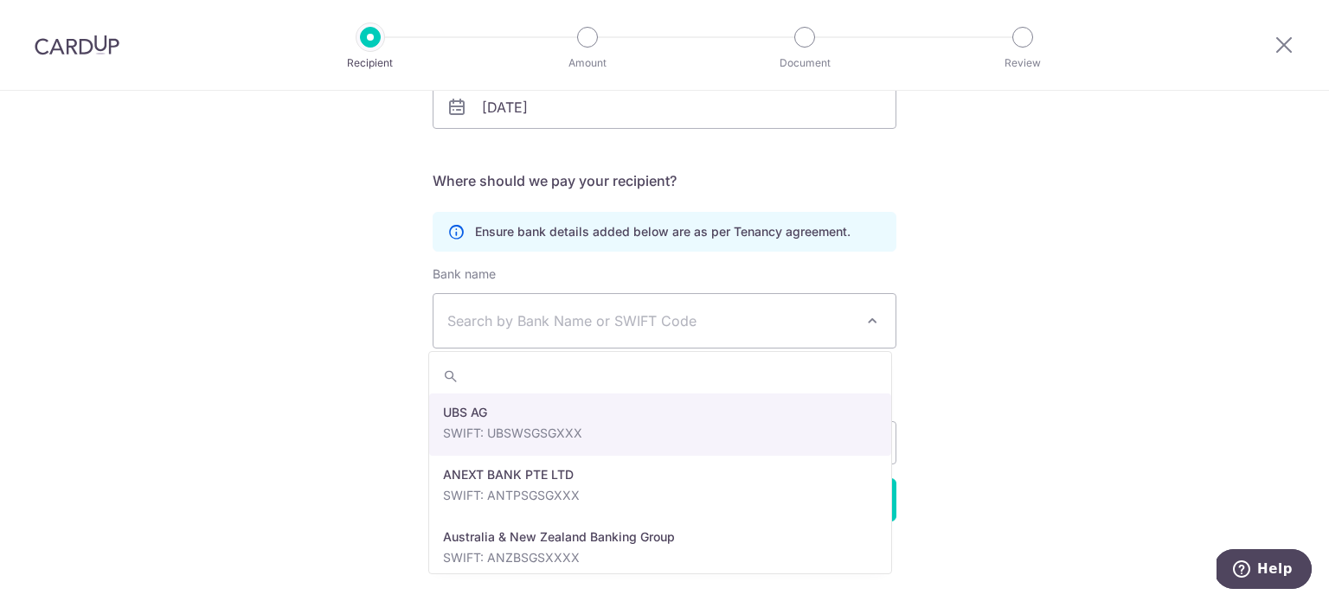
click at [963, 327] on div "Who would you like to pay? Your recipient does not need a CardUp account to rec…" at bounding box center [664, 191] width 1329 height 824
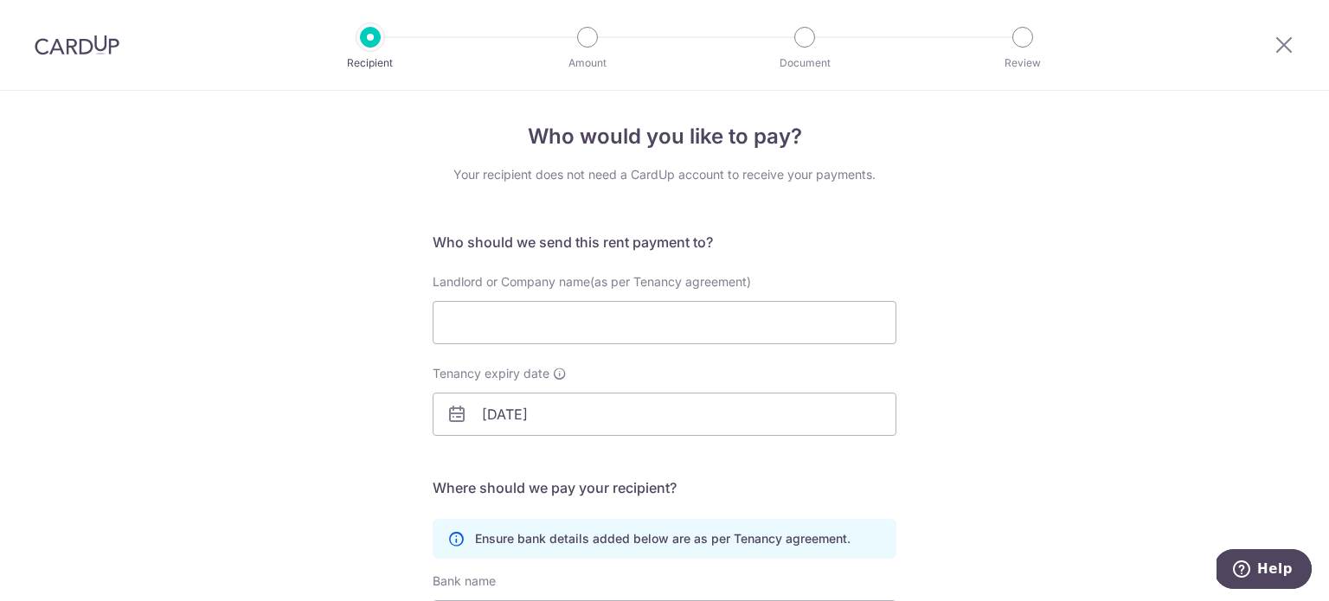
scroll to position [0, 0]
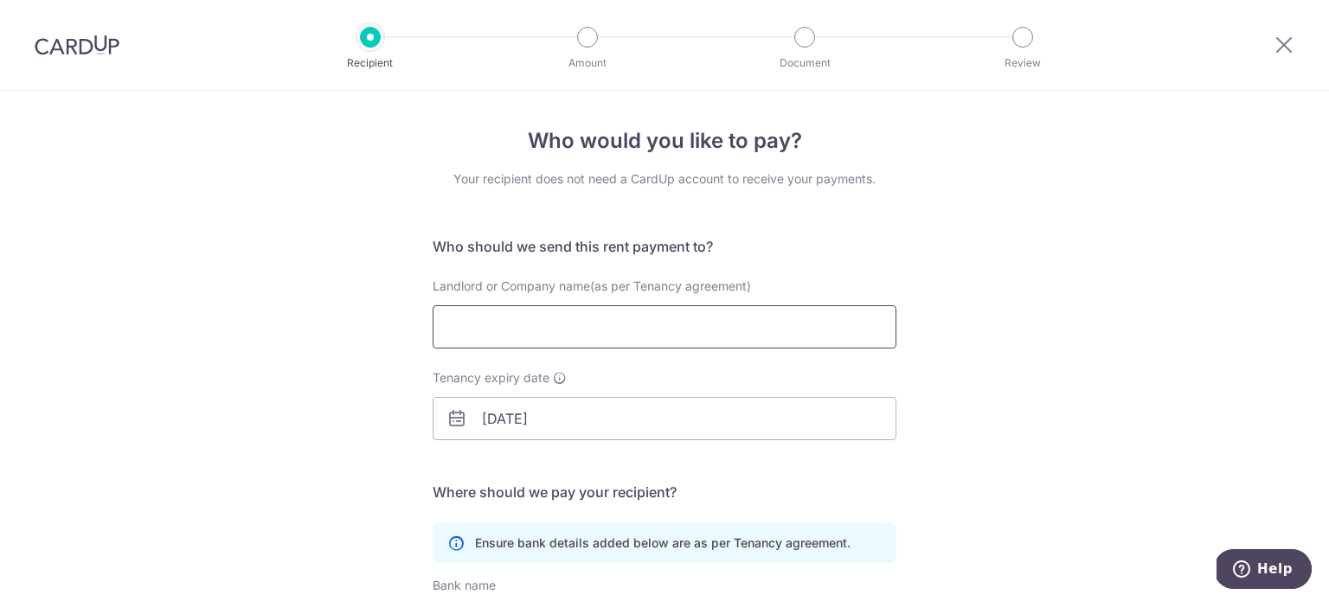
click at [599, 317] on input "Landlord or Company name(as per Tenancy agreement)" at bounding box center [665, 326] width 464 height 43
paste input "WEE KUM HUA, JONATHAN"
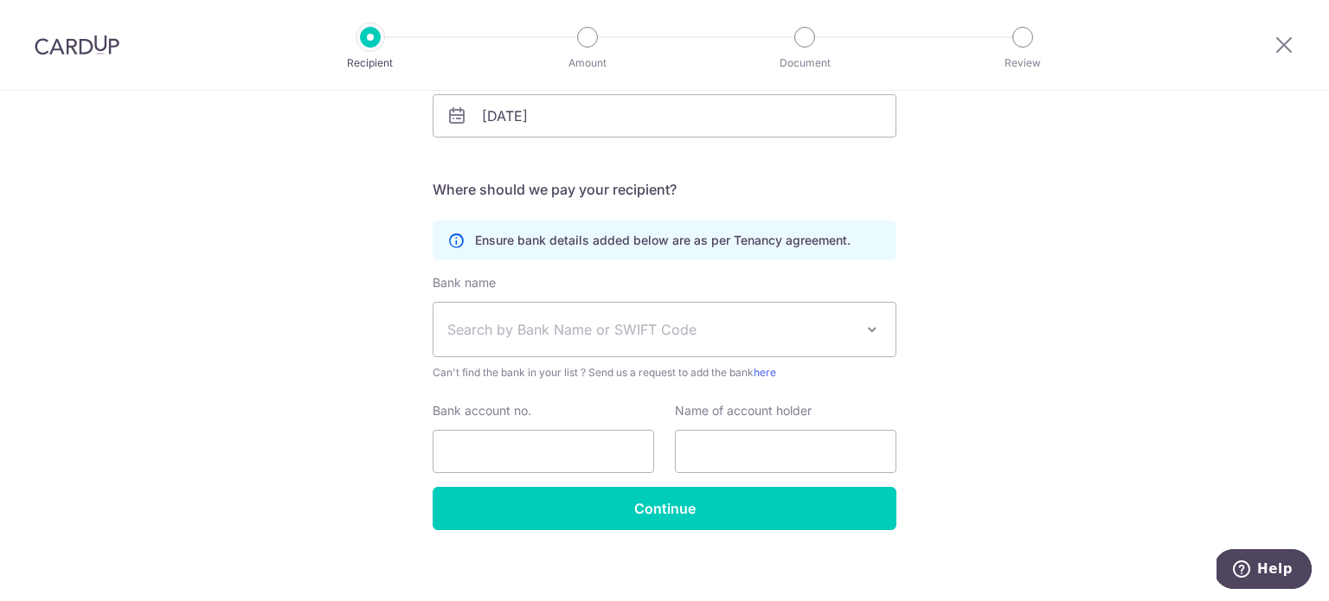
scroll to position [312, 0]
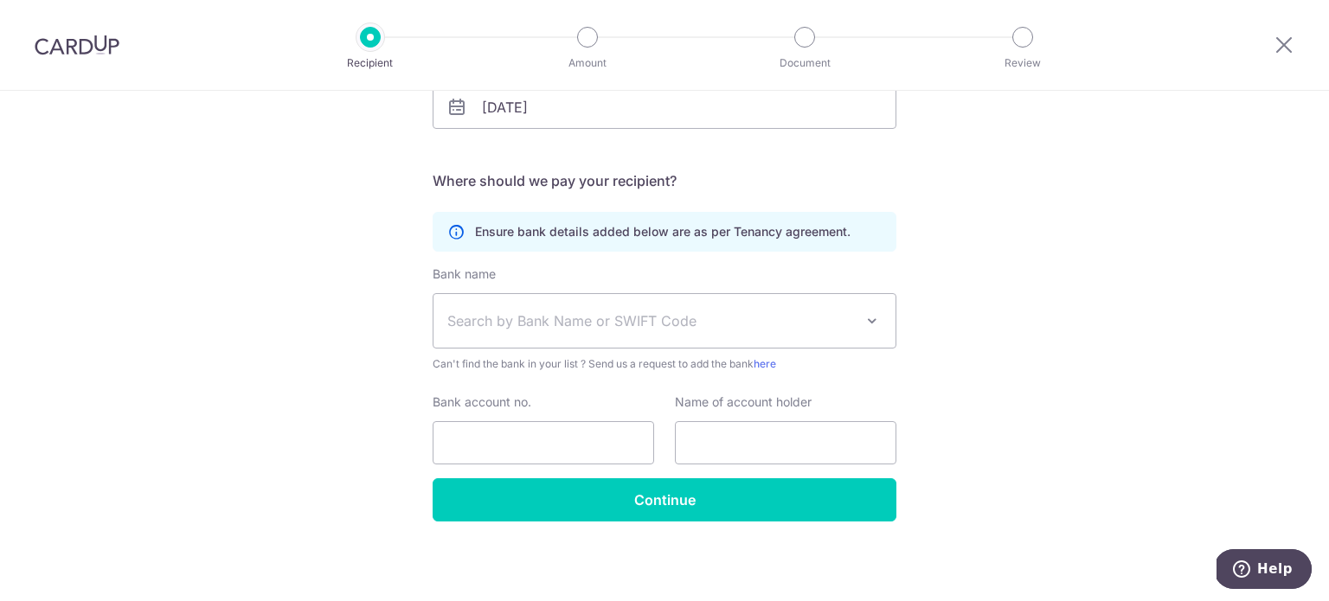
type input "WEE KUM HUA, JONATHAN"
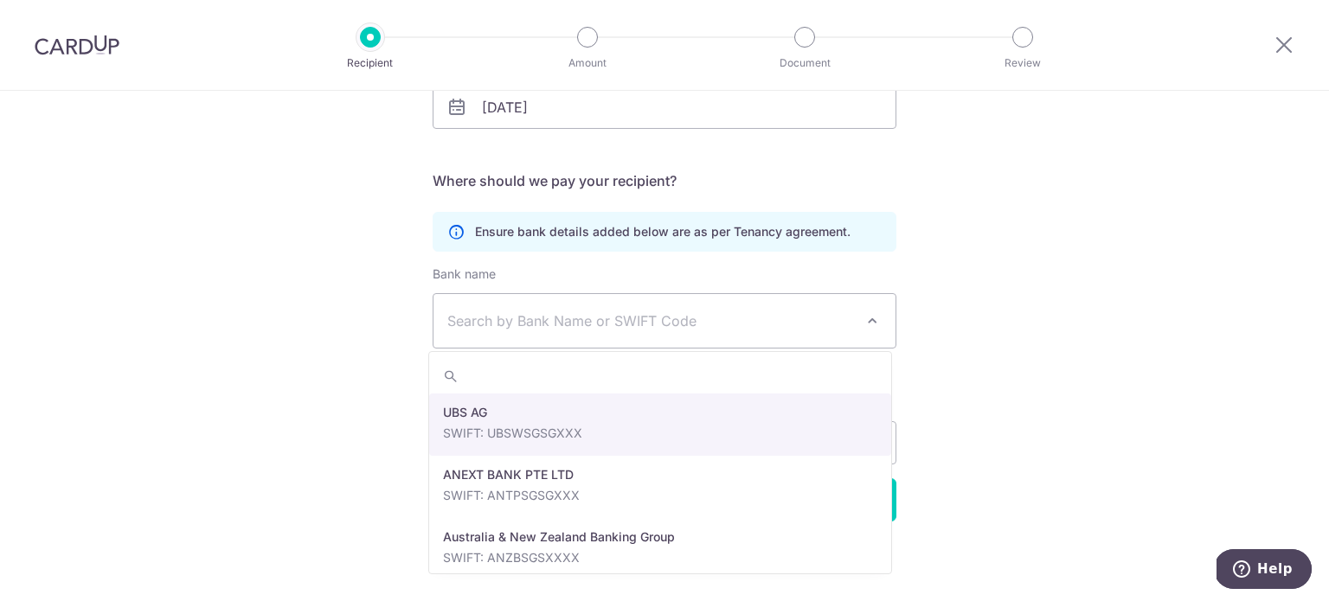
click at [627, 320] on span "Search by Bank Name or SWIFT Code" at bounding box center [650, 321] width 407 height 21
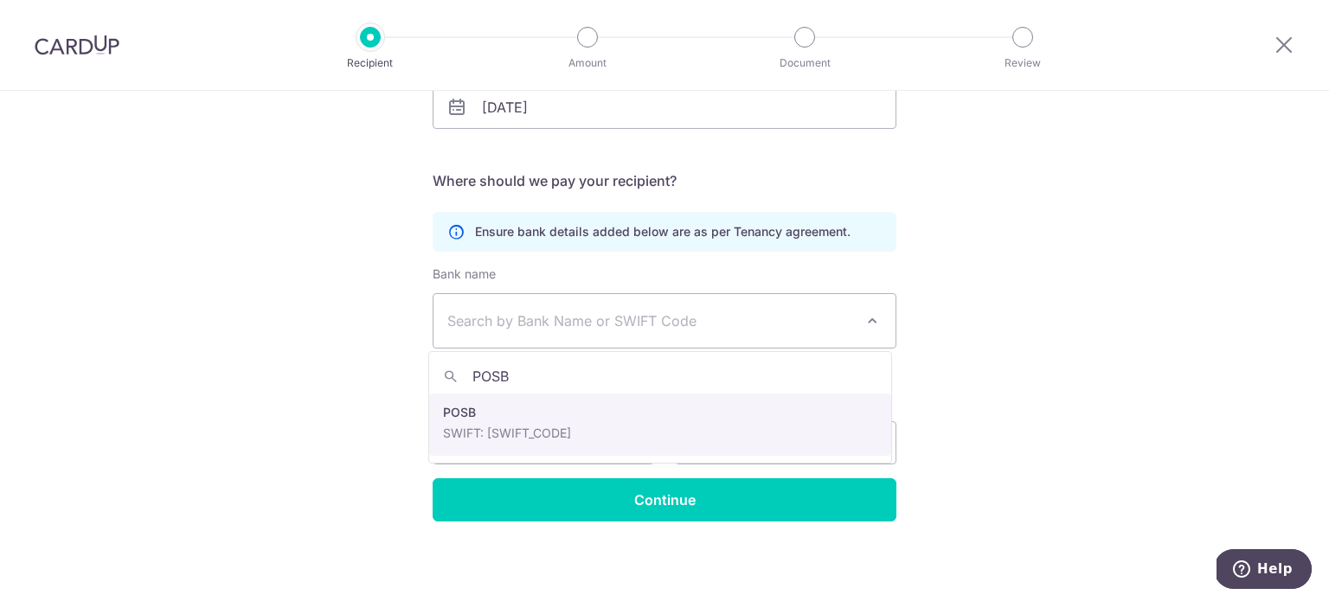
type input "POSB"
select select "19"
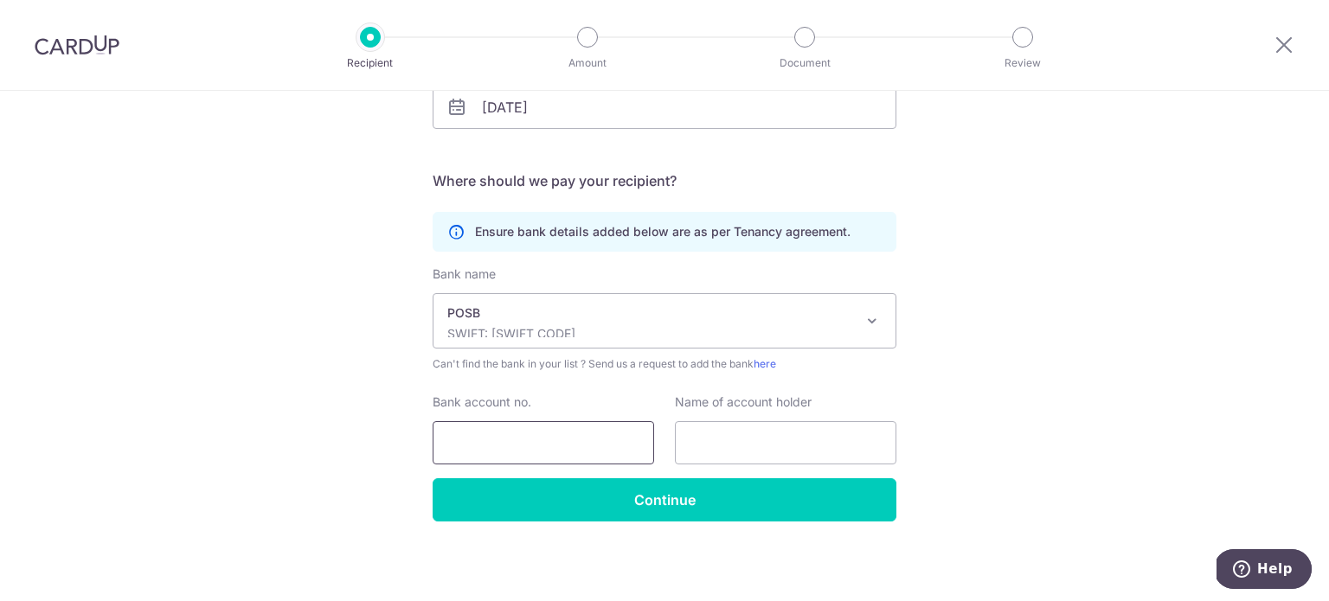
click at [537, 432] on input "Bank account no." at bounding box center [544, 442] width 222 height 43
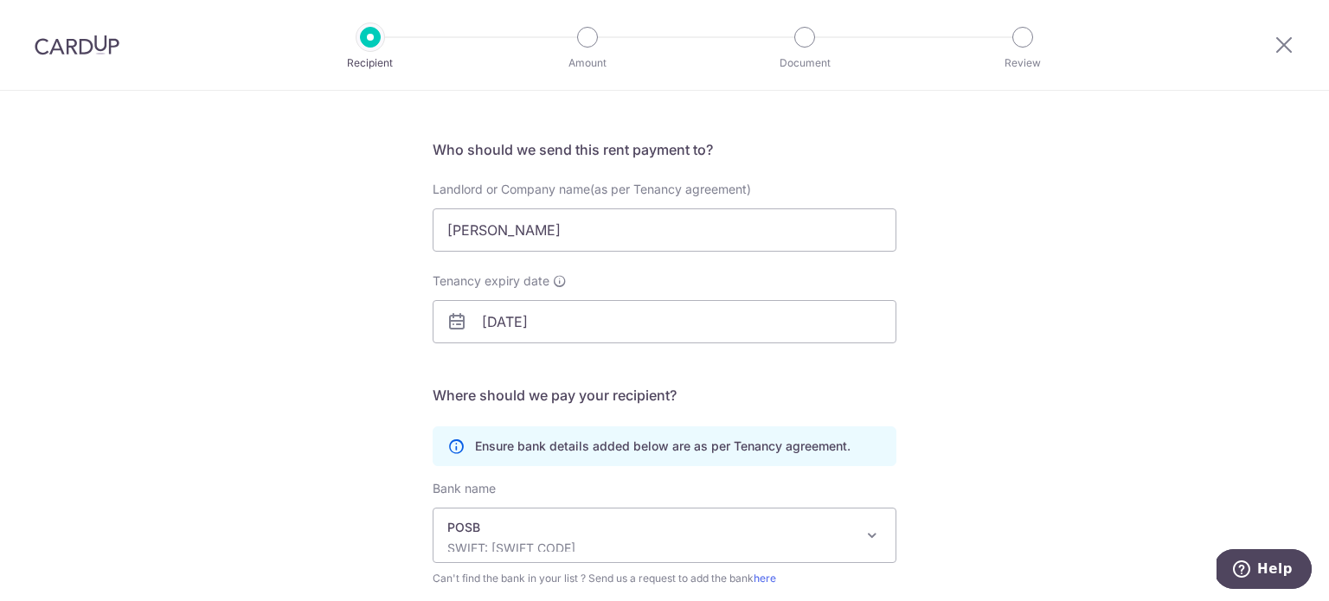
scroll to position [52, 0]
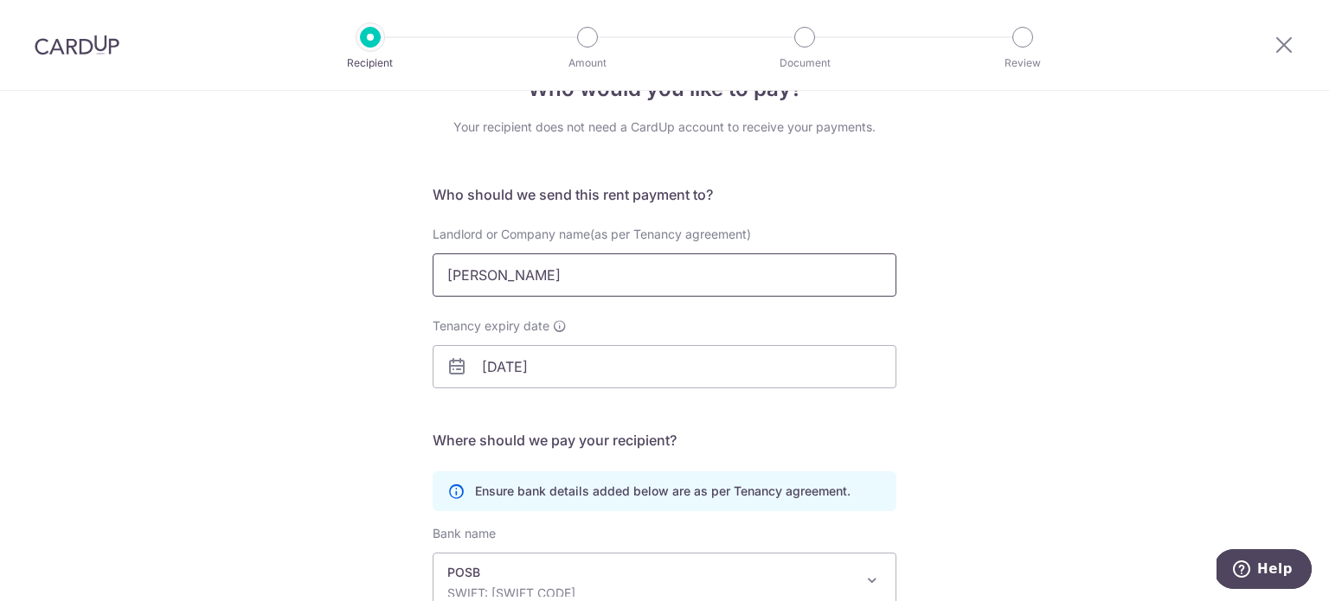
drag, startPoint x: 640, startPoint y: 280, endPoint x: 322, endPoint y: 251, distance: 318.9
click at [322, 251] on div "Who would you like to pay? Your recipient does not need a CardUp account to rec…" at bounding box center [664, 451] width 1329 height 824
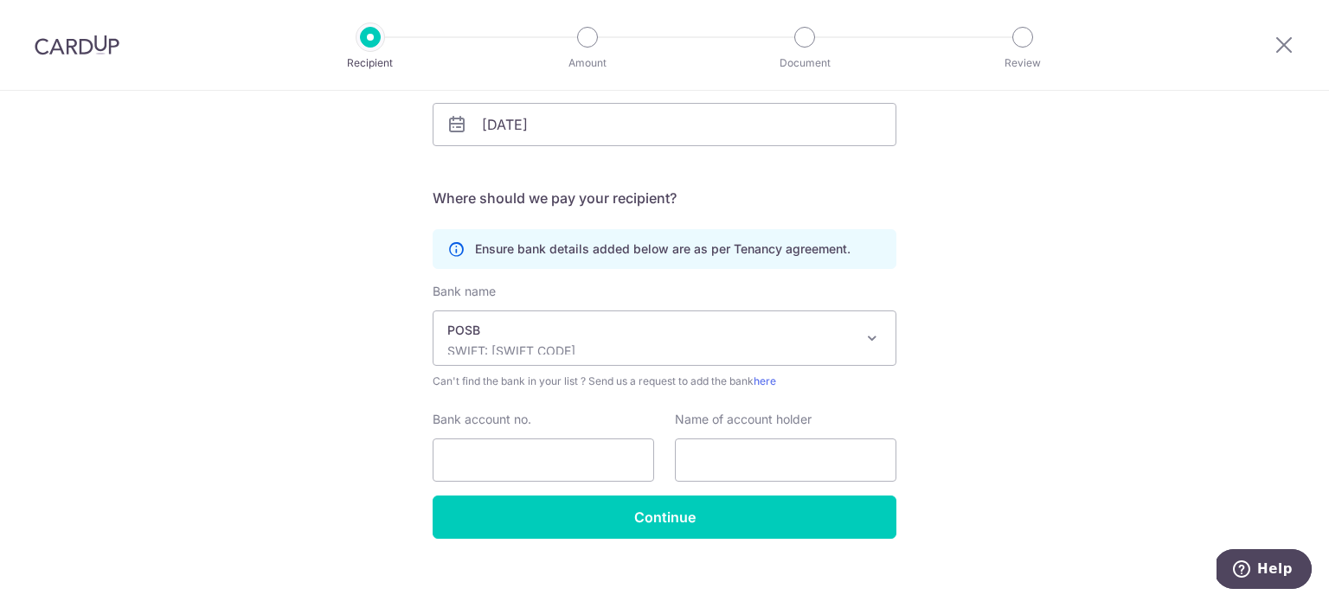
scroll to position [312, 0]
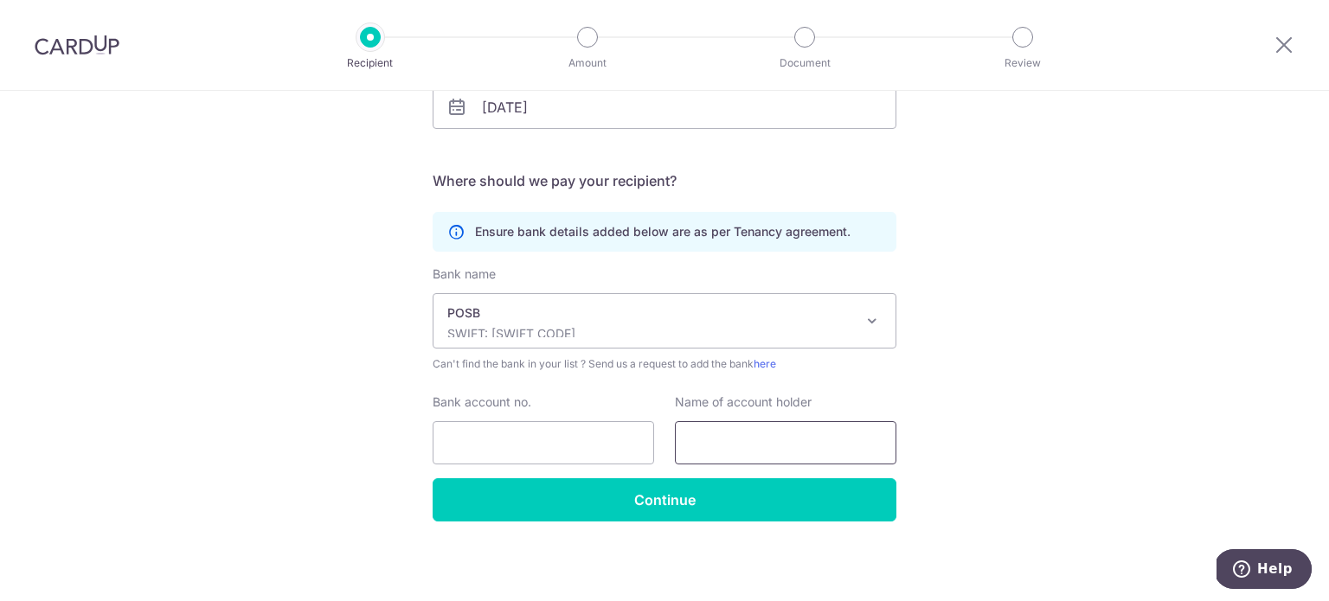
click at [742, 441] on input "text" at bounding box center [786, 442] width 222 height 43
paste input "WEE KUM HUA, JONATHAN"
type input "WEE KUM HUA, JONATHAN"
click at [581, 446] on input "Bank account no." at bounding box center [544, 442] width 222 height 43
paste input "042-20818-3."
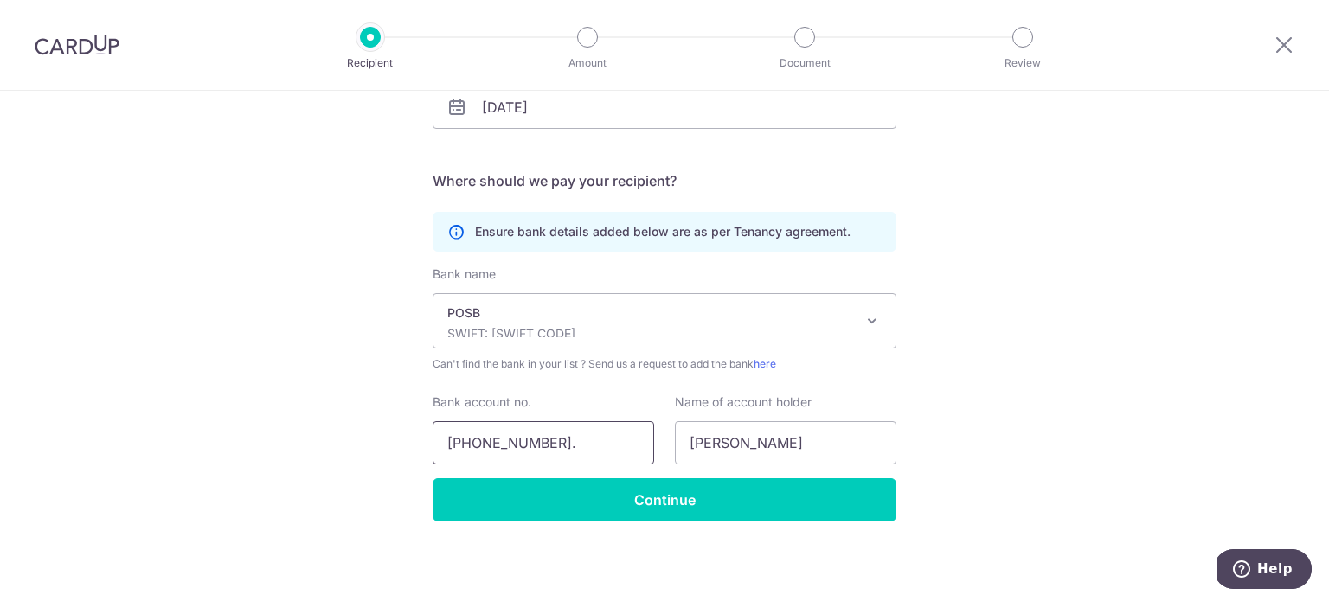
click at [476, 438] on input "042-20818-3." at bounding box center [544, 442] width 222 height 43
click at [515, 442] on input "04220818-3." at bounding box center [544, 442] width 222 height 43
click at [548, 442] on input "042208183." at bounding box center [544, 442] width 222 height 43
type input "042208183"
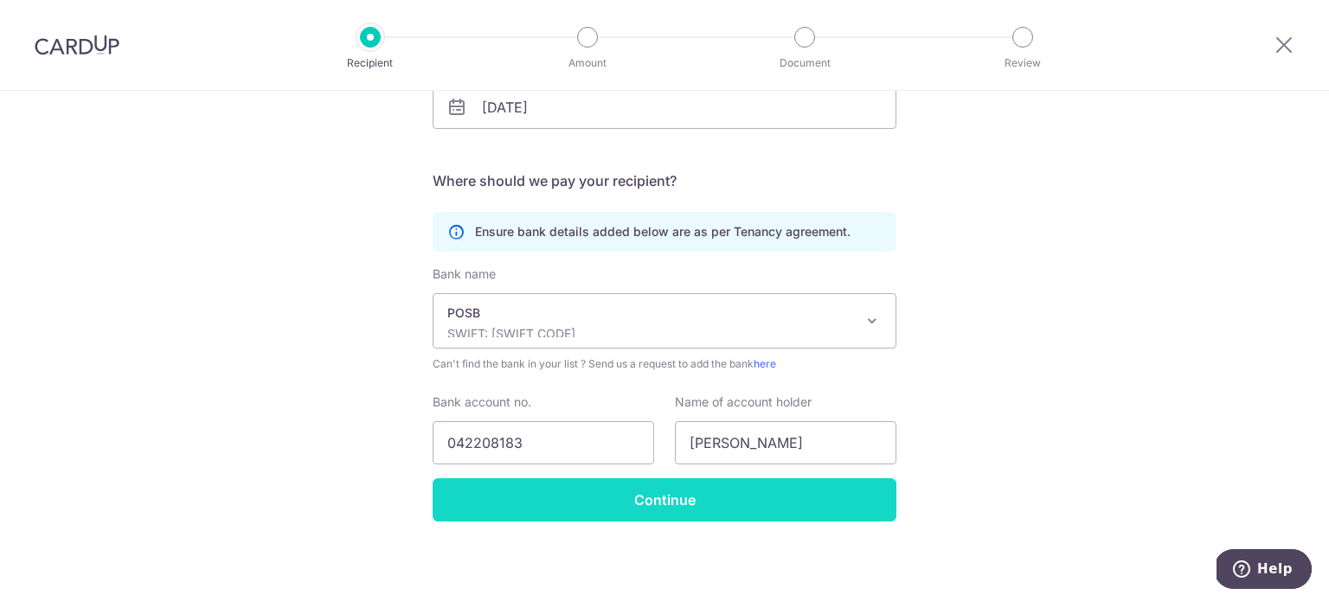
click at [741, 513] on input "Continue" at bounding box center [665, 500] width 464 height 43
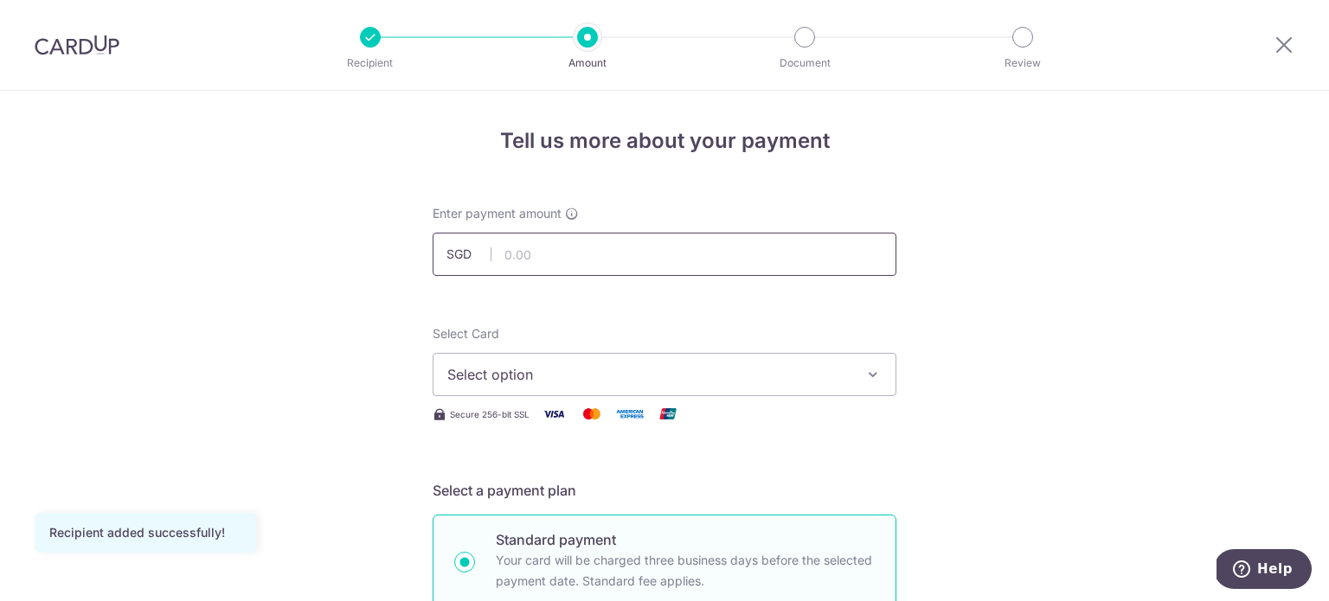
click at [562, 254] on input "text" at bounding box center [665, 254] width 464 height 43
type input "3,800.00"
click at [505, 376] on span "Select option" at bounding box center [648, 374] width 403 height 21
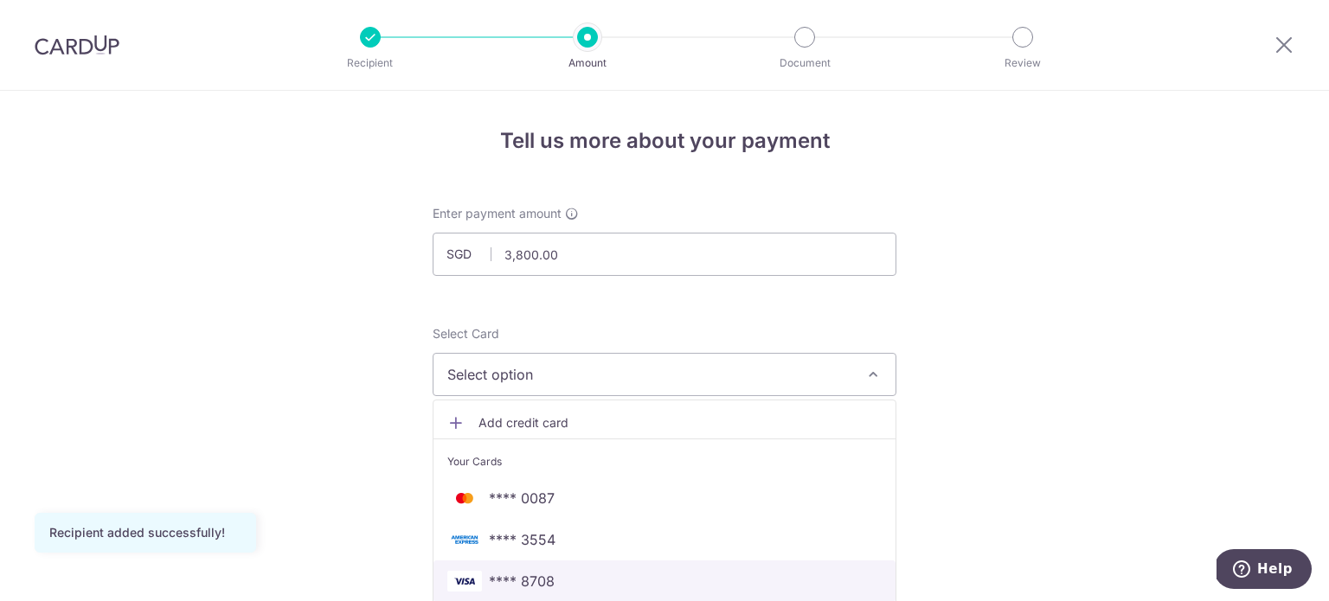
click at [554, 579] on span "**** 8708" at bounding box center [664, 581] width 434 height 21
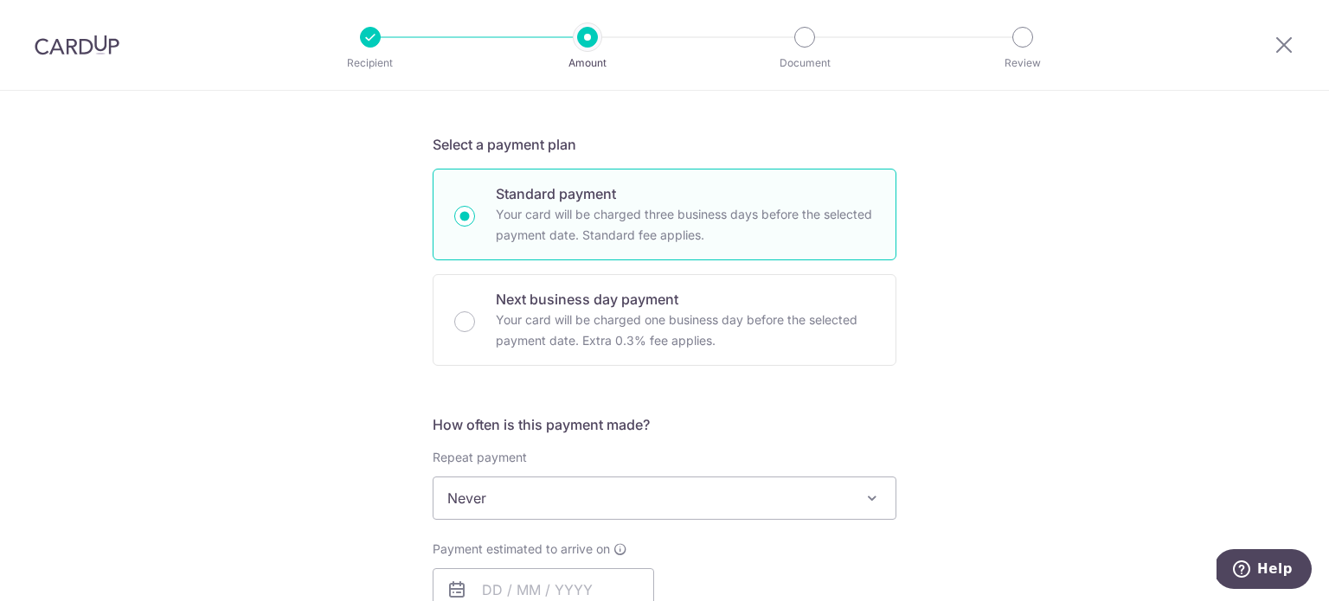
scroll to position [606, 0]
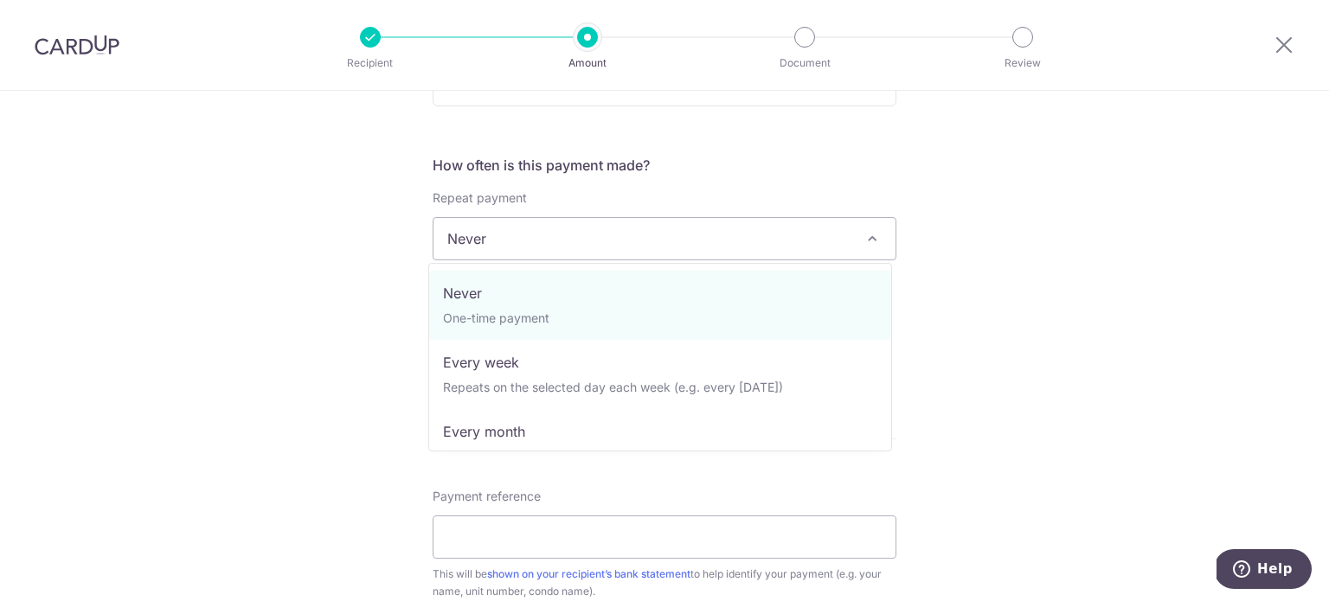
click at [497, 245] on span "Never" at bounding box center [665, 239] width 462 height 42
select select "3"
type input "31/07/2026"
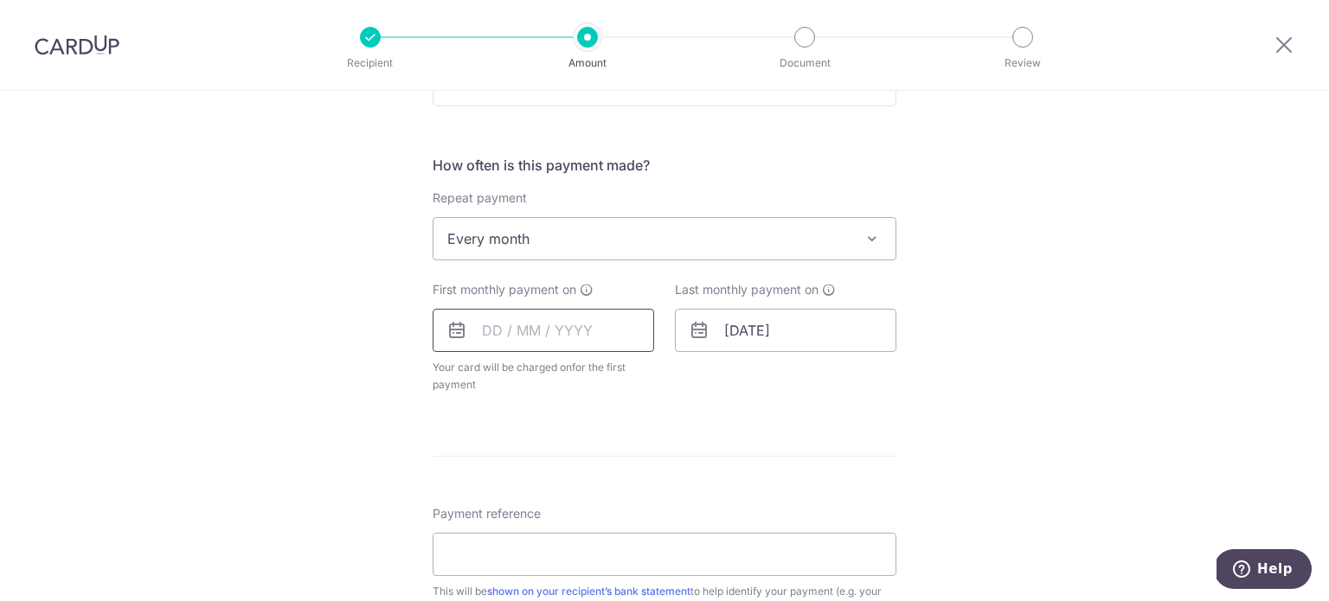
click at [487, 335] on input "text" at bounding box center [544, 330] width 222 height 43
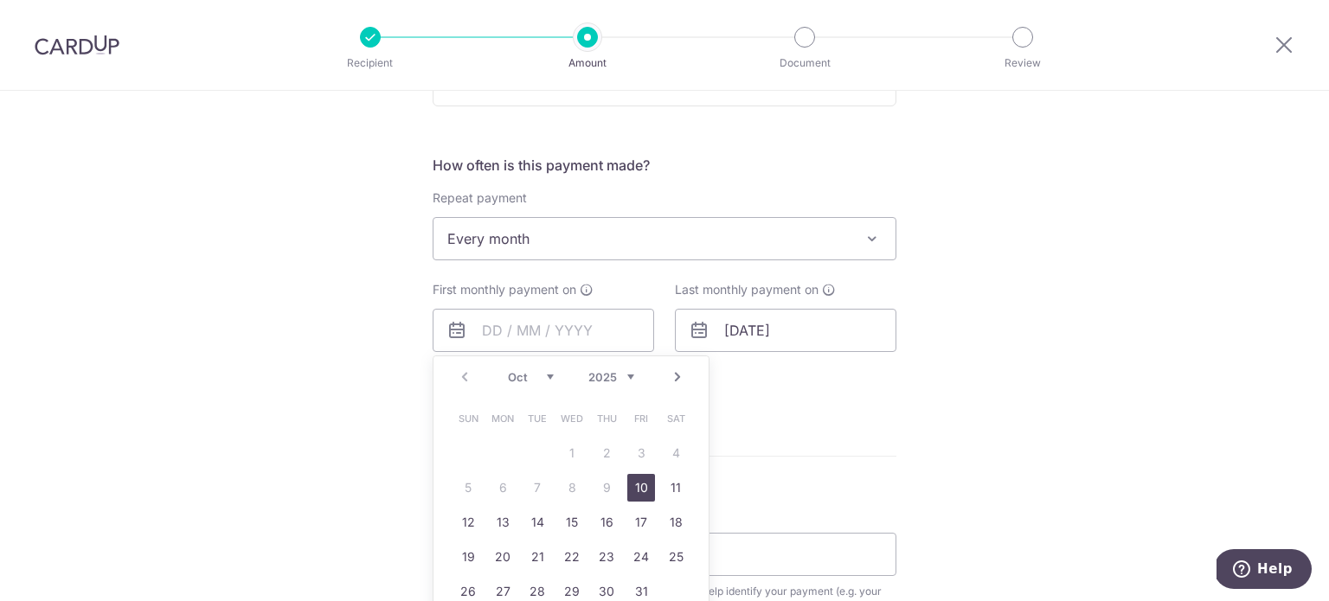
click at [331, 390] on div "Tell us more about your payment Enter payment amount SGD 3,800.00 3800.00 Recip…" at bounding box center [664, 276] width 1329 height 1583
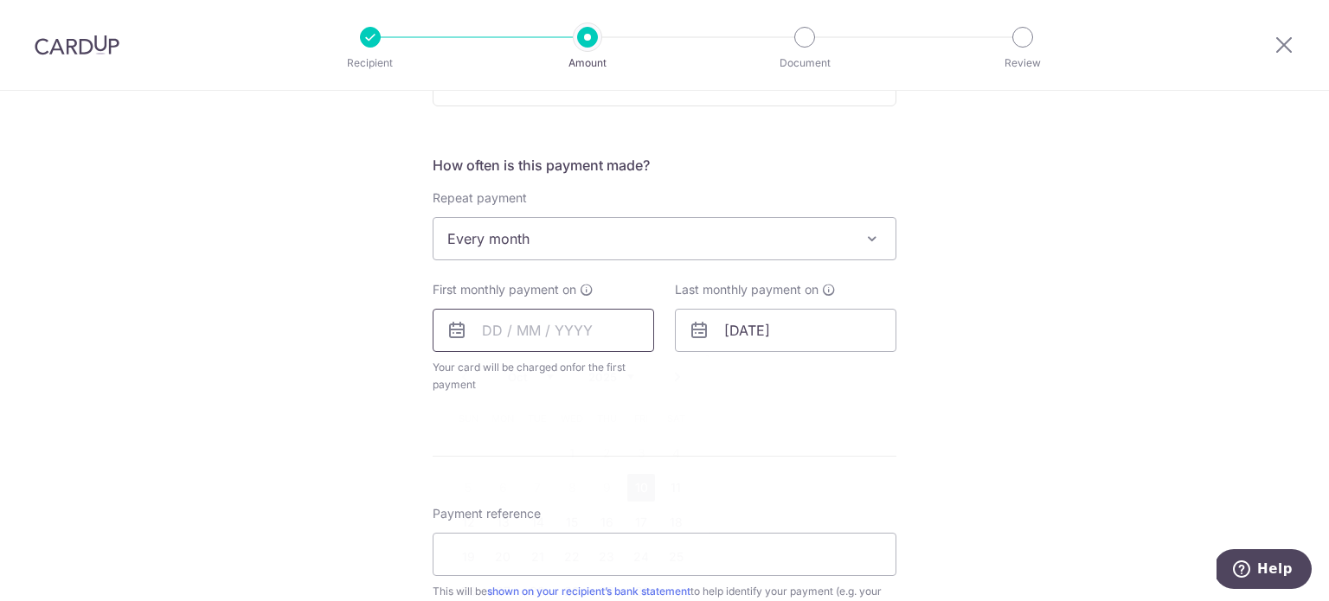
click at [492, 331] on input "text" at bounding box center [544, 330] width 222 height 43
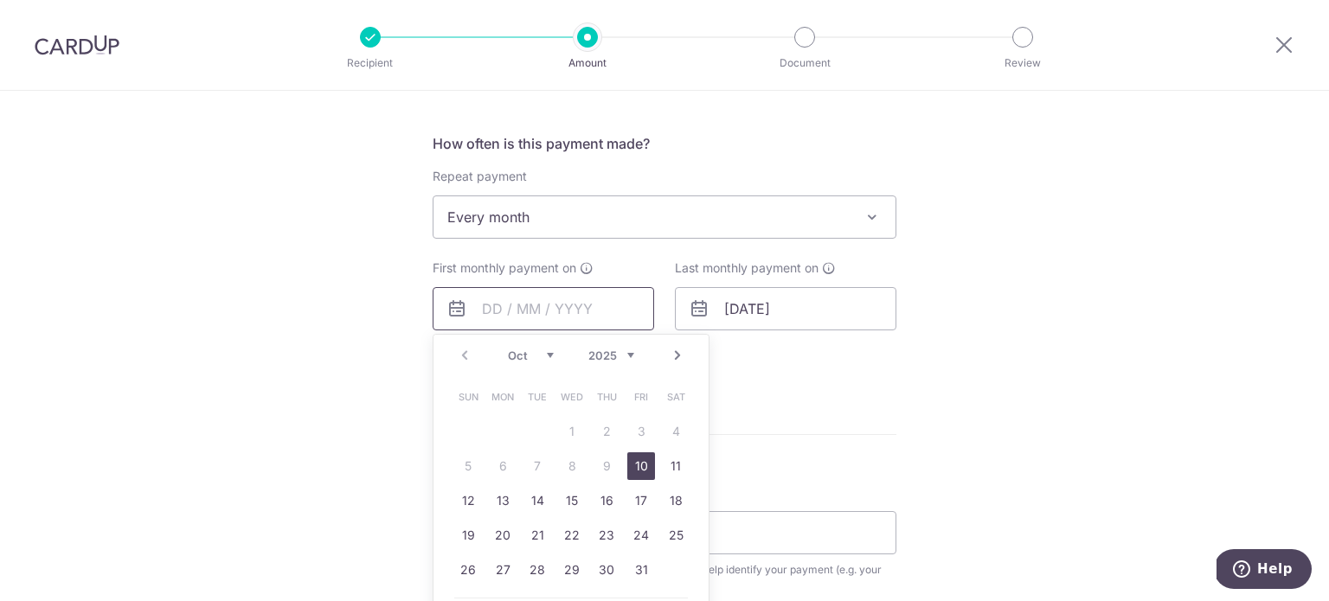
scroll to position [779, 0]
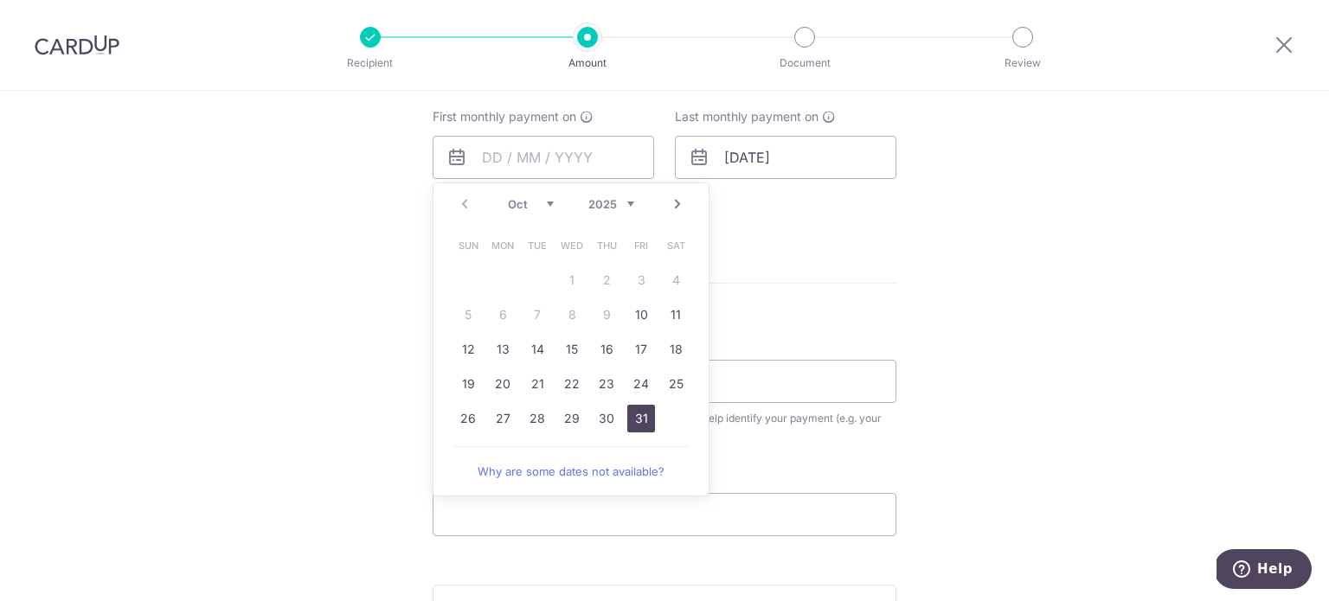
click at [634, 421] on link "31" at bounding box center [641, 419] width 28 height 28
type input "31/10/2025"
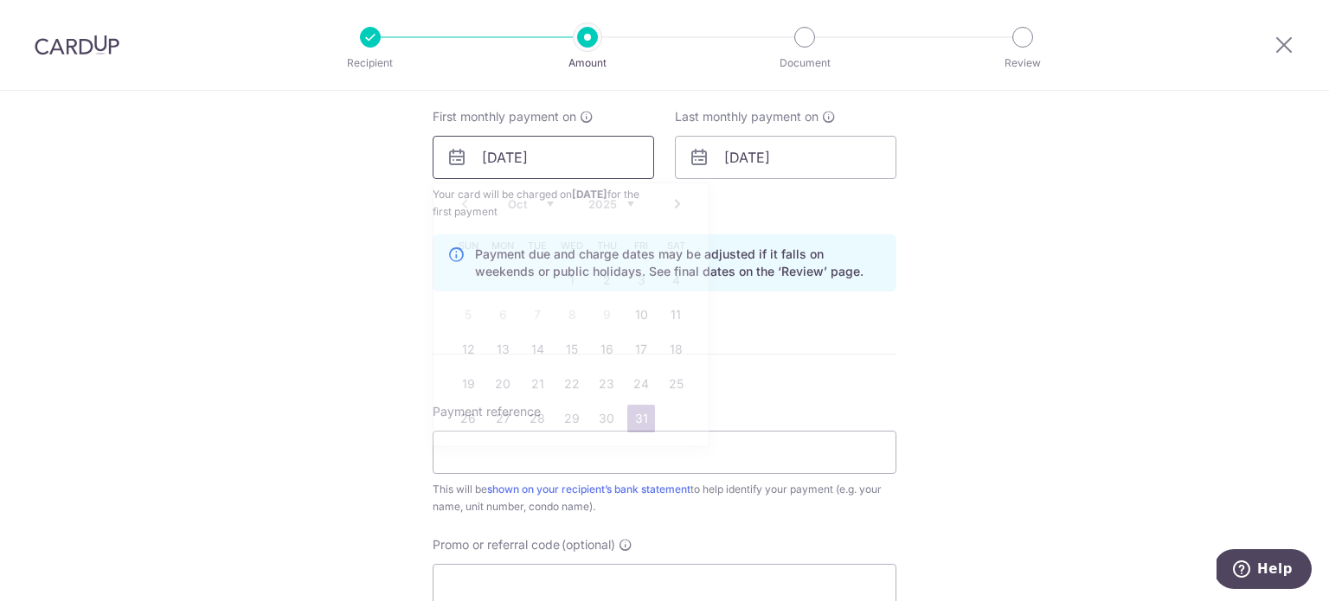
click at [485, 164] on input "31/10/2025" at bounding box center [544, 157] width 222 height 43
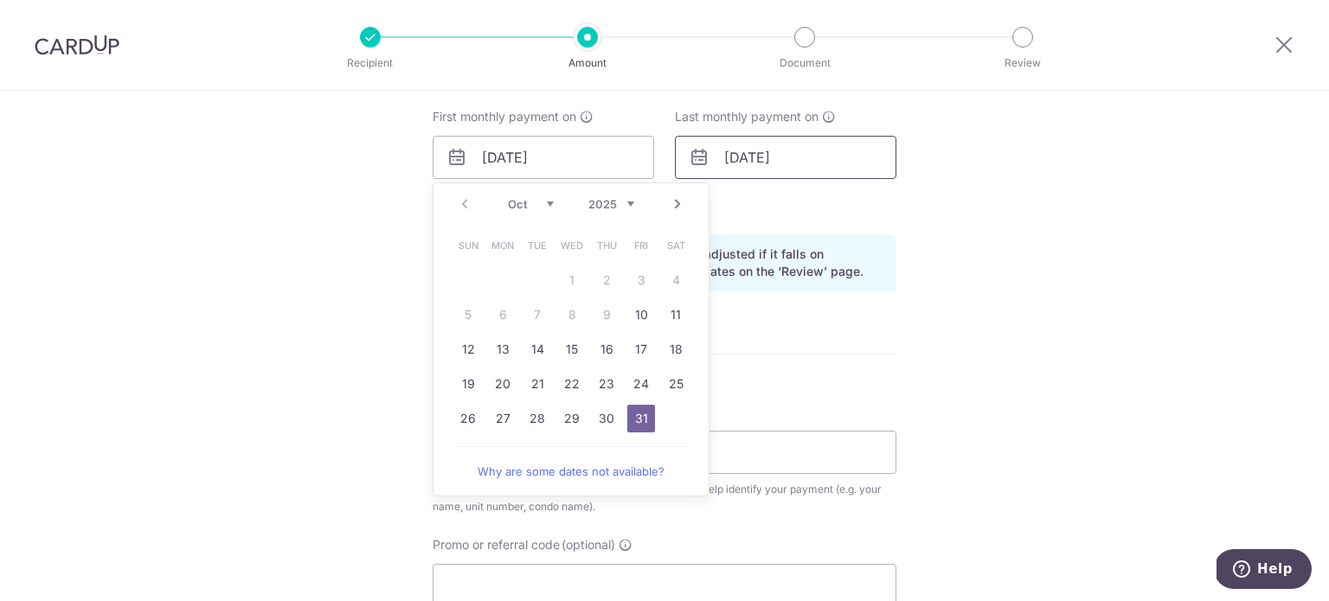
click at [799, 157] on input "31/07/2026" at bounding box center [786, 157] width 222 height 43
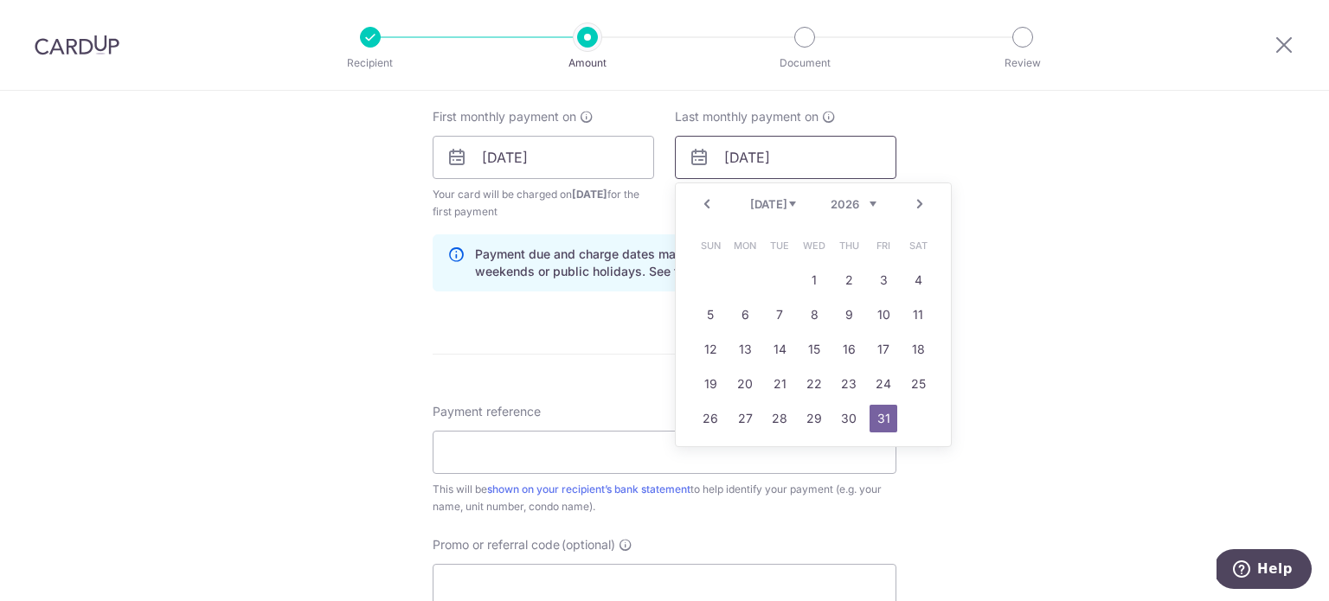
click at [727, 156] on input "31/07/2026" at bounding box center [786, 157] width 222 height 43
click at [860, 203] on select "2025 2026 2027 2028 2029 2030 2031 2032 2033 2034 2035" at bounding box center [854, 204] width 46 height 14
click at [775, 200] on select "Oct Nov Dec" at bounding box center [773, 204] width 46 height 14
click at [816, 421] on link "31" at bounding box center [814, 419] width 28 height 28
type input "31/12/2025"
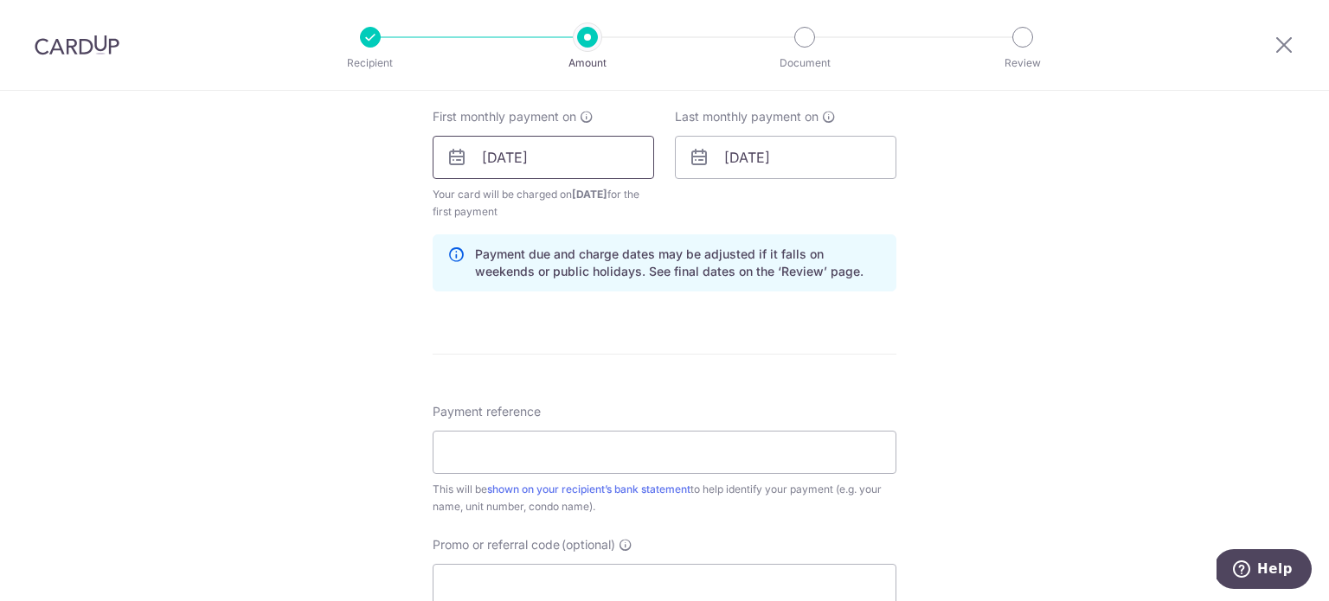
click at [531, 159] on input "31/10/2025" at bounding box center [544, 157] width 222 height 43
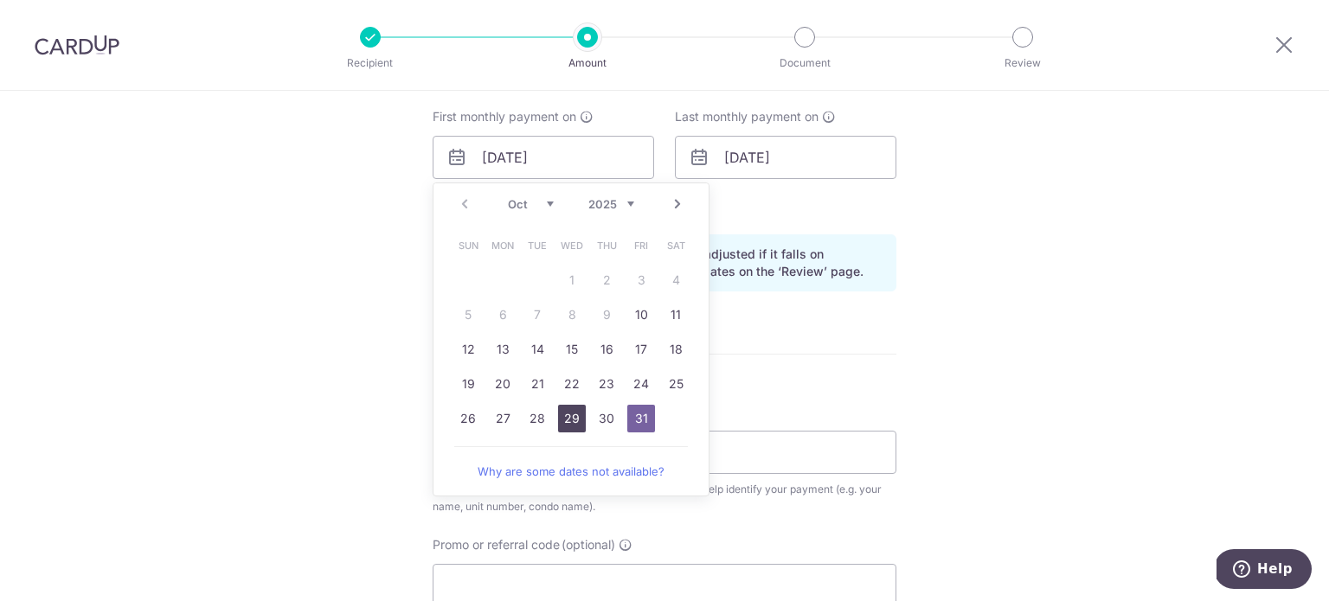
click at [571, 425] on link "29" at bounding box center [572, 419] width 28 height 28
type input "[DATE]"
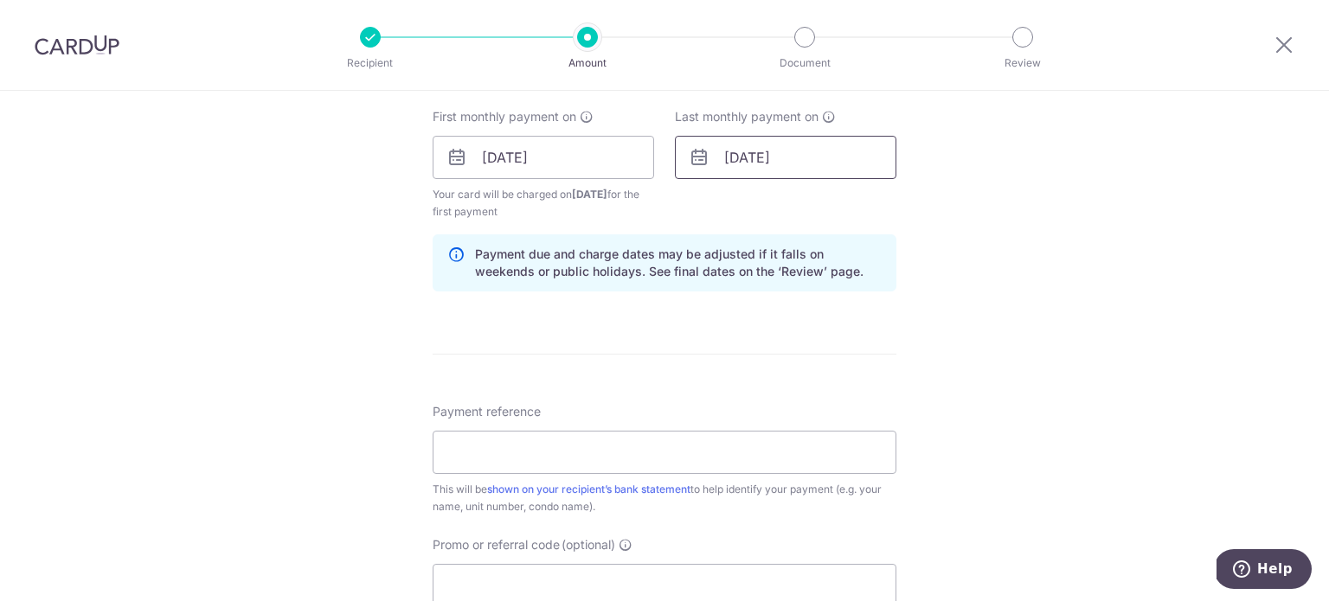
click at [735, 167] on input "31/12/2025" at bounding box center [786, 157] width 222 height 43
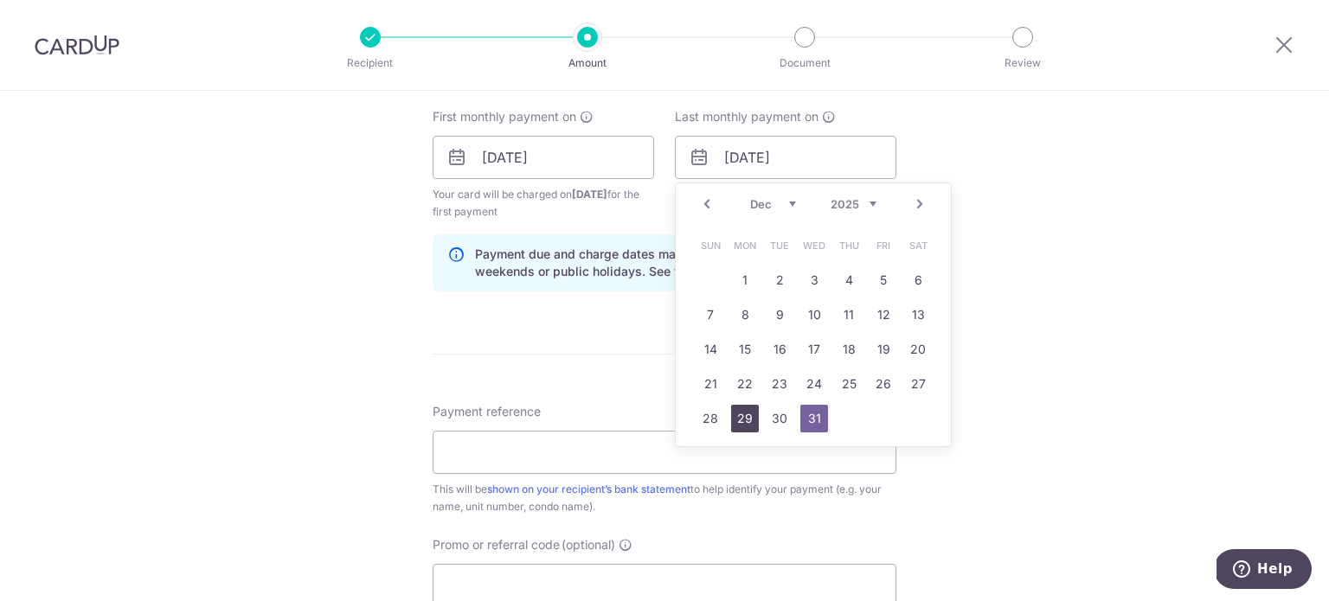
click at [737, 423] on link "29" at bounding box center [745, 419] width 28 height 28
type input "[DATE]"
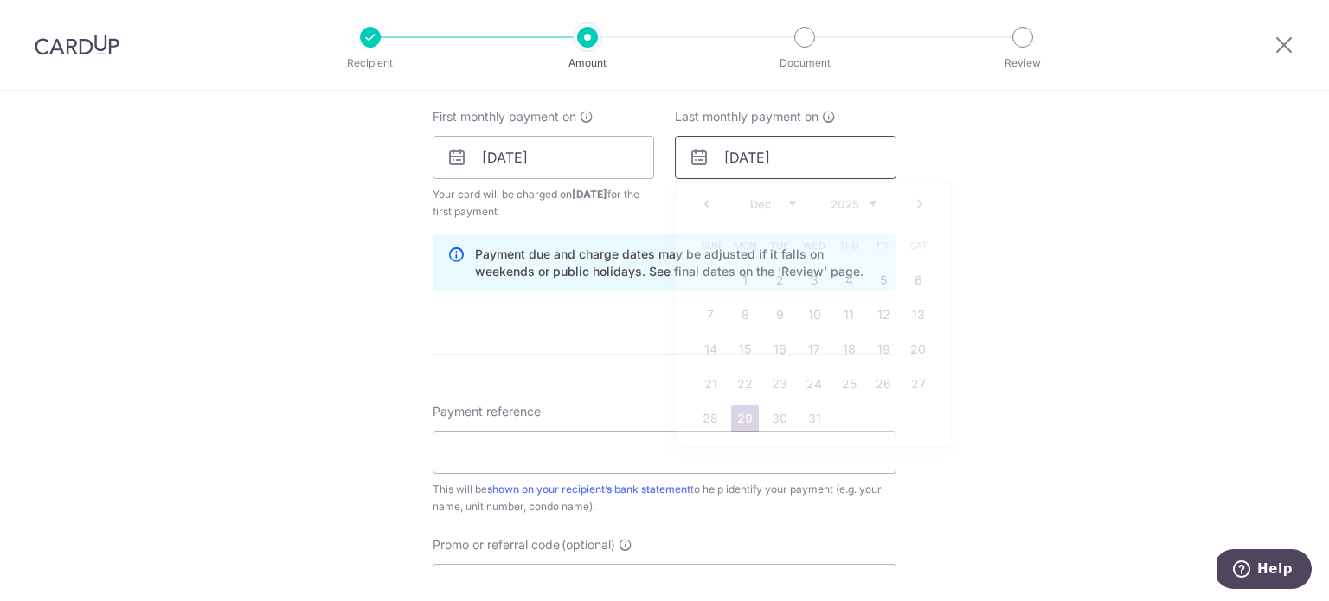
click at [789, 154] on input "[DATE]" at bounding box center [786, 157] width 222 height 43
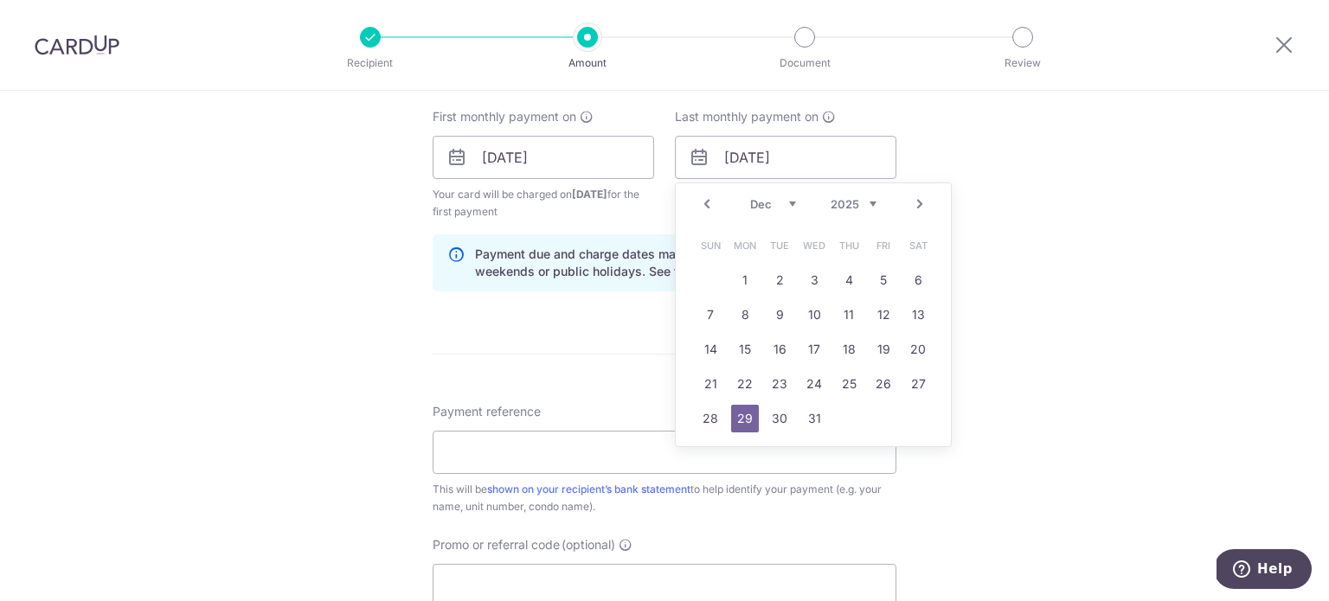
click at [741, 430] on link "29" at bounding box center [745, 419] width 28 height 28
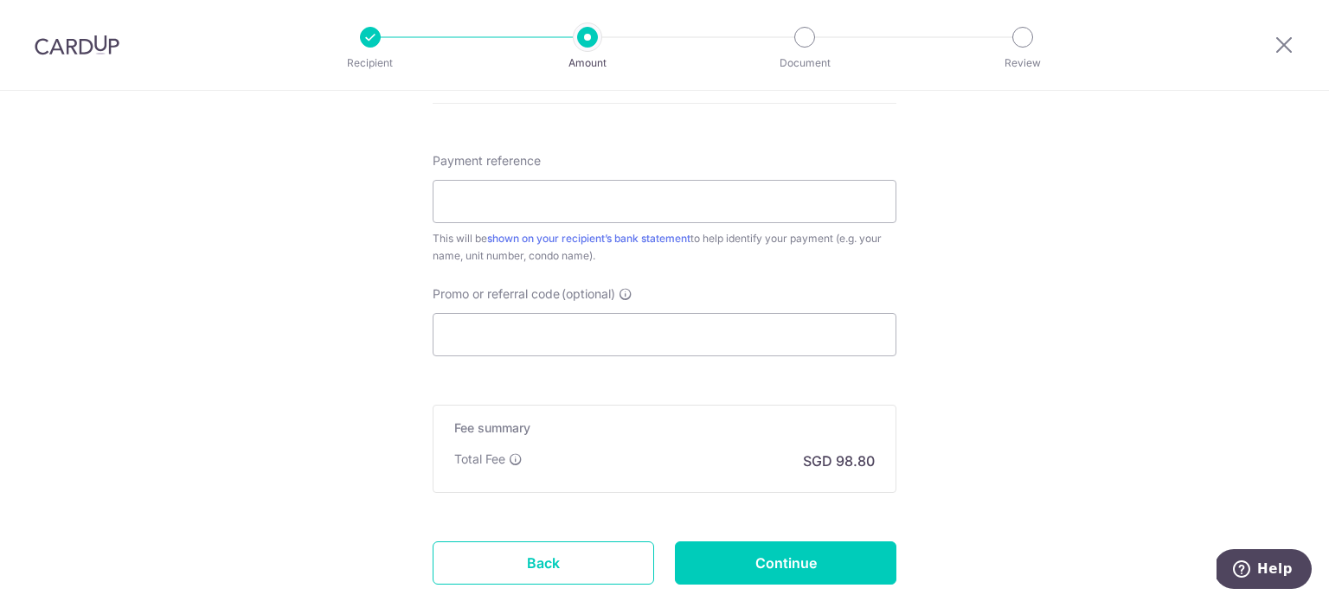
scroll to position [1038, 0]
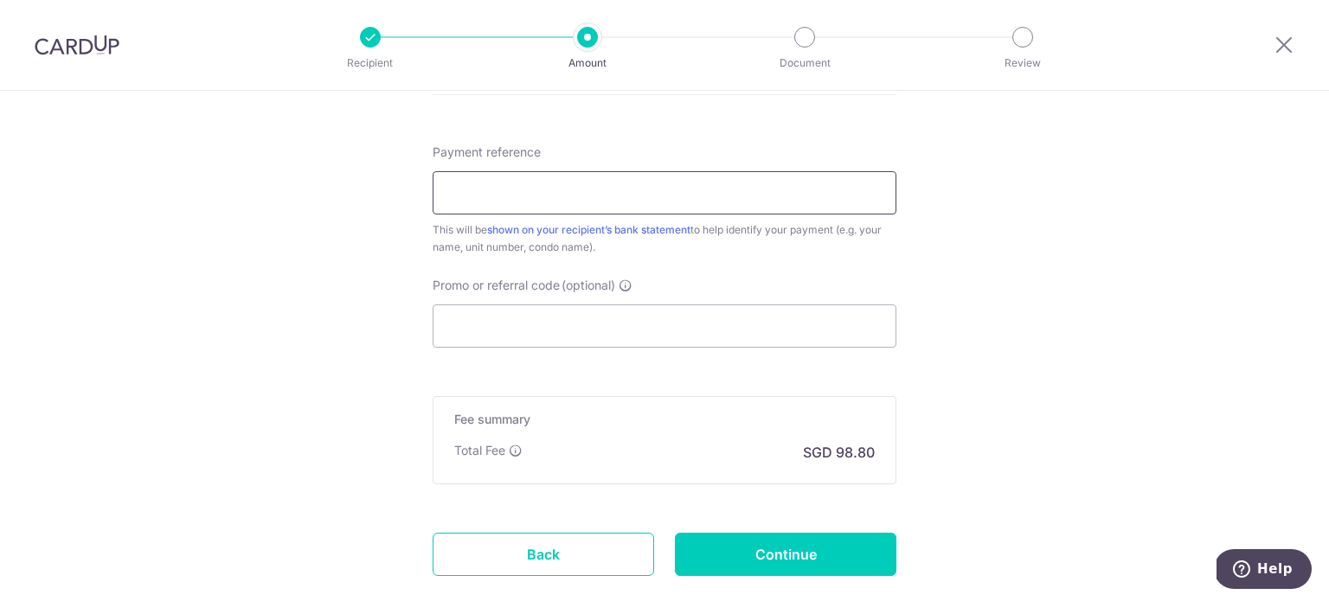
click at [567, 207] on input "Payment reference" at bounding box center [665, 192] width 464 height 43
drag, startPoint x: 563, startPoint y: 192, endPoint x: 798, endPoint y: 219, distance: 236.9
click at [798, 219] on div "Payment reference Rent from Liu Wei 20-131 640211 31/35 This will be shown on y…" at bounding box center [665, 200] width 464 height 113
type input "Rent from [PERSON_NAME]"
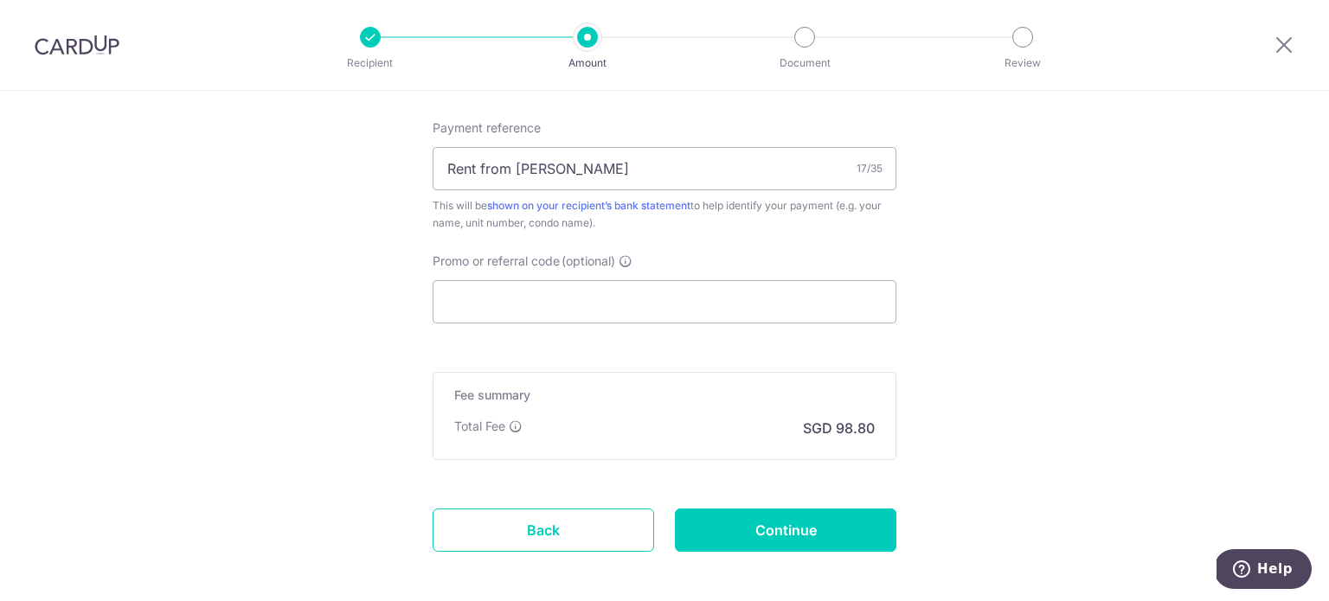
scroll to position [1125, 0]
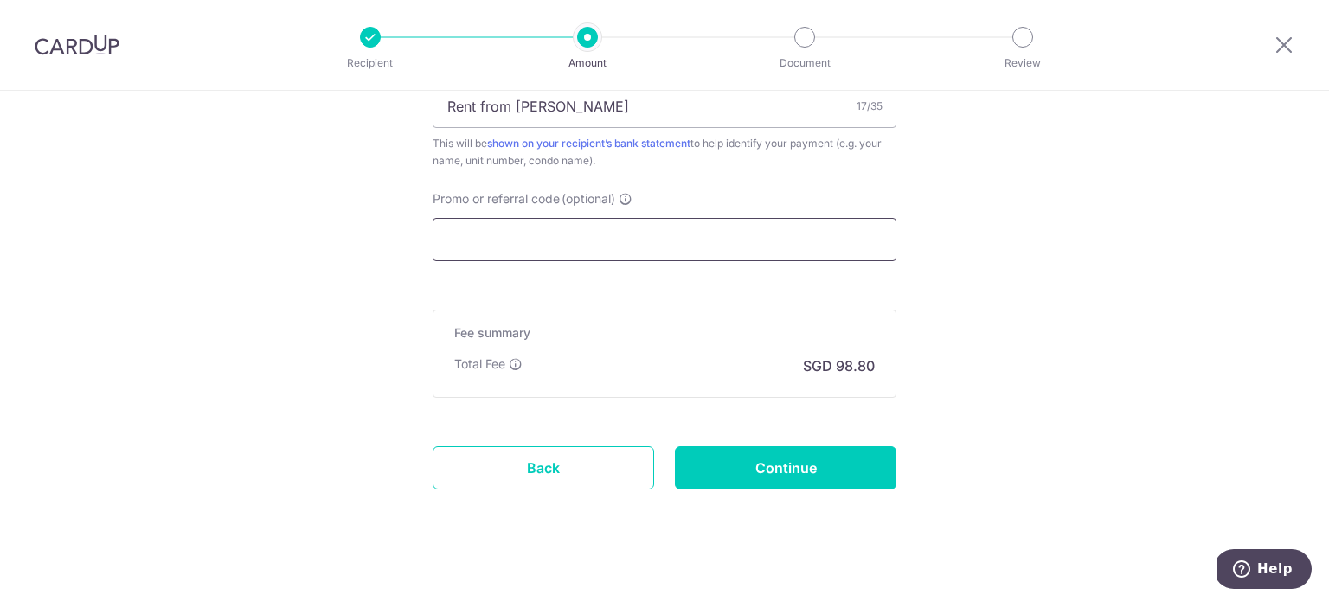
click at [509, 248] on input "Promo or referral code (optional)" at bounding box center [665, 239] width 464 height 43
paste input "3HOME25R"
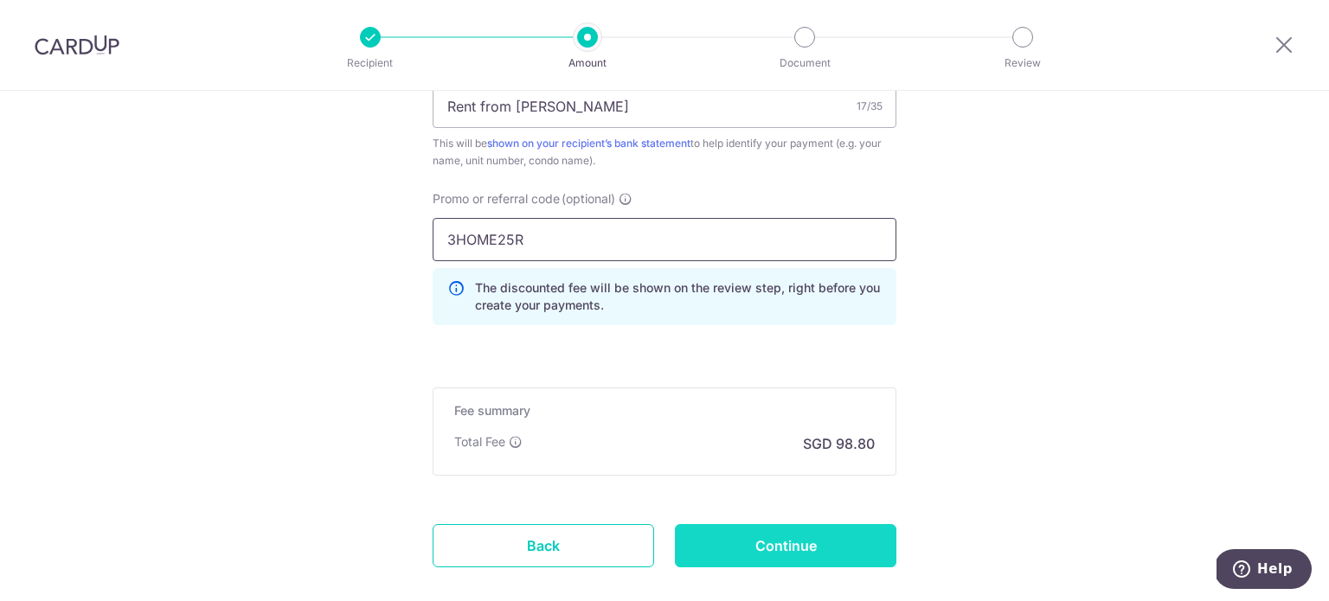
type input "3HOME25R"
click at [781, 550] on input "Continue" at bounding box center [786, 545] width 222 height 43
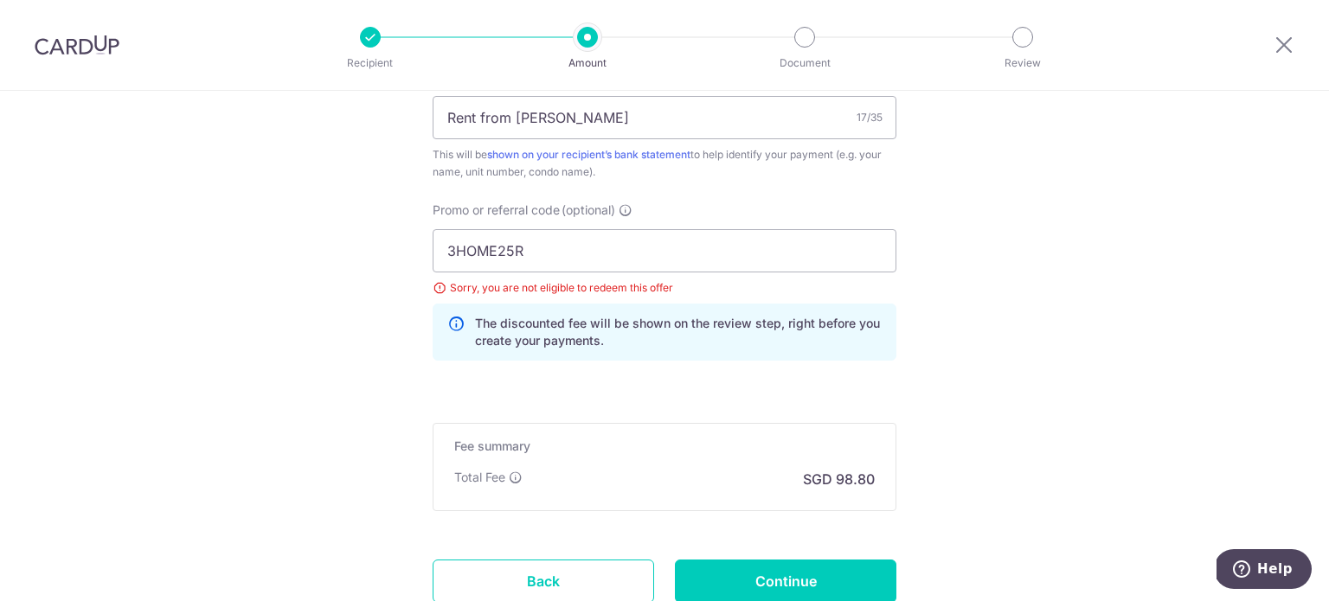
scroll to position [981, 0]
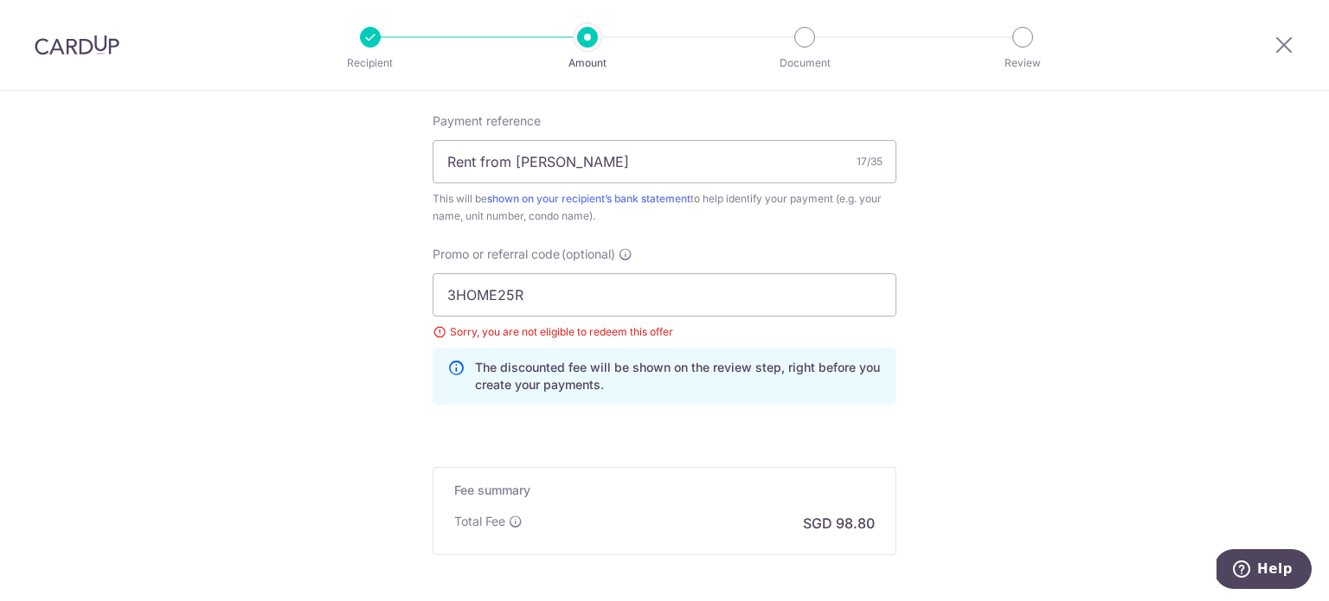
click at [433, 331] on div "Sorry, you are not eligible to redeem this offer" at bounding box center [665, 332] width 464 height 17
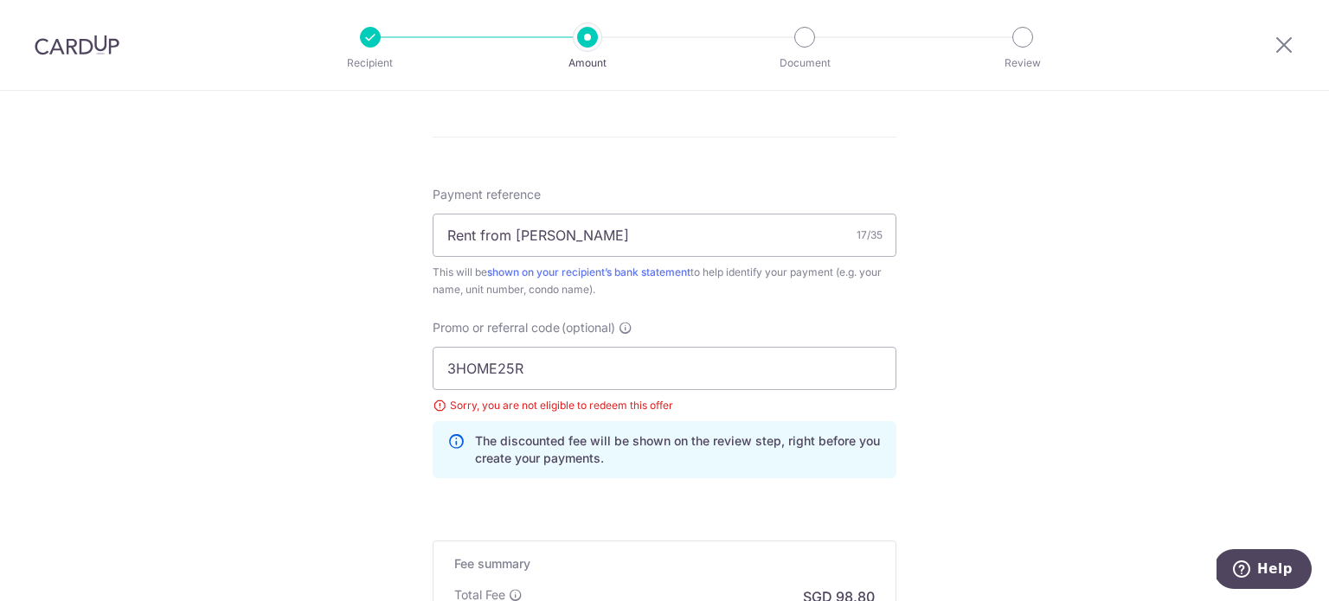
scroll to position [808, 0]
